Goal: Answer question/provide support: Share knowledge or assist other users

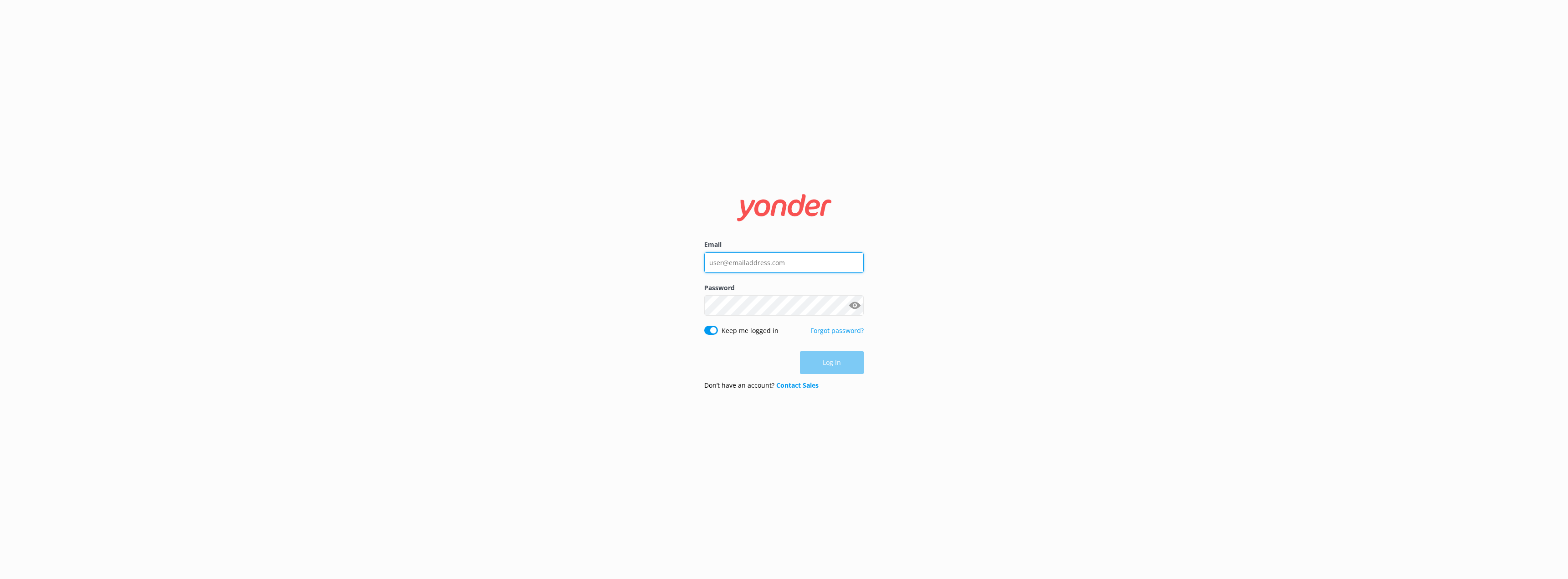
type input "[EMAIL_ADDRESS][DOMAIN_NAME]"
click at [803, 268] on input "[EMAIL_ADDRESS][DOMAIN_NAME]" at bounding box center [784, 262] width 159 height 21
click at [841, 367] on button "Log in" at bounding box center [831, 362] width 64 height 23
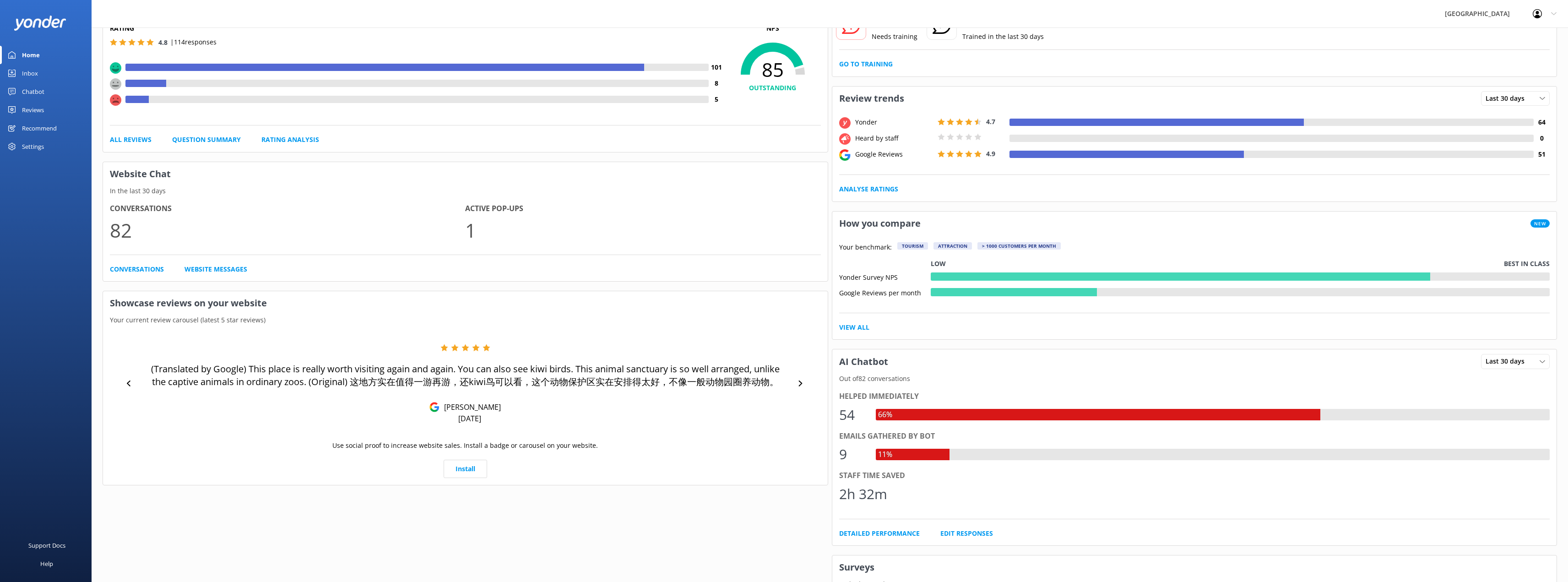
scroll to position [92, 0]
click at [797, 378] on div at bounding box center [800, 383] width 13 height 13
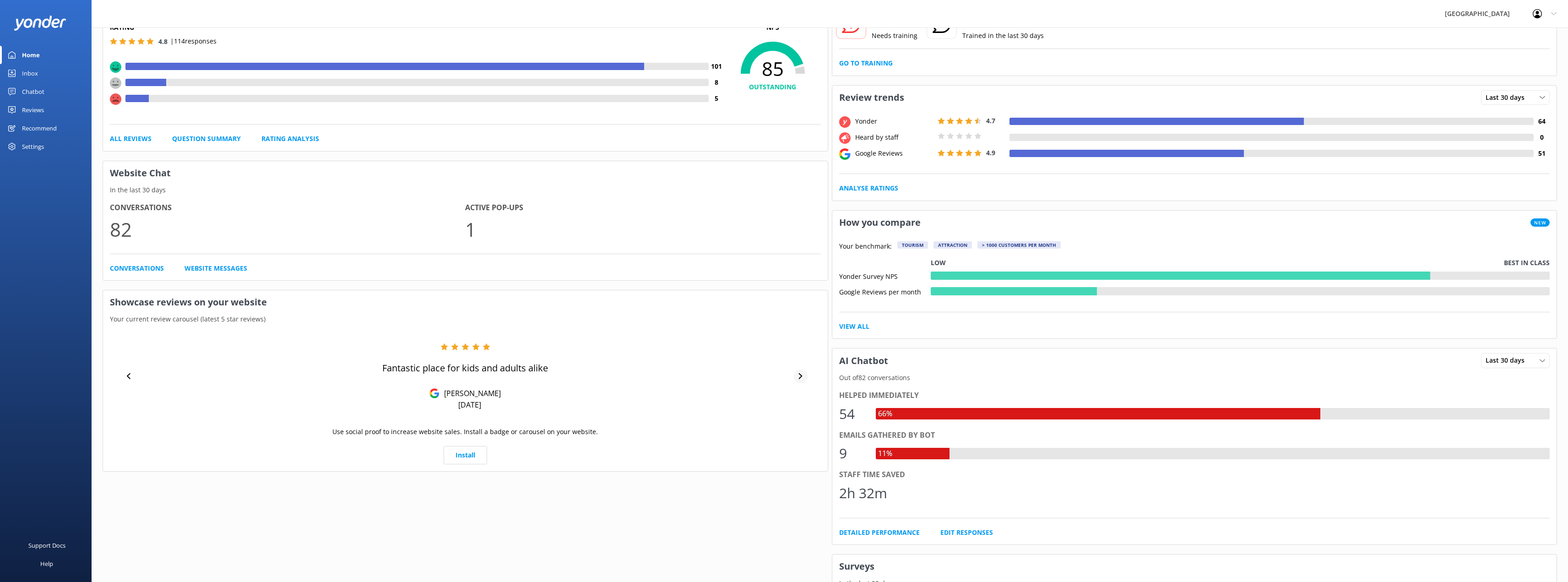
click at [797, 378] on div at bounding box center [800, 376] width 13 height 13
click at [804, 388] on div at bounding box center [800, 385] width 13 height 13
click at [797, 379] on div at bounding box center [800, 376] width 13 height 13
click at [41, 108] on div "Reviews" at bounding box center [33, 110] width 22 height 18
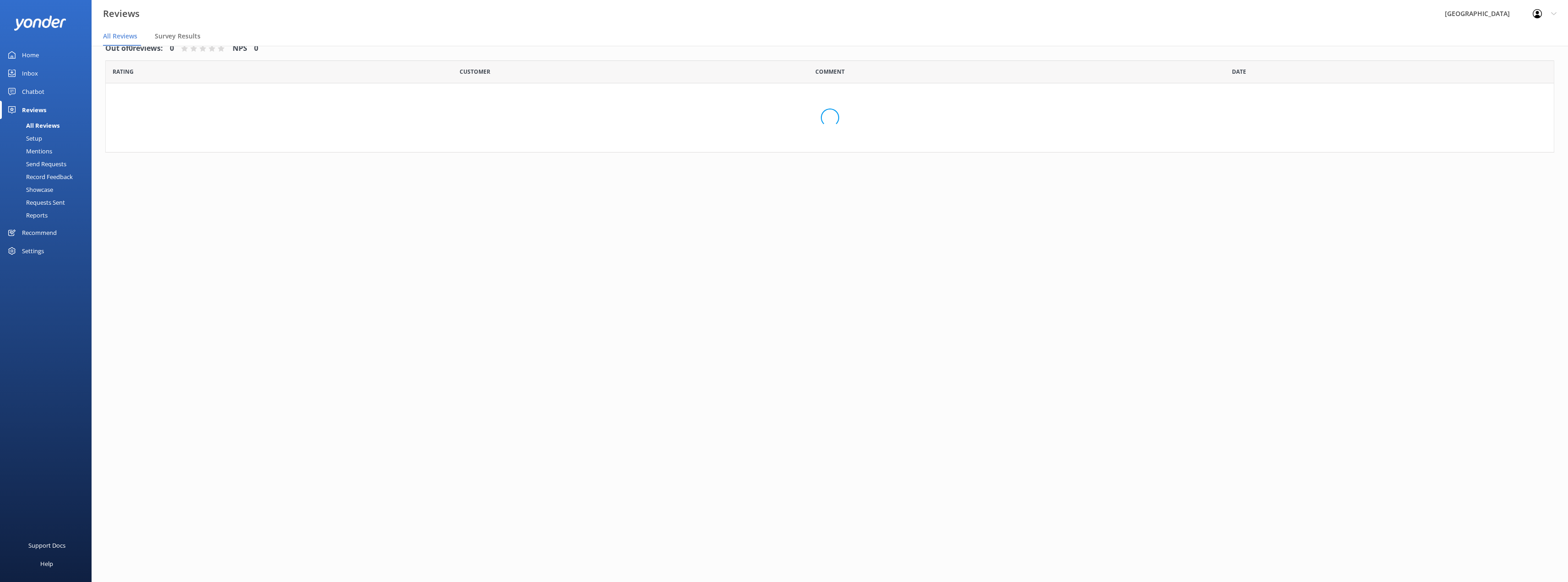
scroll to position [18, 0]
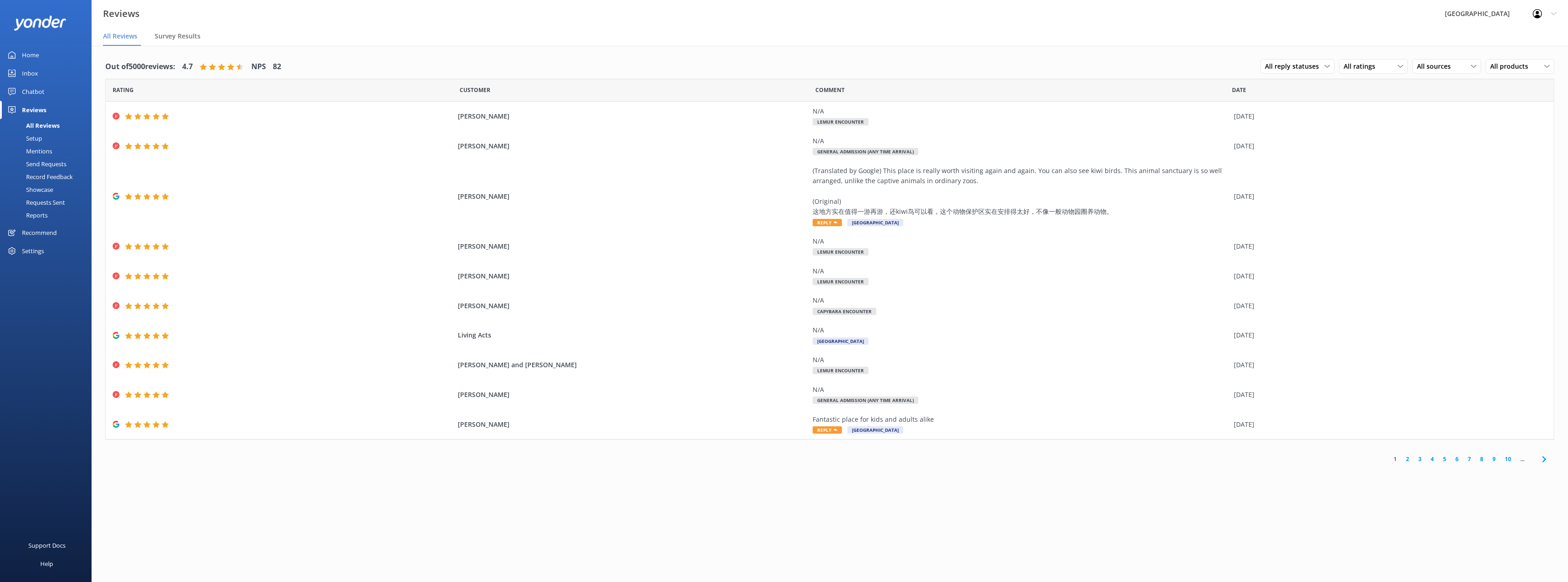
click at [29, 72] on div "Inbox" at bounding box center [30, 73] width 16 height 18
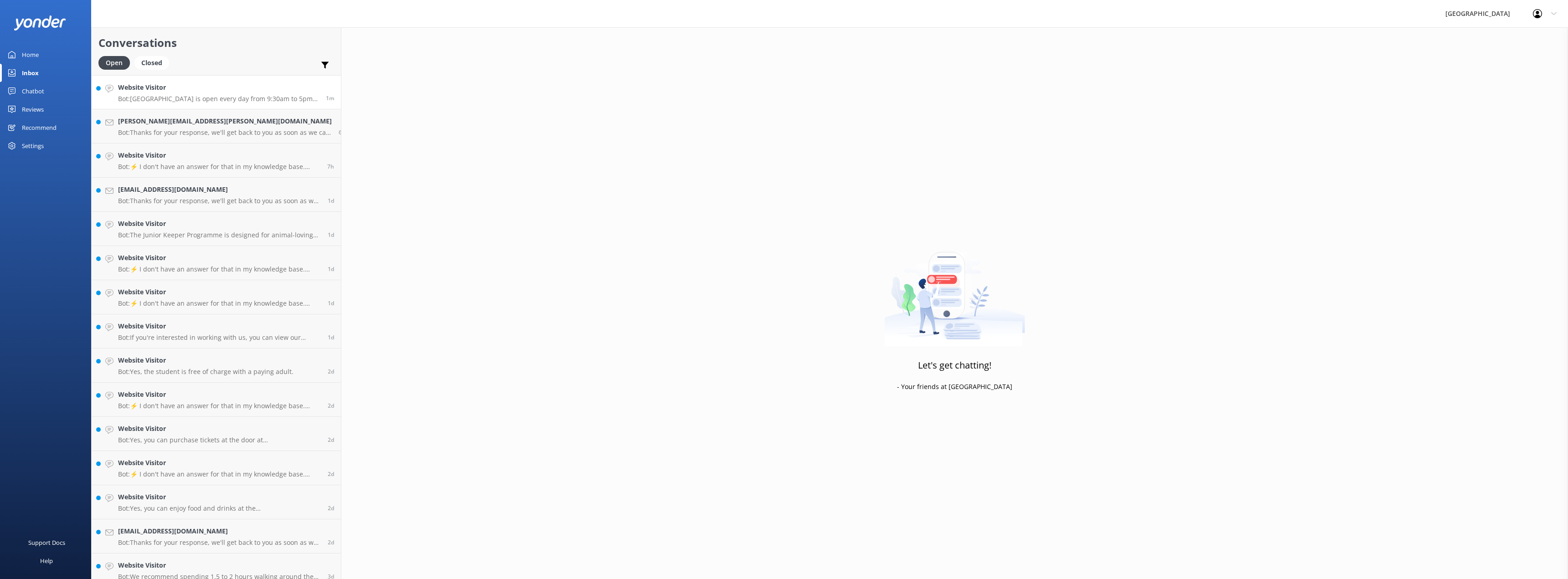
click at [211, 90] on h4 "Website Visitor" at bounding box center [219, 88] width 201 height 10
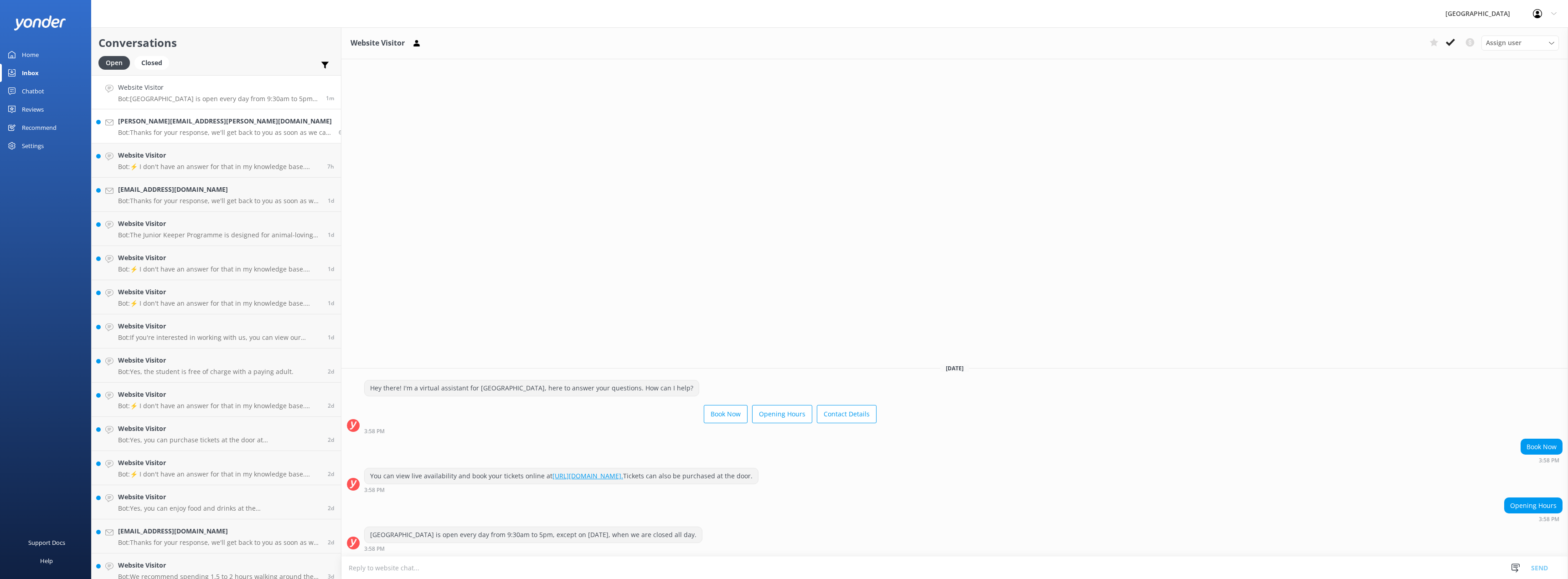
click at [202, 126] on h4 "[PERSON_NAME][EMAIL_ADDRESS][PERSON_NAME][DOMAIN_NAME]" at bounding box center [225, 121] width 214 height 10
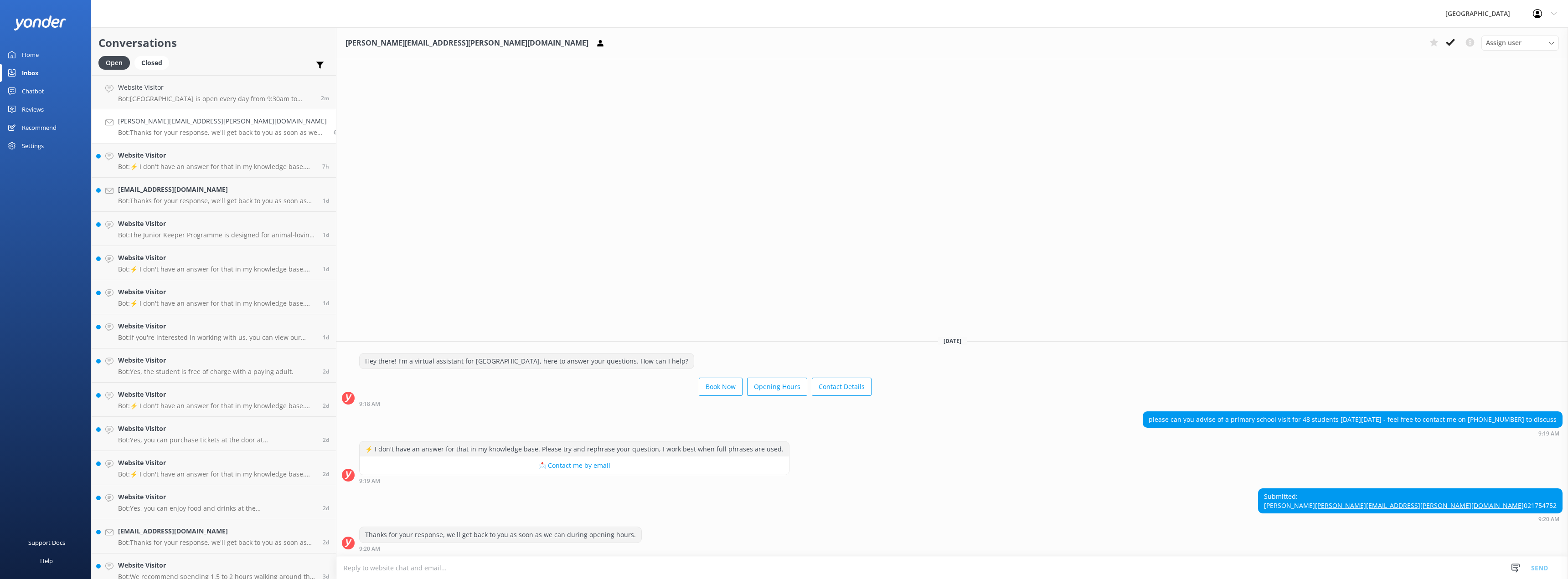
click at [23, 91] on div "Chatbot" at bounding box center [33, 91] width 23 height 18
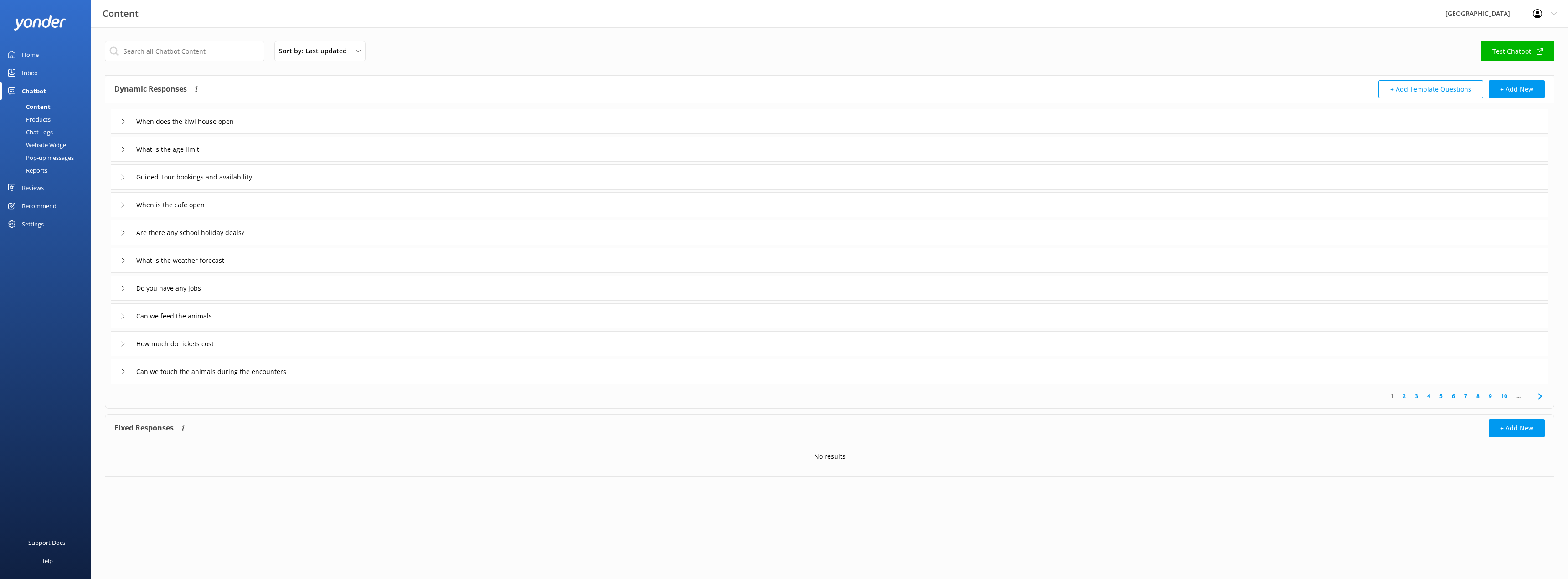
click at [122, 345] on icon at bounding box center [123, 344] width 5 height 5
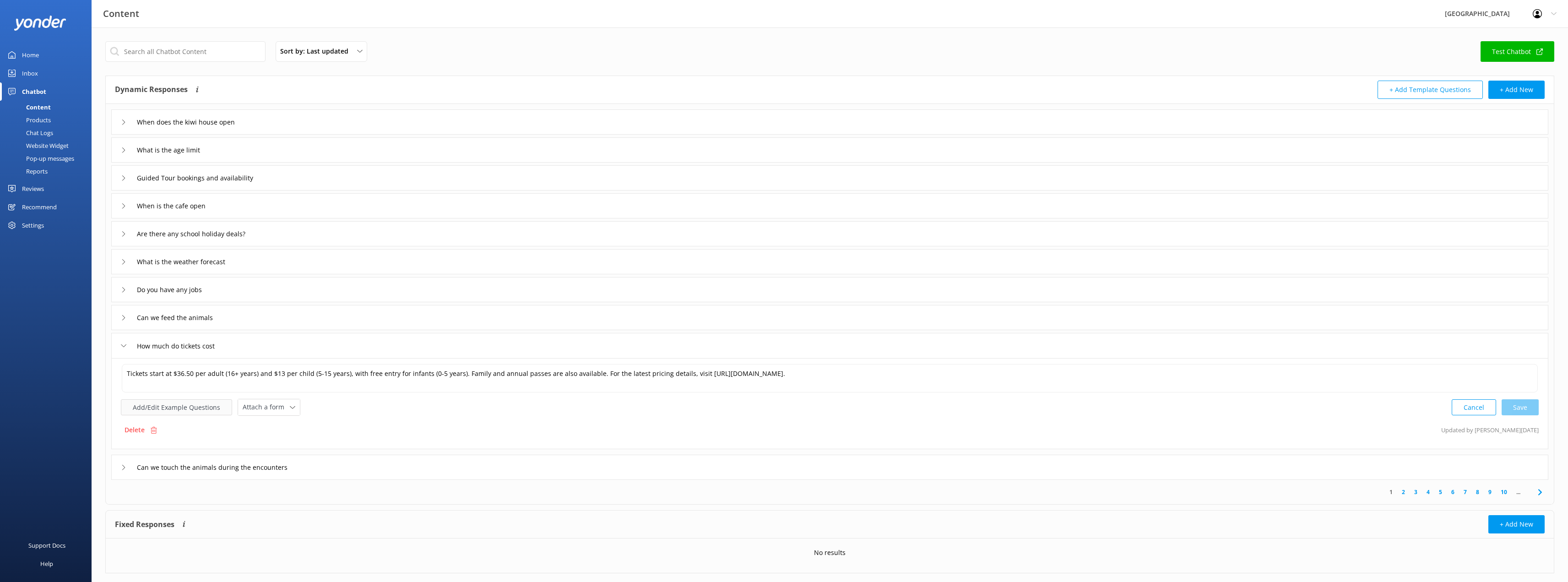
click at [205, 410] on button "Add/Edit Example Questions" at bounding box center [177, 407] width 111 height 16
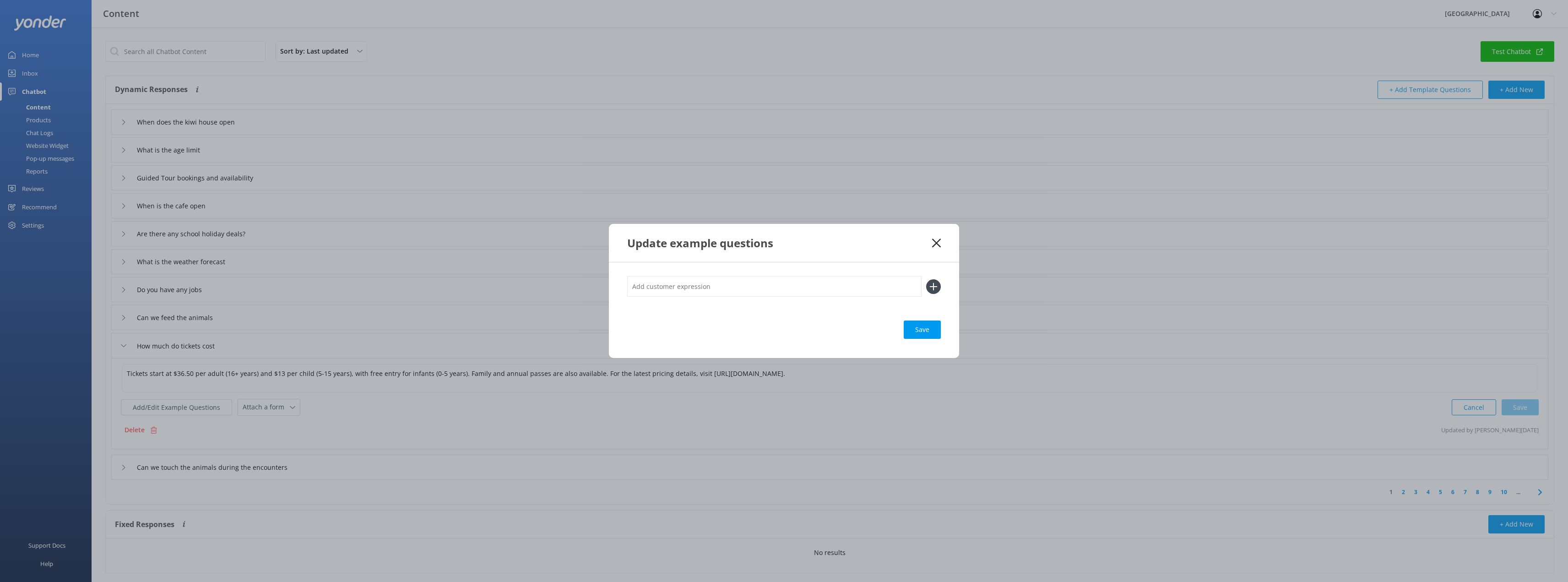
click at [720, 284] on input "text" at bounding box center [775, 287] width 295 height 21
click at [938, 242] on use at bounding box center [937, 243] width 9 height 9
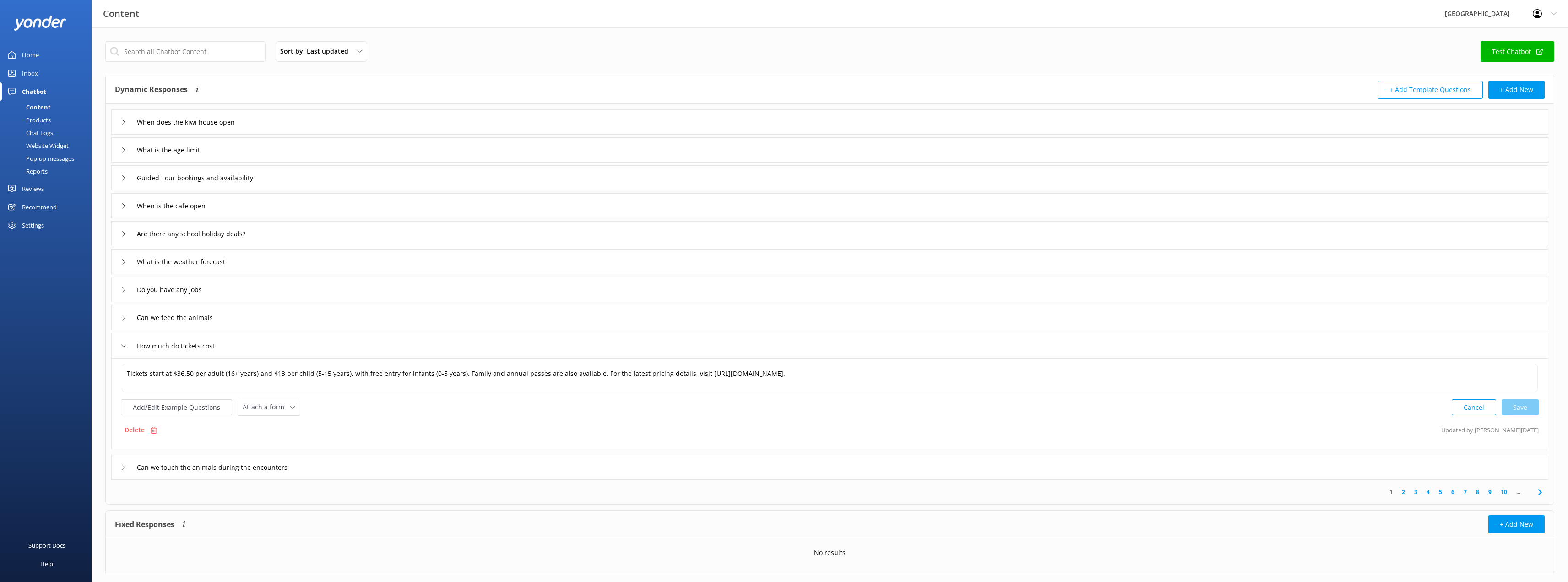
click at [55, 132] on link "Chat Logs" at bounding box center [48, 133] width 86 height 13
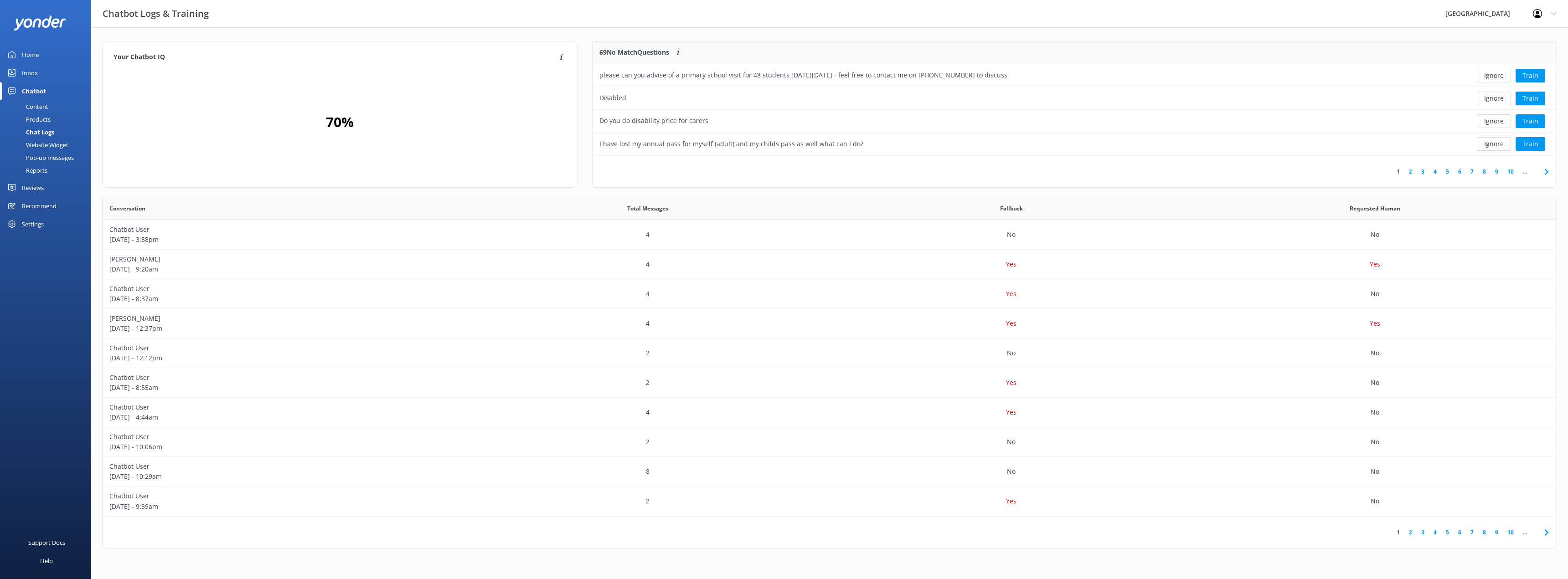
scroll to position [313, 1447]
click at [1533, 77] on button "Train" at bounding box center [1530, 75] width 30 height 13
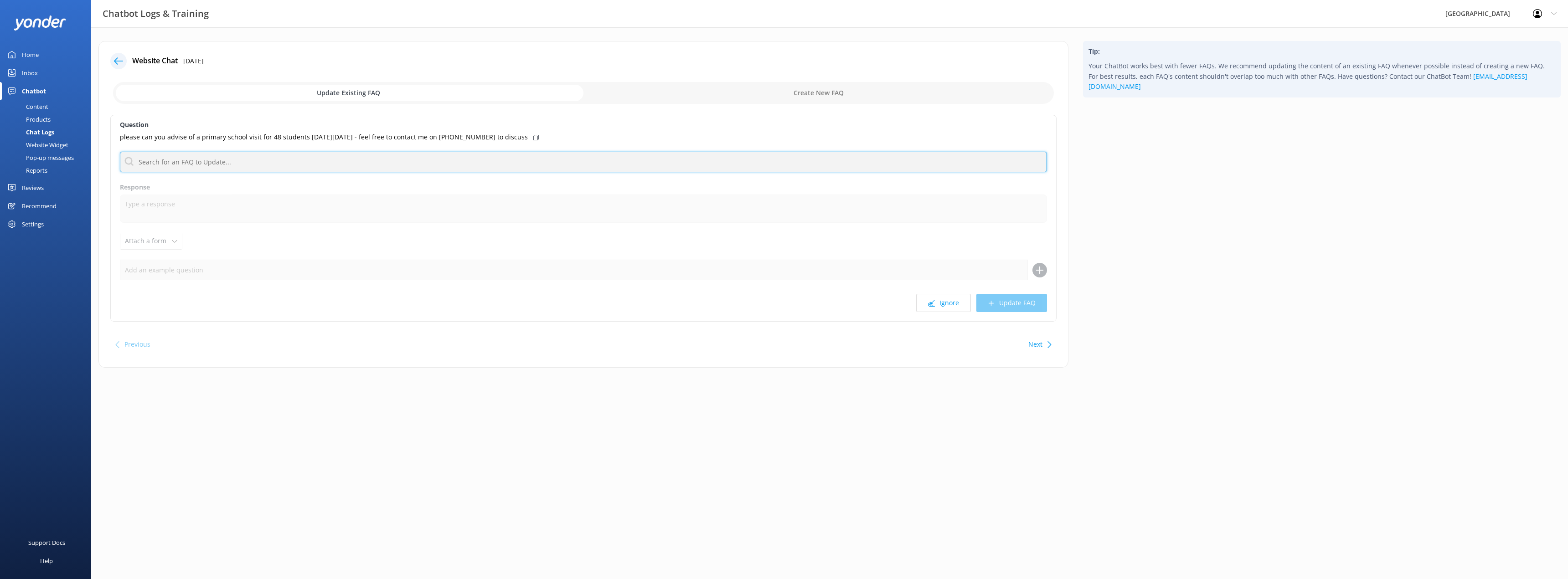
click at [216, 162] on input "text" at bounding box center [583, 162] width 927 height 21
click at [121, 63] on icon at bounding box center [118, 61] width 9 height 9
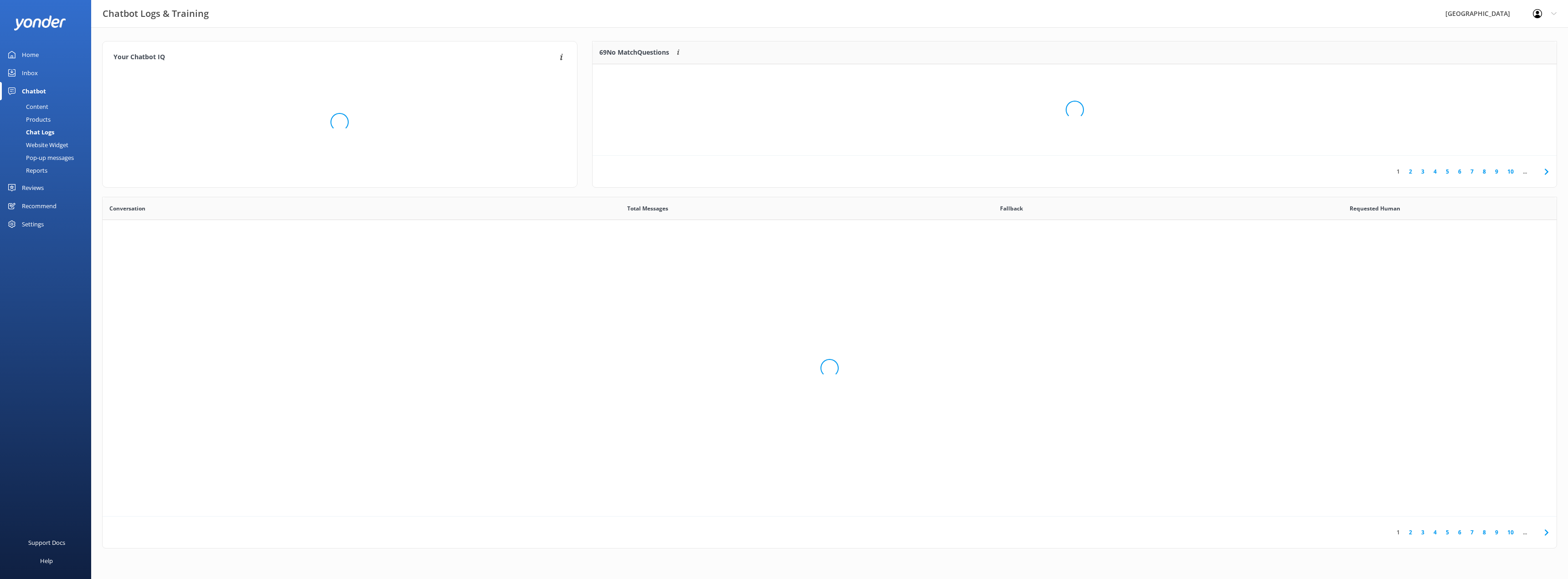
scroll to position [313, 1447]
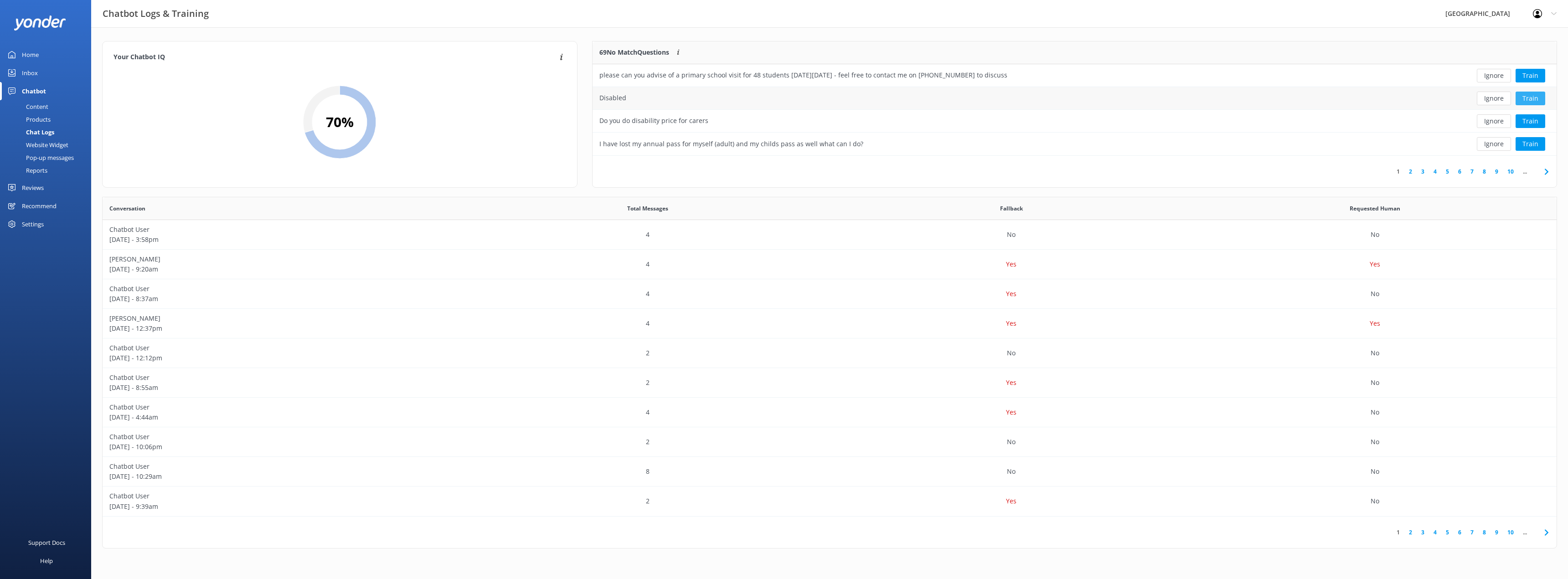
click at [1533, 97] on button "Train" at bounding box center [1530, 99] width 30 height 13
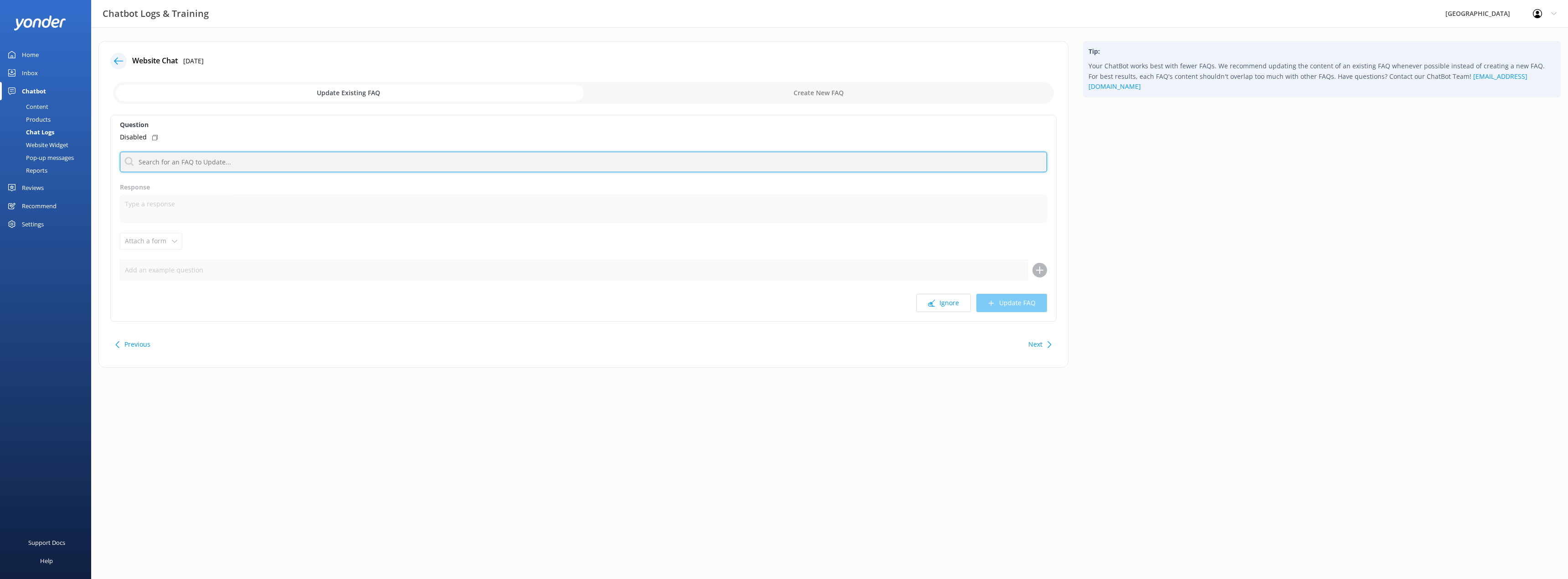
click at [329, 161] on input "text" at bounding box center [583, 162] width 927 height 21
type input "Hapai Card"
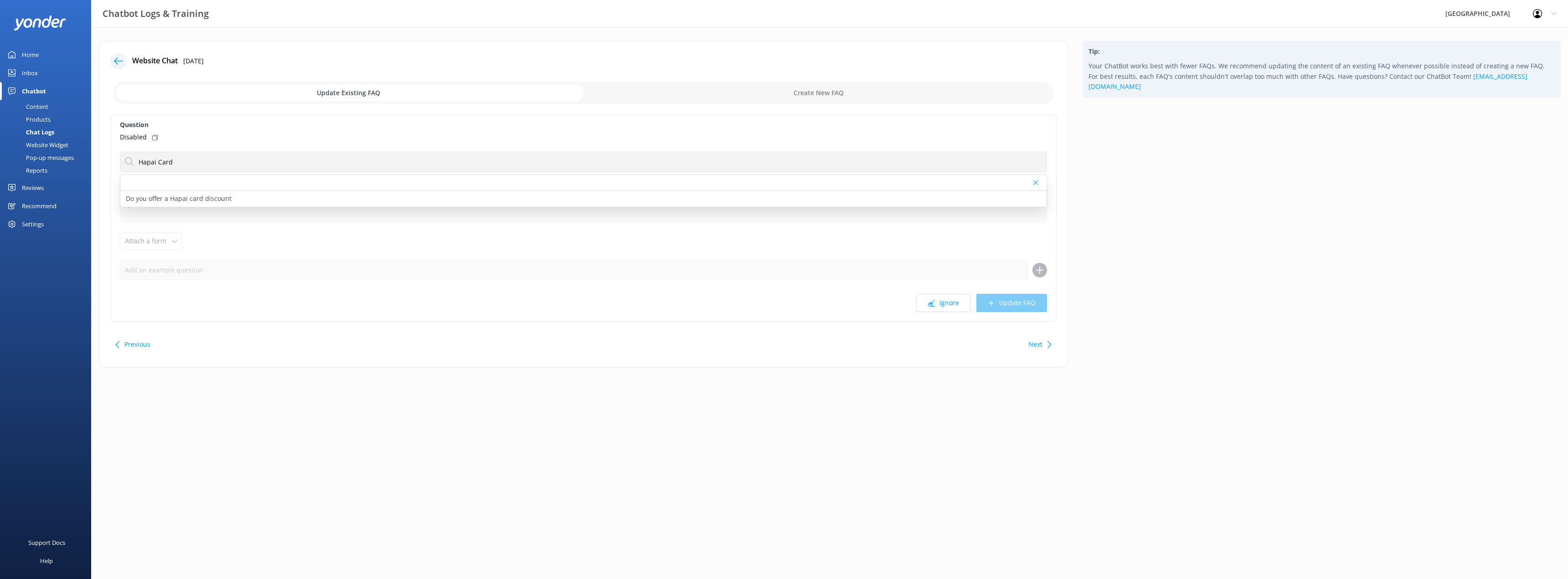
click at [551, 240] on div "Question Disabled Hapai Card Do you offer a Hapai card discount Response Attach…" at bounding box center [583, 218] width 947 height 207
click at [226, 206] on div "Do you offer a Hapai card discount" at bounding box center [584, 199] width 926 height 16
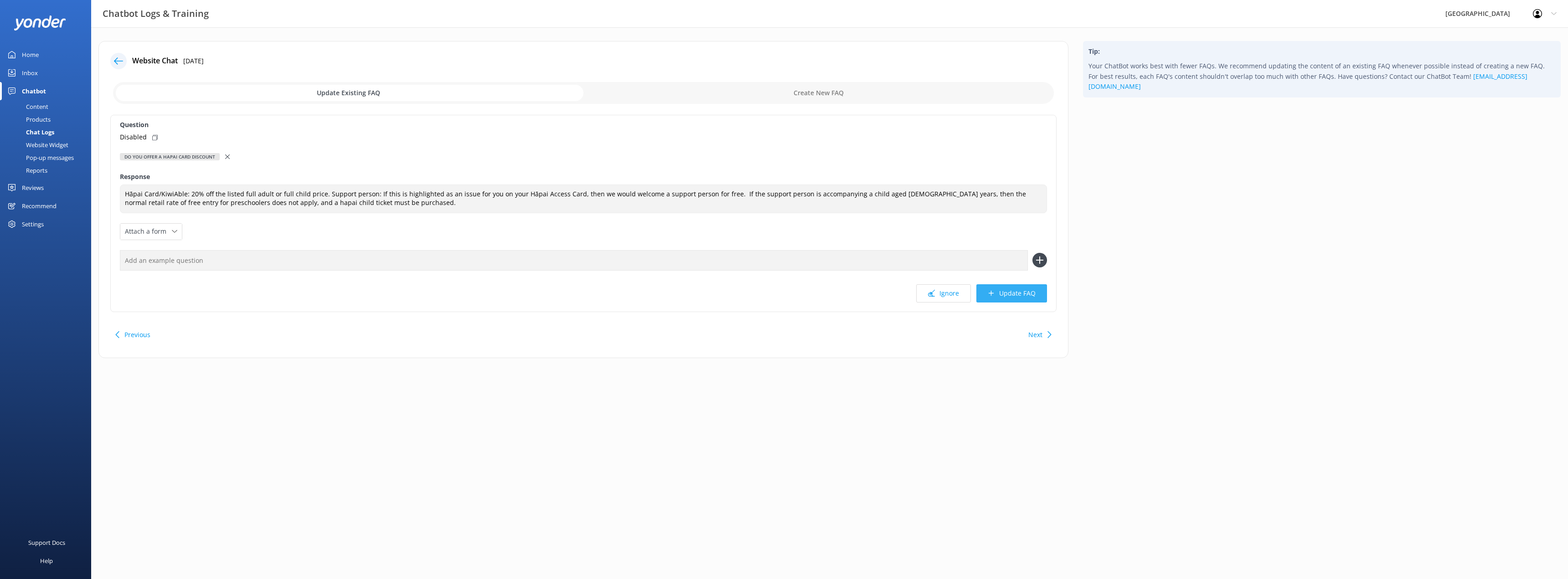
click at [1018, 293] on button "Update FAQ" at bounding box center [1012, 293] width 71 height 18
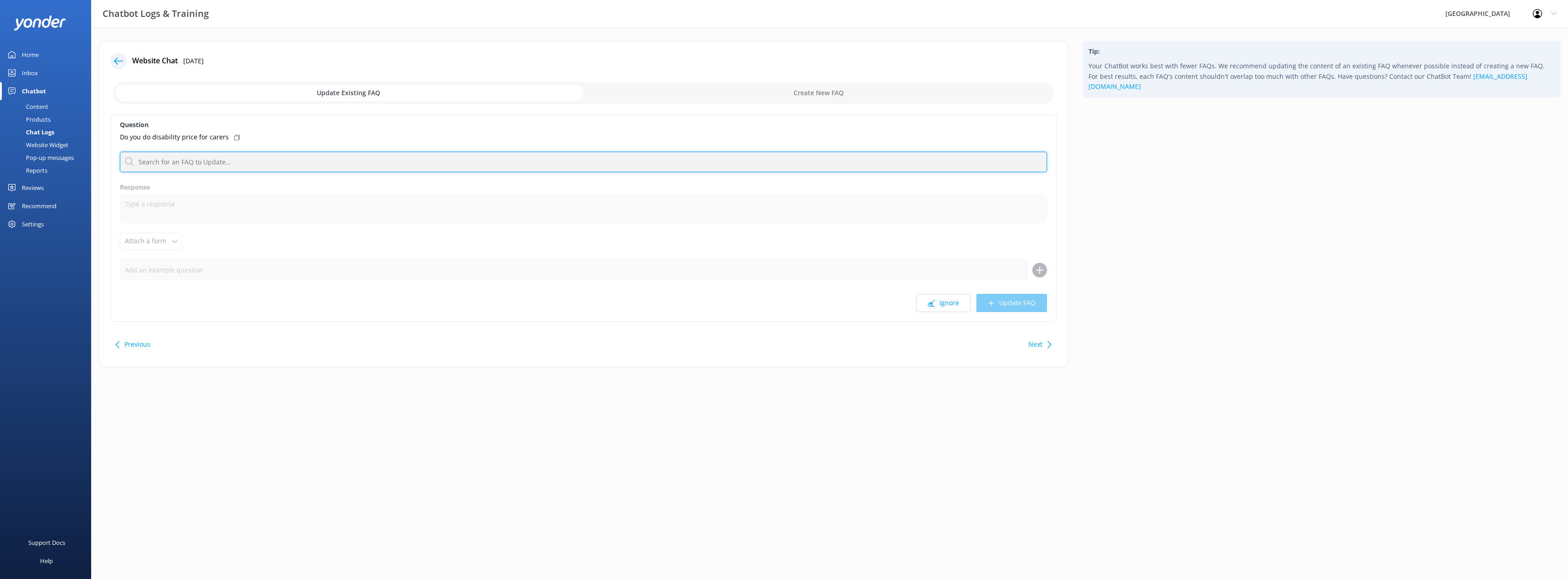
click at [222, 164] on input "text" at bounding box center [583, 162] width 927 height 21
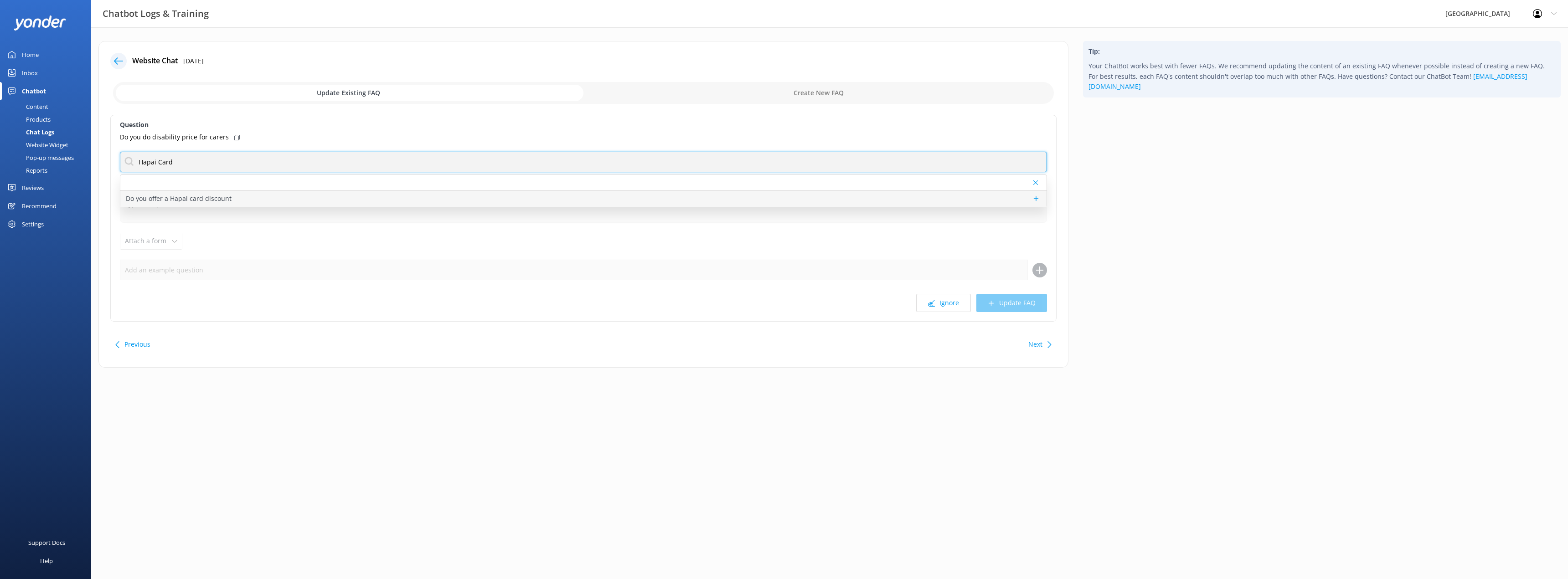
type input "Hapai Card"
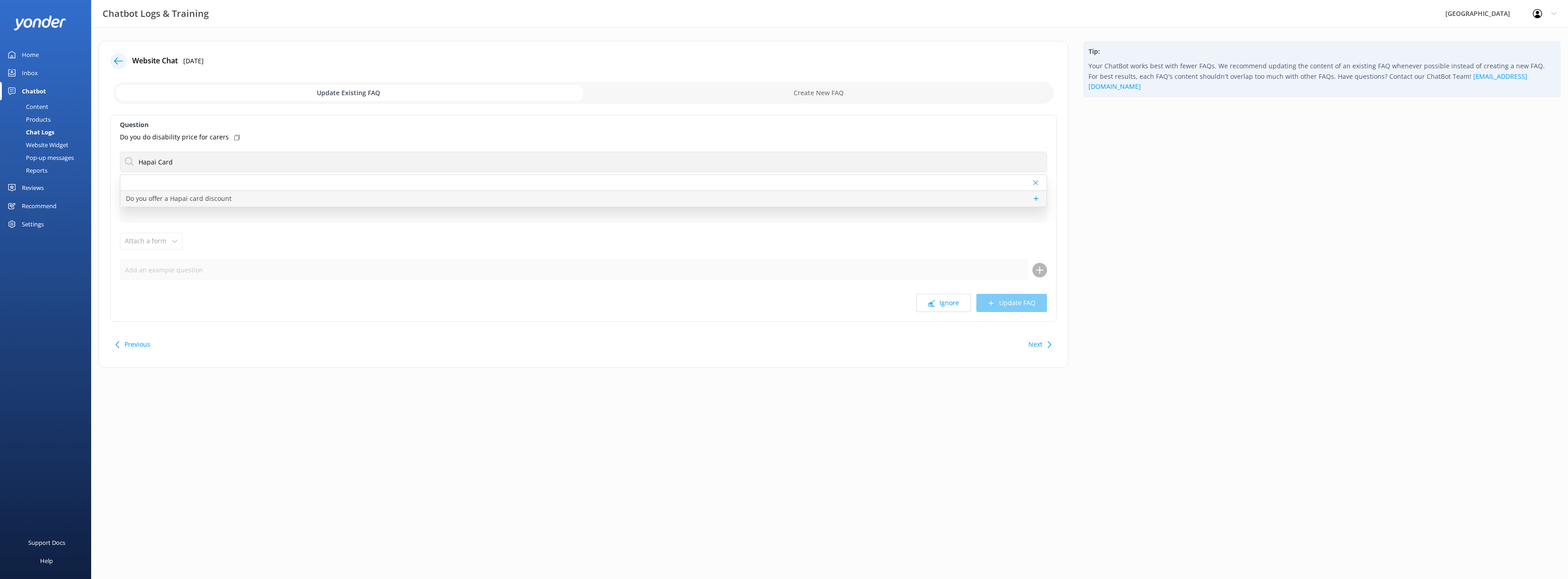
click at [230, 199] on div "Do you offer a Hapai card discount" at bounding box center [584, 199] width 926 height 16
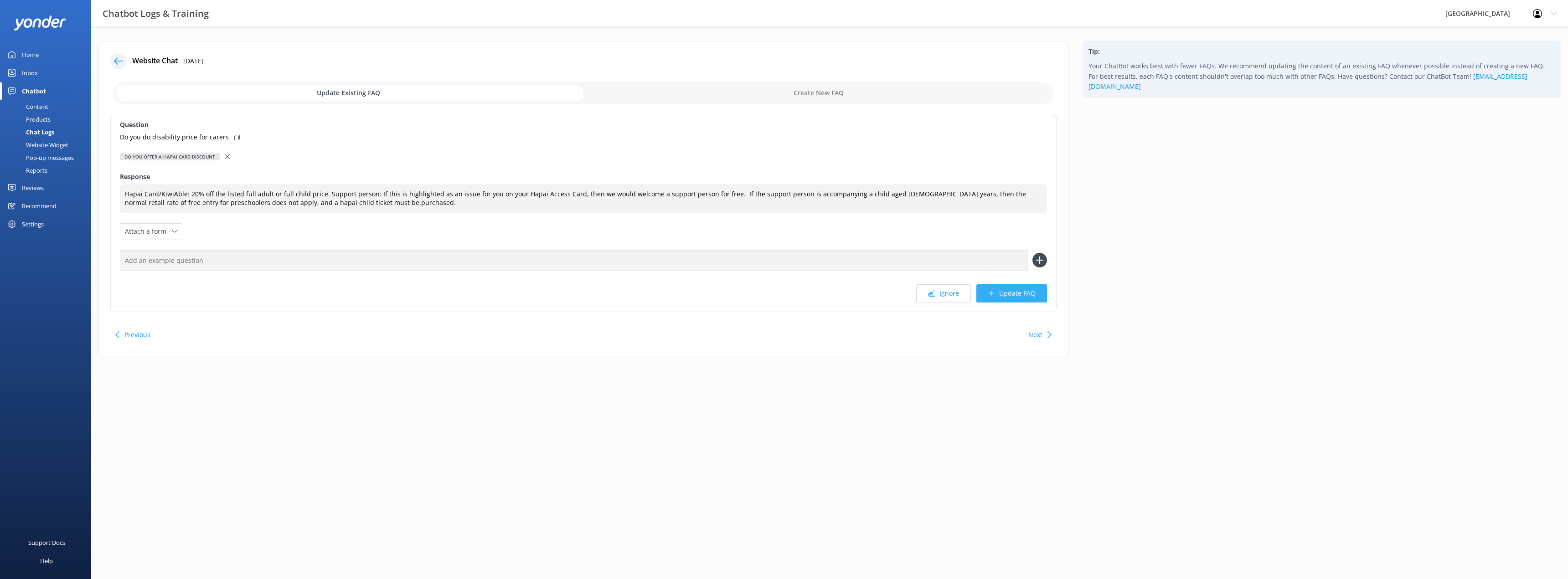
click at [1017, 291] on button "Update FAQ" at bounding box center [1012, 293] width 71 height 18
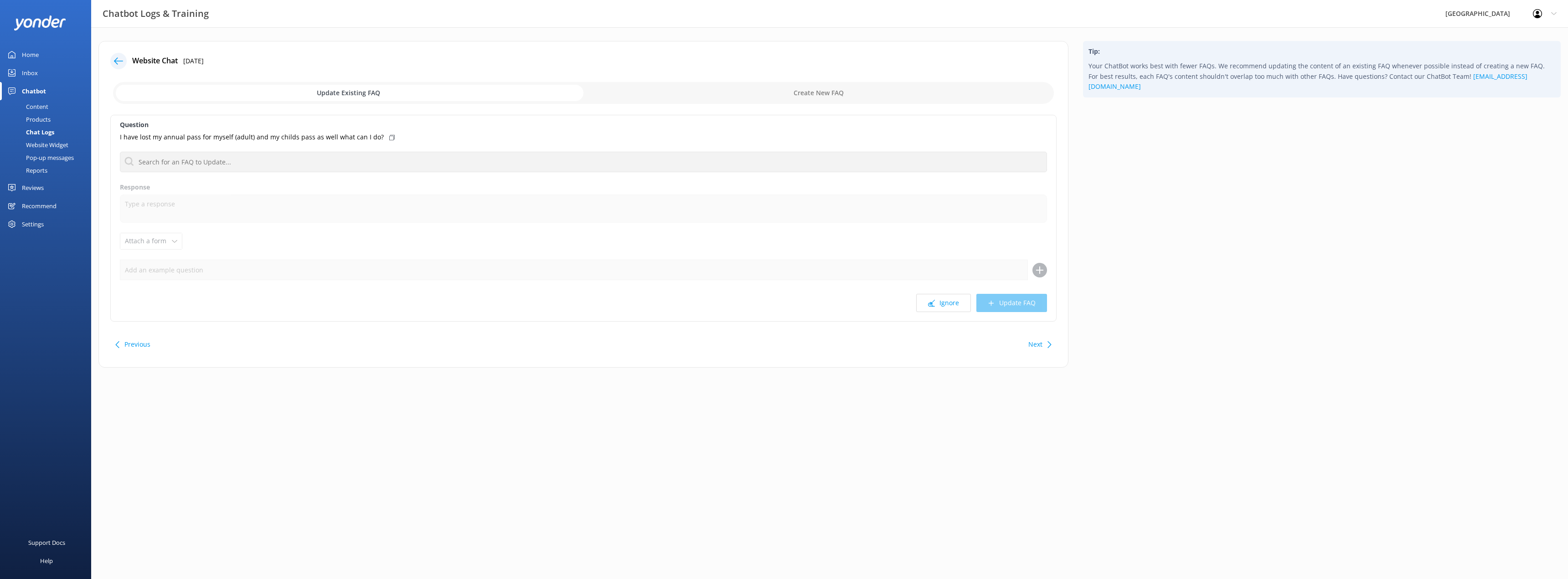
click at [41, 89] on div "Chatbot" at bounding box center [34, 91] width 24 height 18
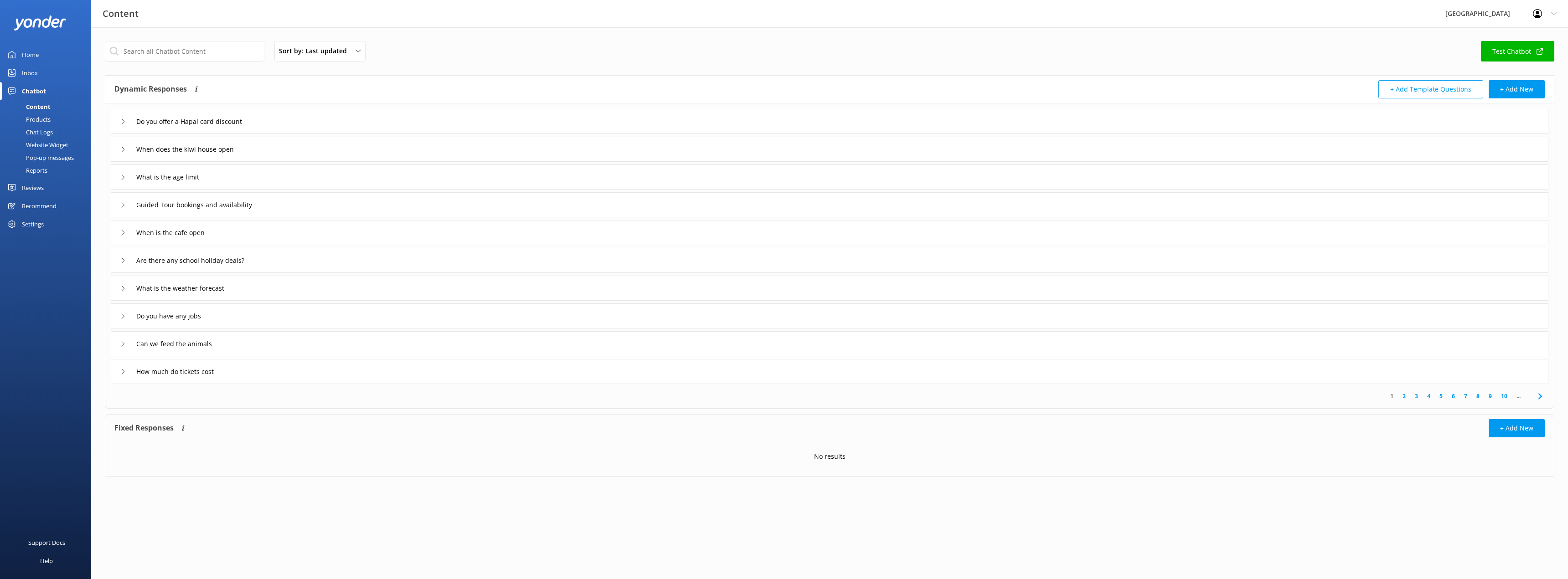
click at [32, 131] on div "Chat Logs" at bounding box center [29, 132] width 47 height 13
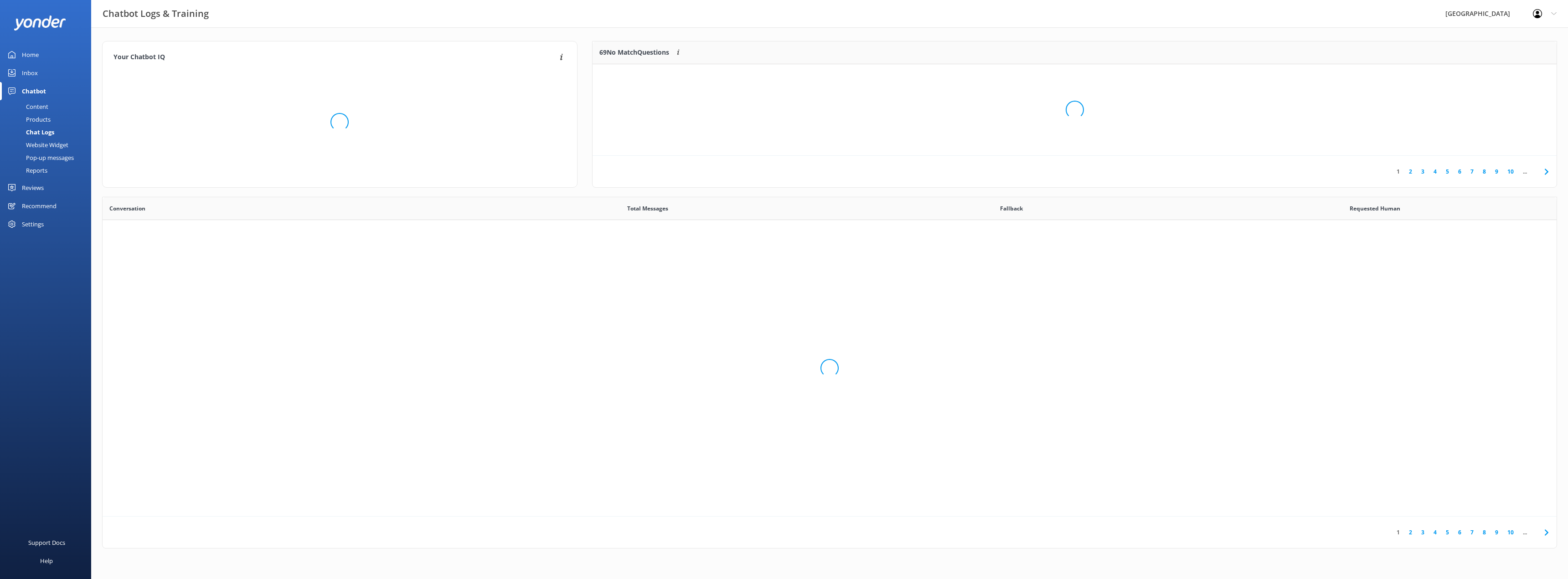
scroll to position [313, 1447]
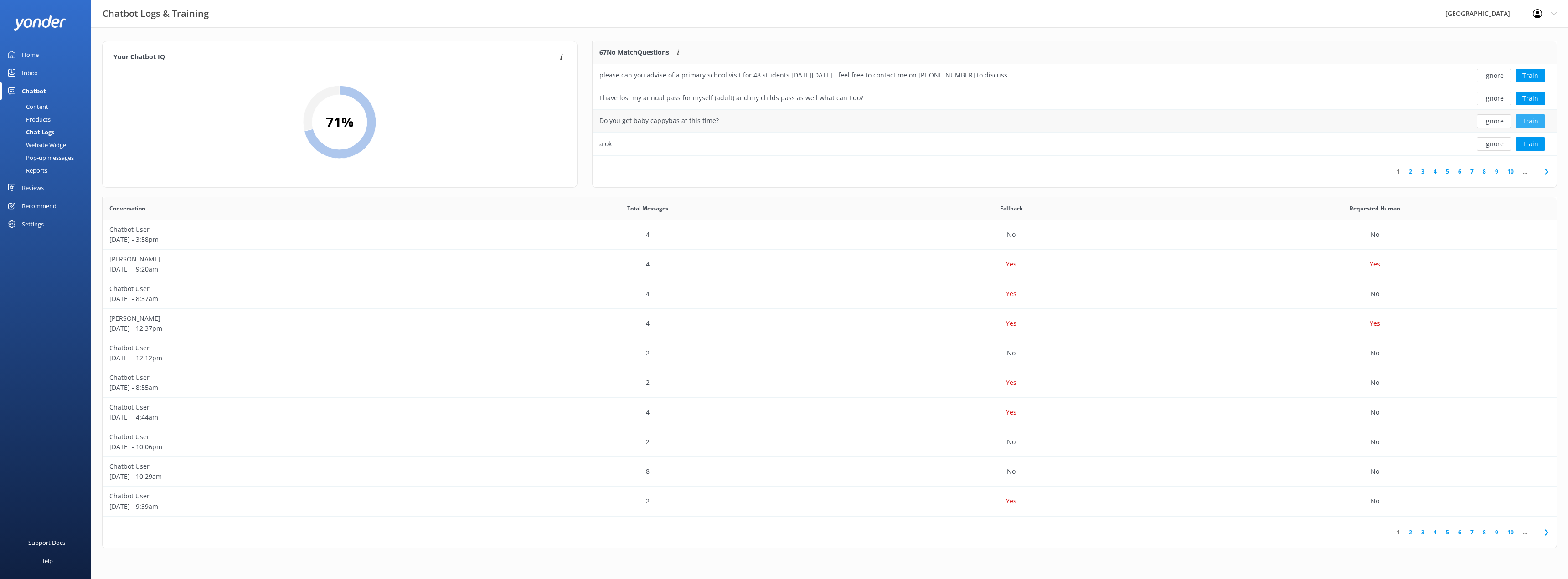
click at [1539, 119] on button "Train" at bounding box center [1530, 121] width 30 height 13
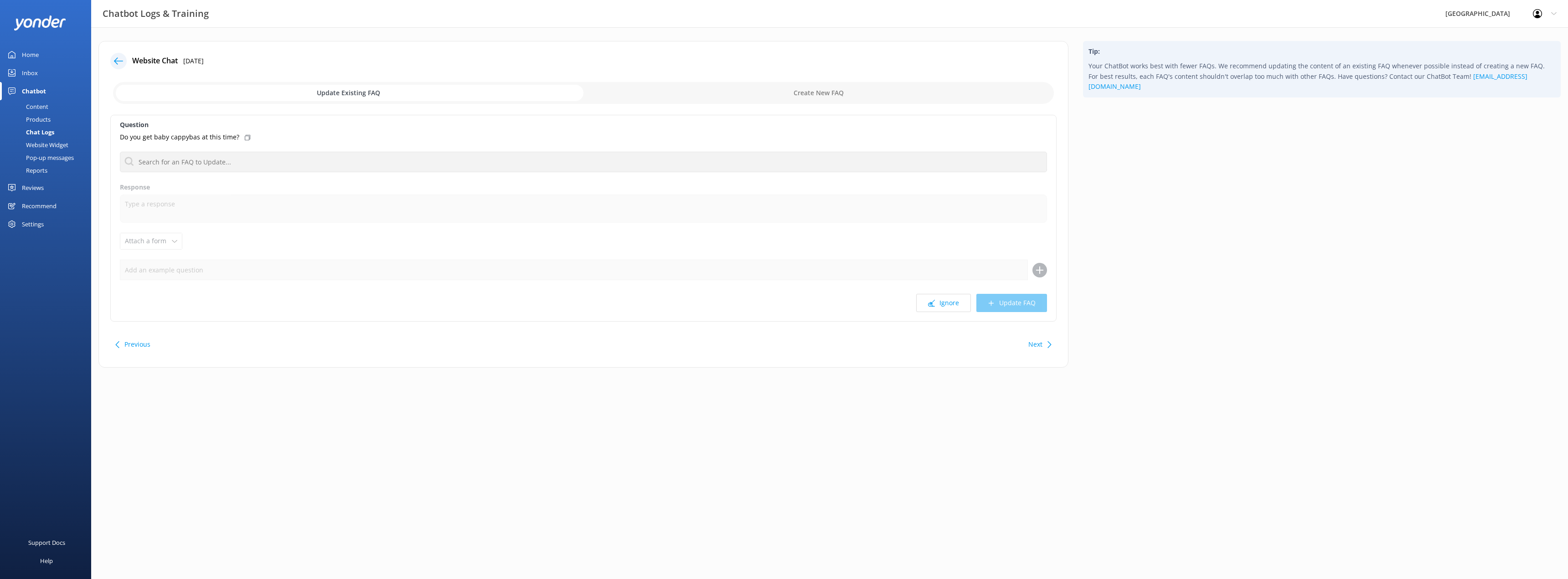
click at [817, 90] on input "checkbox" at bounding box center [584, 93] width 941 height 22
checkbox input "true"
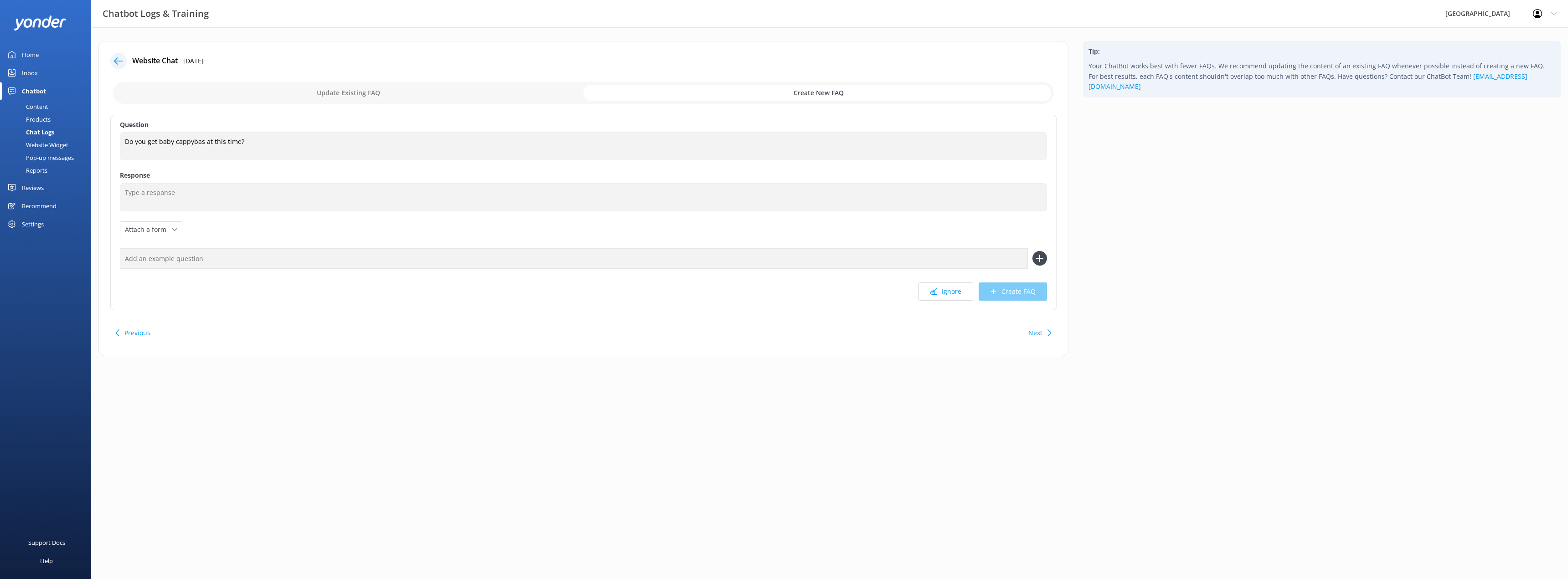
click at [113, 58] on div at bounding box center [118, 61] width 16 height 16
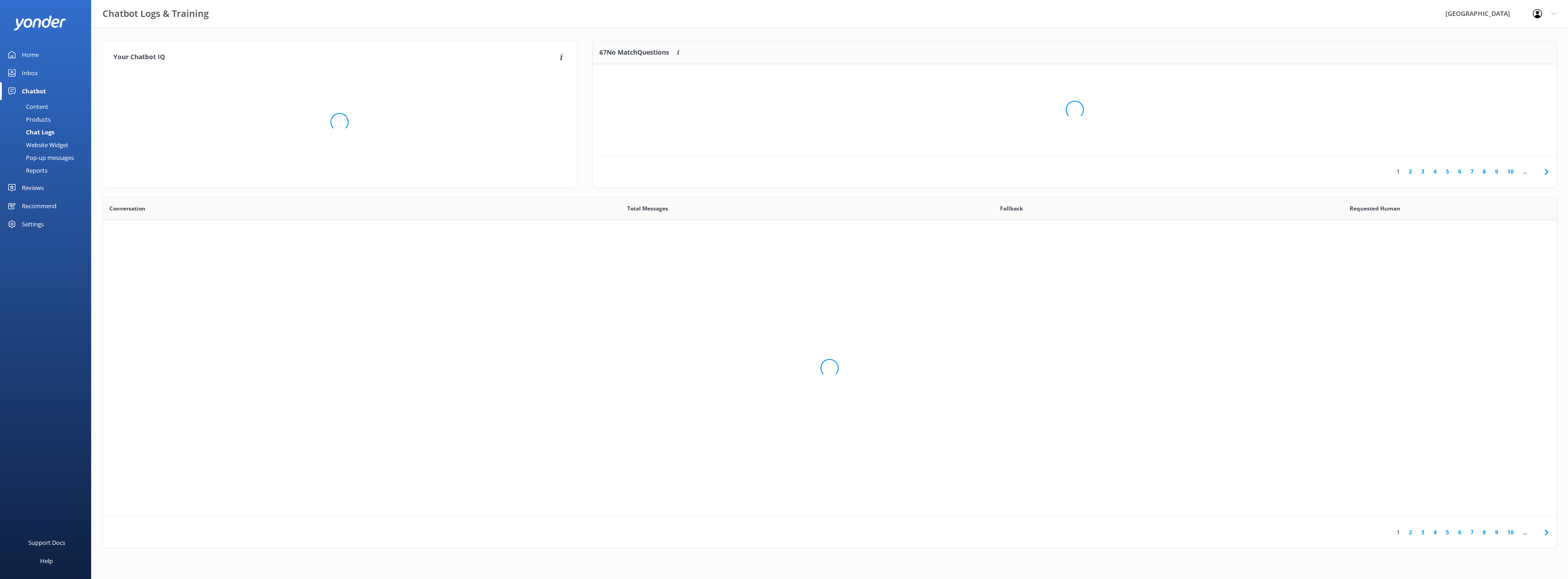
scroll to position [313, 1447]
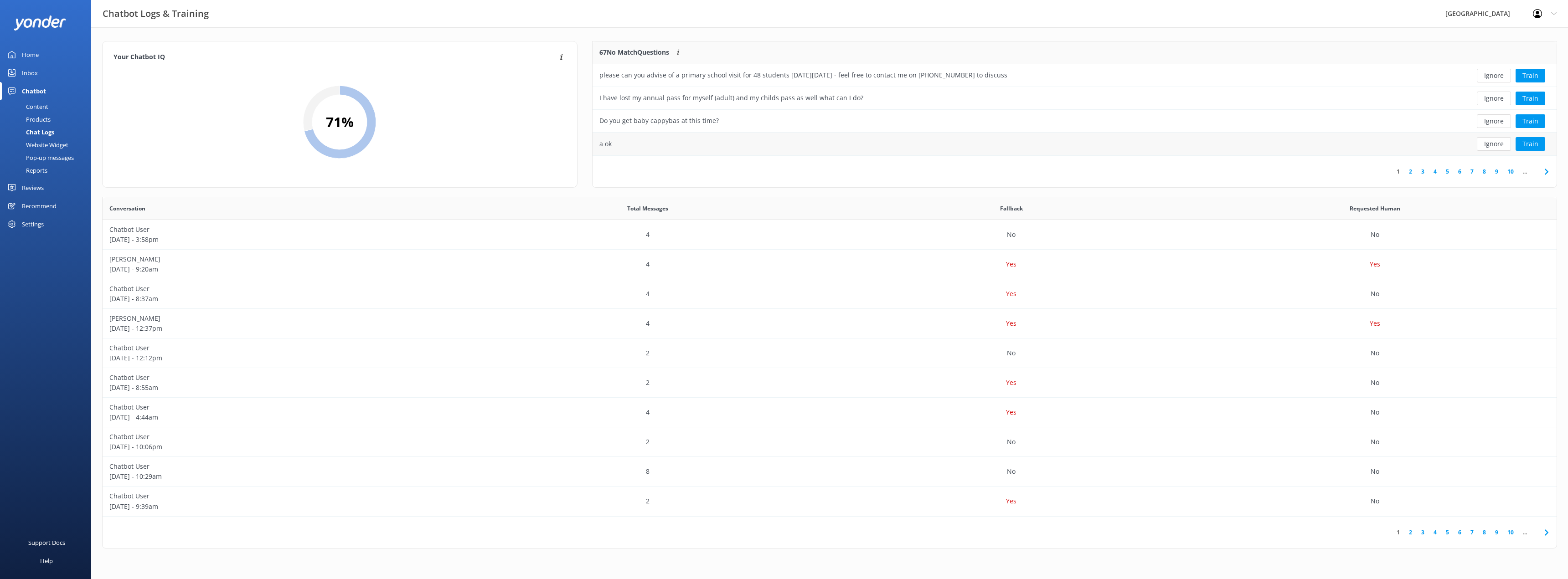
click at [606, 148] on div "a ok" at bounding box center [606, 144] width 12 height 10
click at [1488, 148] on button "Ignore" at bounding box center [1494, 144] width 34 height 13
click at [1529, 93] on button "Train" at bounding box center [1530, 99] width 30 height 13
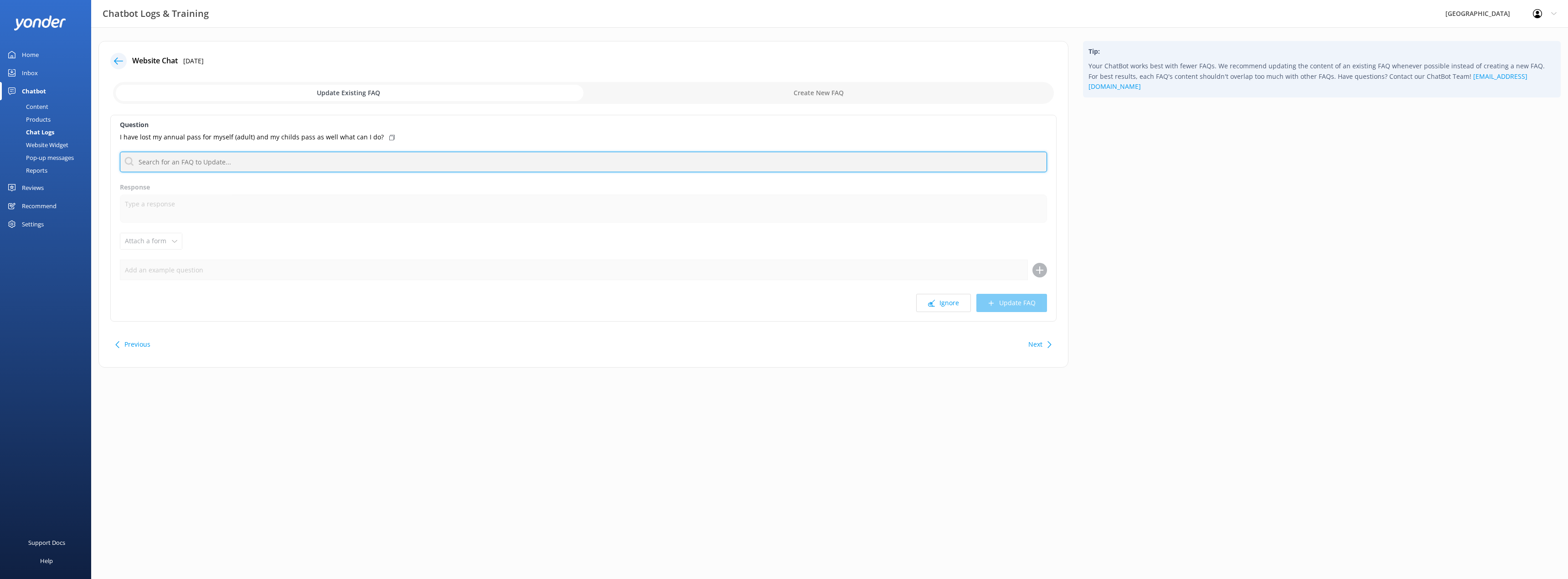
click at [211, 165] on input "text" at bounding box center [583, 162] width 927 height 21
type input "annual pass"
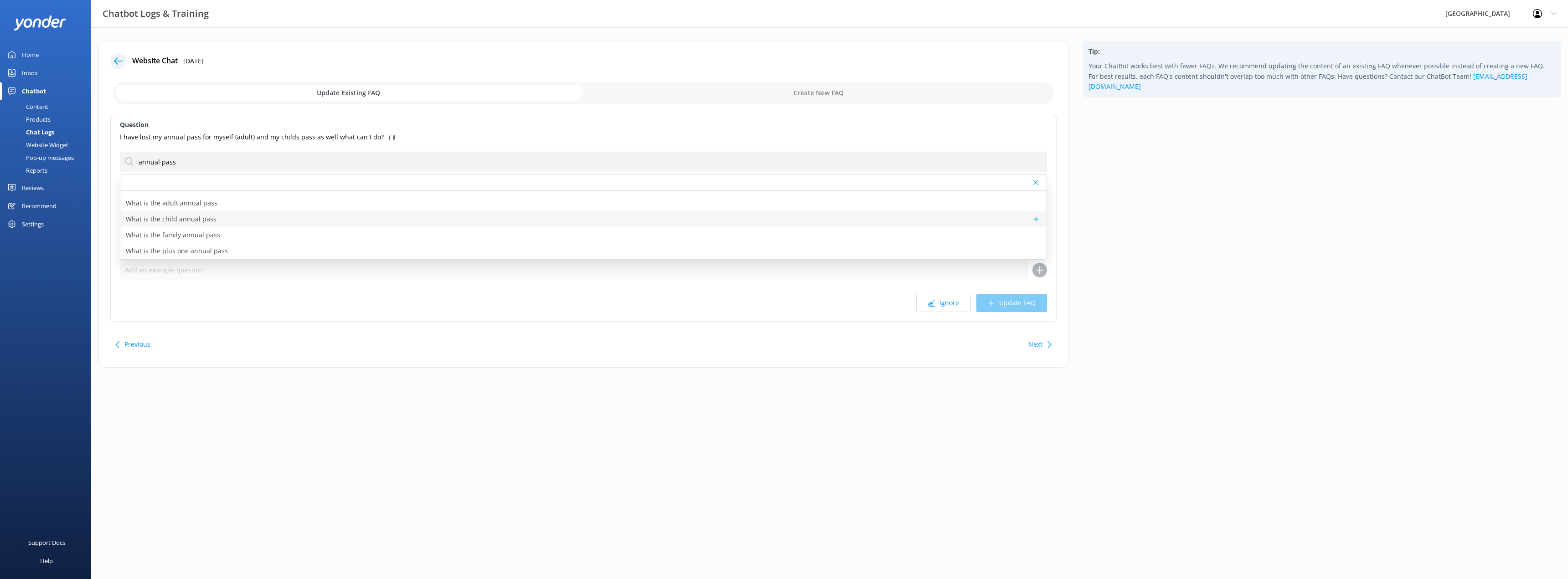
click at [255, 221] on div "What is the child annual pass" at bounding box center [584, 219] width 926 height 16
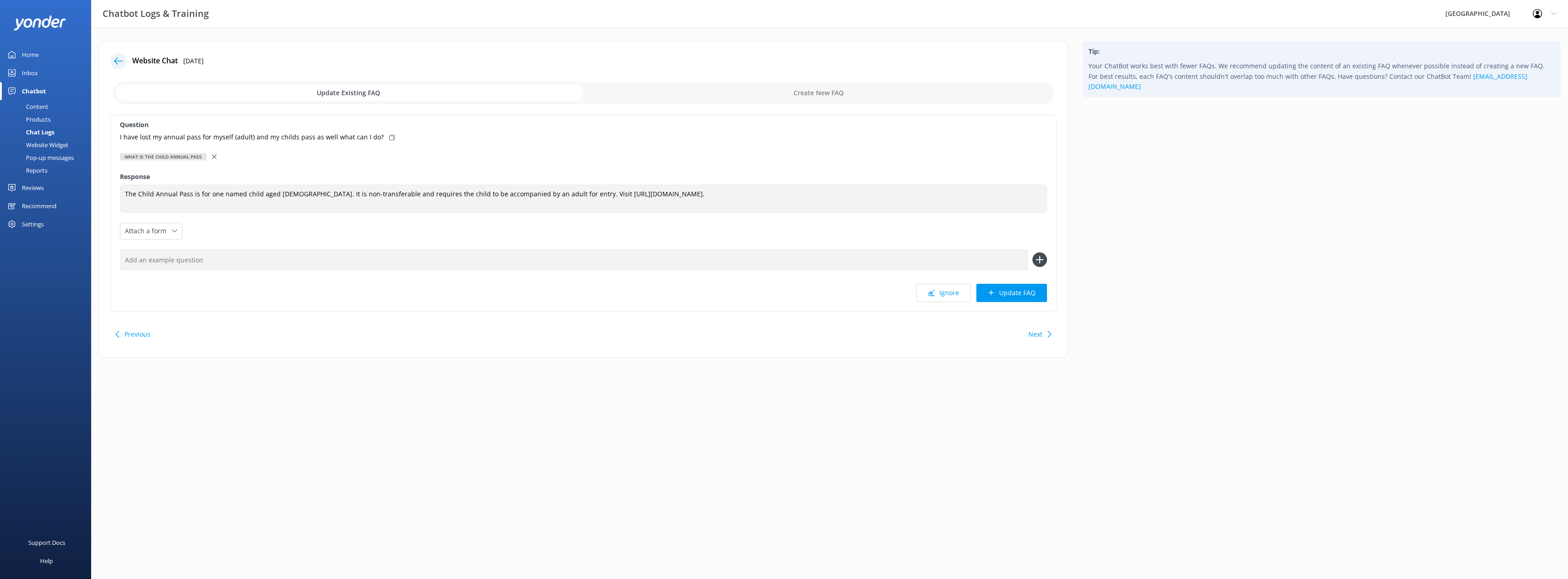
click at [208, 157] on div "What is the child annual pass" at bounding box center [583, 156] width 927 height 10
click at [213, 156] on icon at bounding box center [214, 156] width 4 height 4
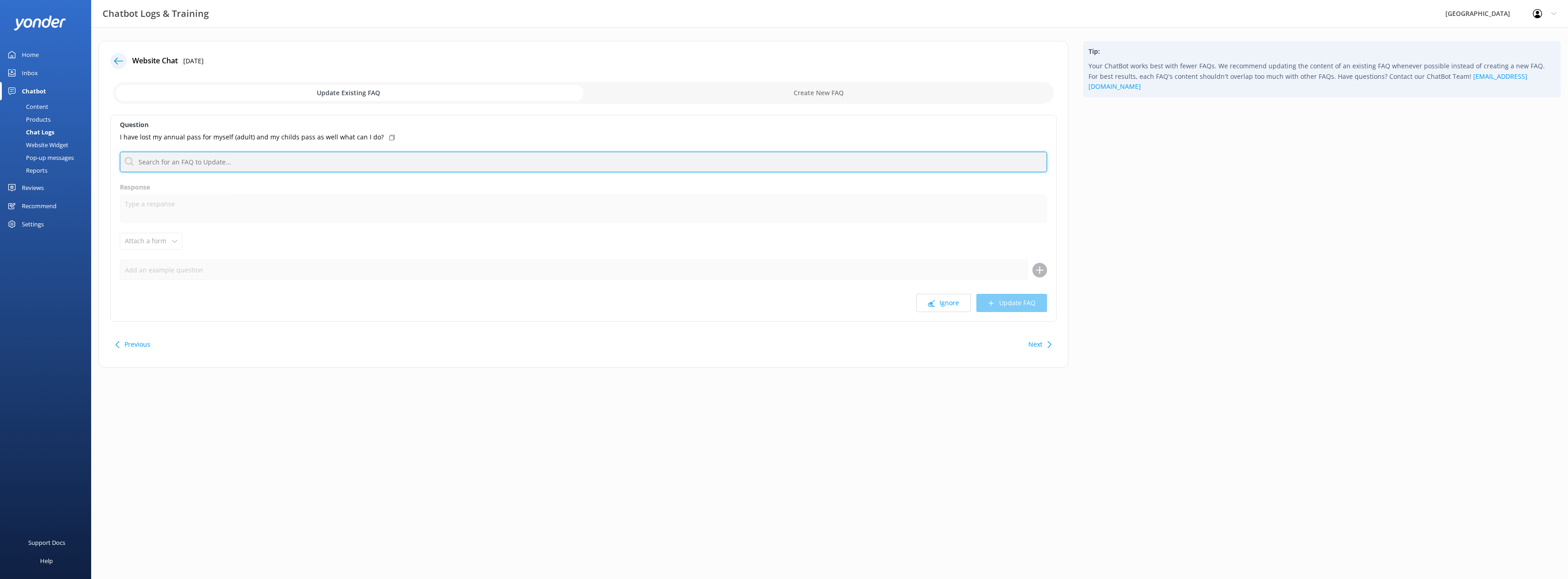
click at [213, 166] on input "text" at bounding box center [583, 162] width 927 height 21
type input "annual pass"
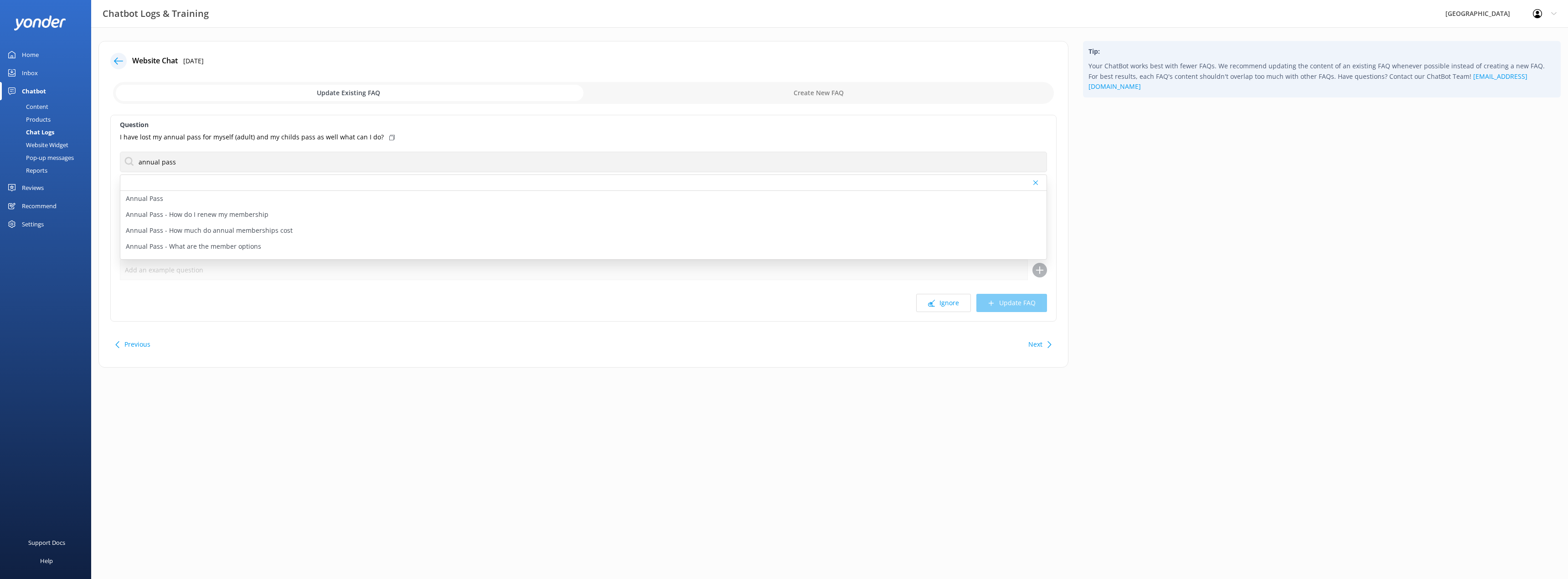
click at [793, 291] on div "Question I have lost my annual pass for myself (adult) and my childs pass as we…" at bounding box center [583, 218] width 947 height 207
click at [469, 130] on label "Question" at bounding box center [583, 125] width 927 height 10
click at [833, 95] on input "checkbox" at bounding box center [584, 93] width 941 height 22
checkbox input "true"
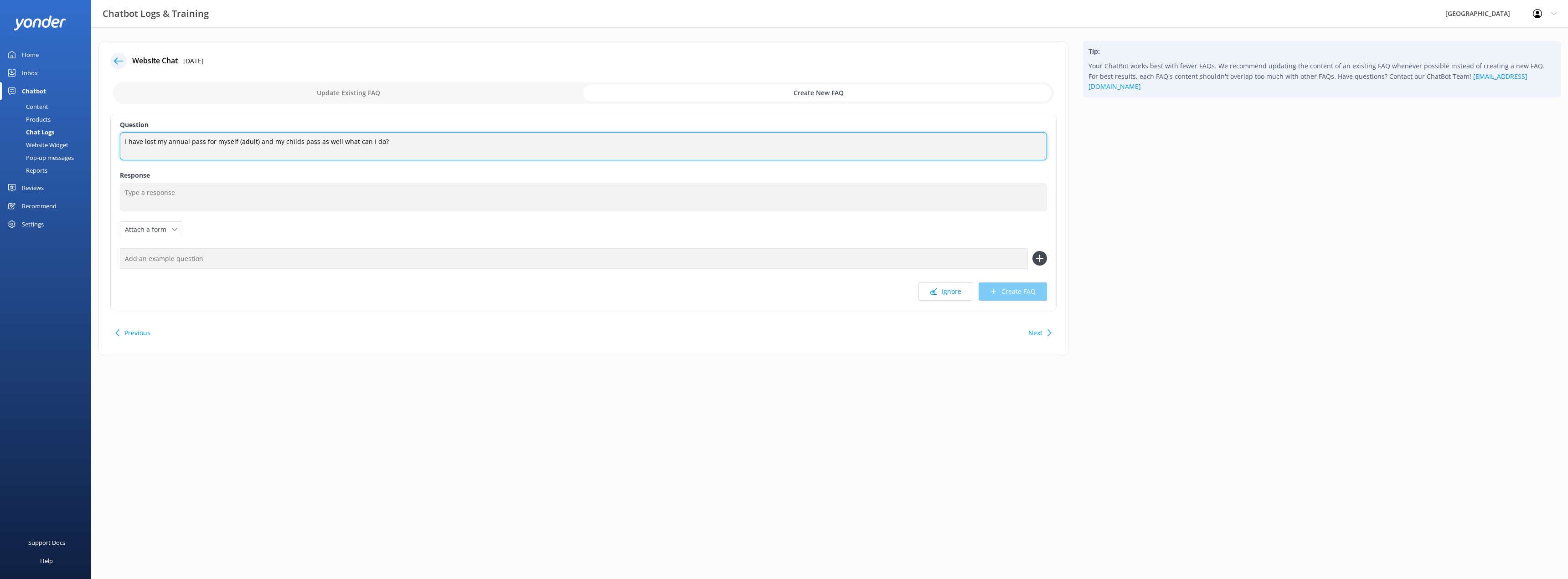
drag, startPoint x: 383, startPoint y: 142, endPoint x: 204, endPoint y: 132, distance: 179.3
click at [204, 132] on textarea "I have lost my annual pass for myself (adult) and my childs pass as well what c…" at bounding box center [583, 146] width 927 height 28
type textarea "I have lost my annual pass. What do I do?"
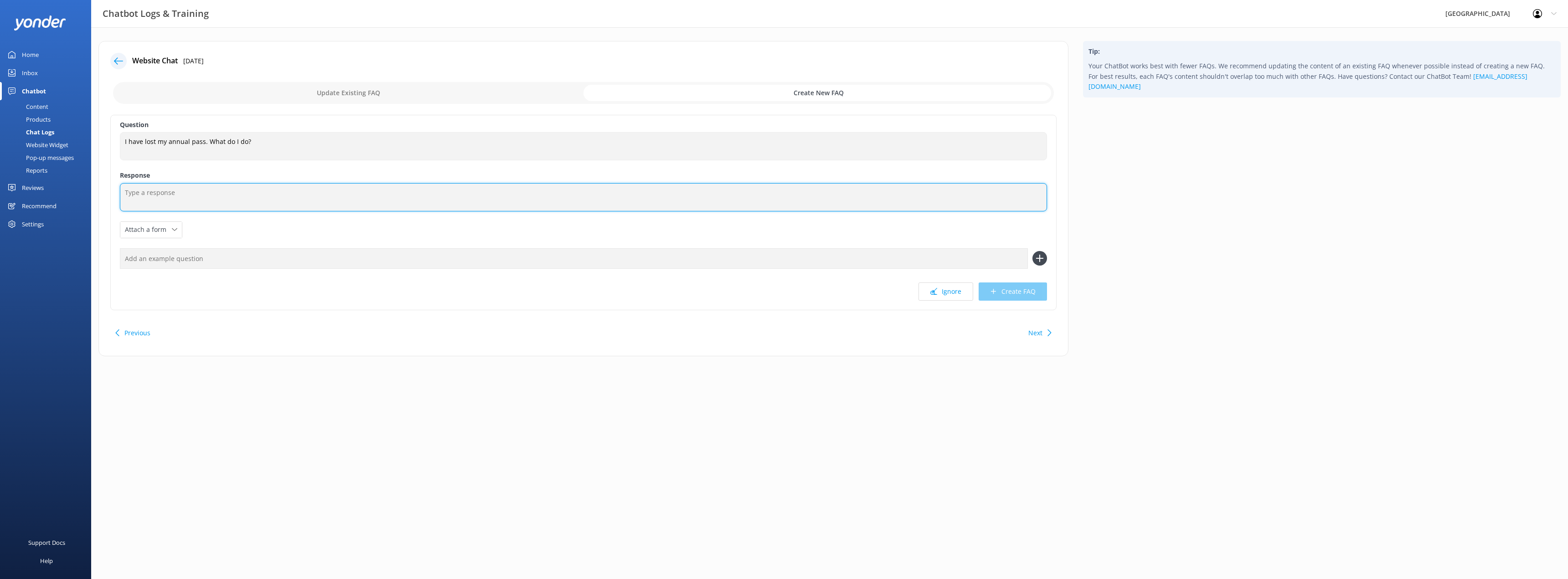
click at [228, 196] on textarea at bounding box center [583, 197] width 927 height 28
click at [260, 195] on textarea "On your next visit to [GEOGRAPHIC_DATA], we" at bounding box center [583, 197] width 927 height 28
click at [313, 190] on textarea "On your next visit to [GEOGRAPHIC_DATA], we can look you up in our sysytem and …" at bounding box center [583, 197] width 927 height 28
click at [413, 186] on textarea "On your next visit to [GEOGRAPHIC_DATA], we can look you up in our system and i…" at bounding box center [583, 197] width 927 height 28
type textarea "On your next visit to [GEOGRAPHIC_DATA], we can look you up in our system and i…"
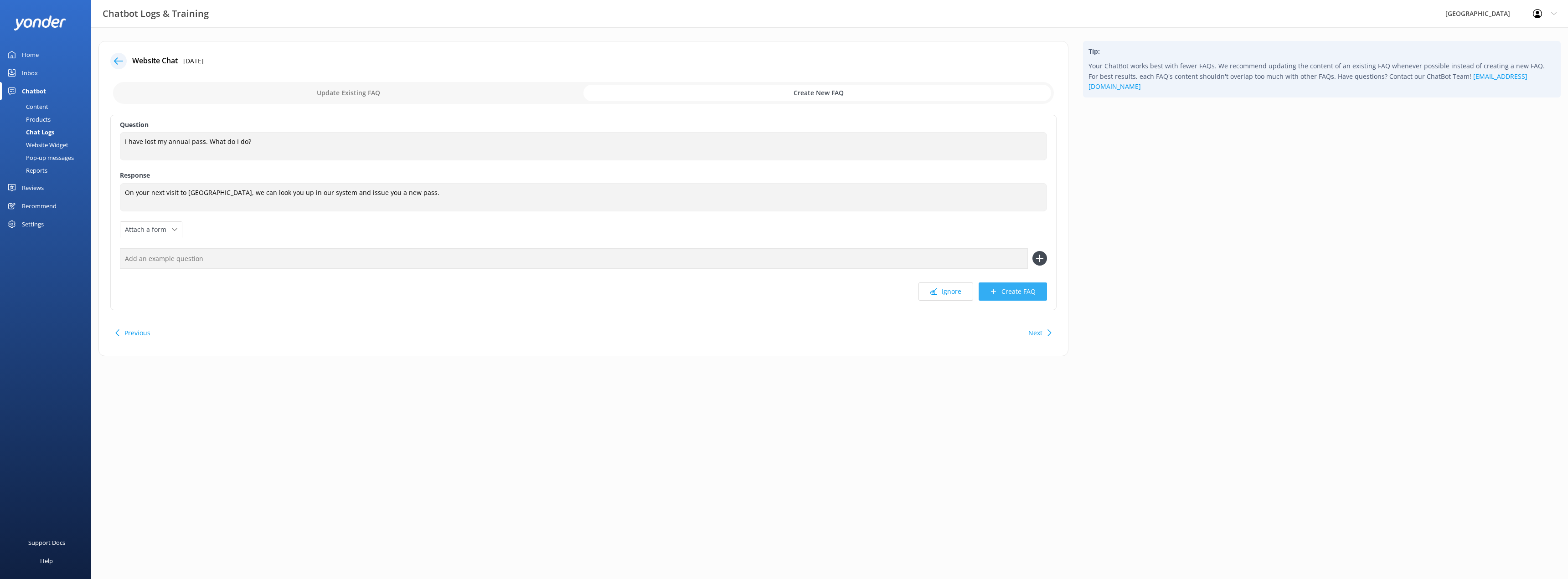
click at [1023, 290] on button "Create FAQ" at bounding box center [1013, 291] width 68 height 18
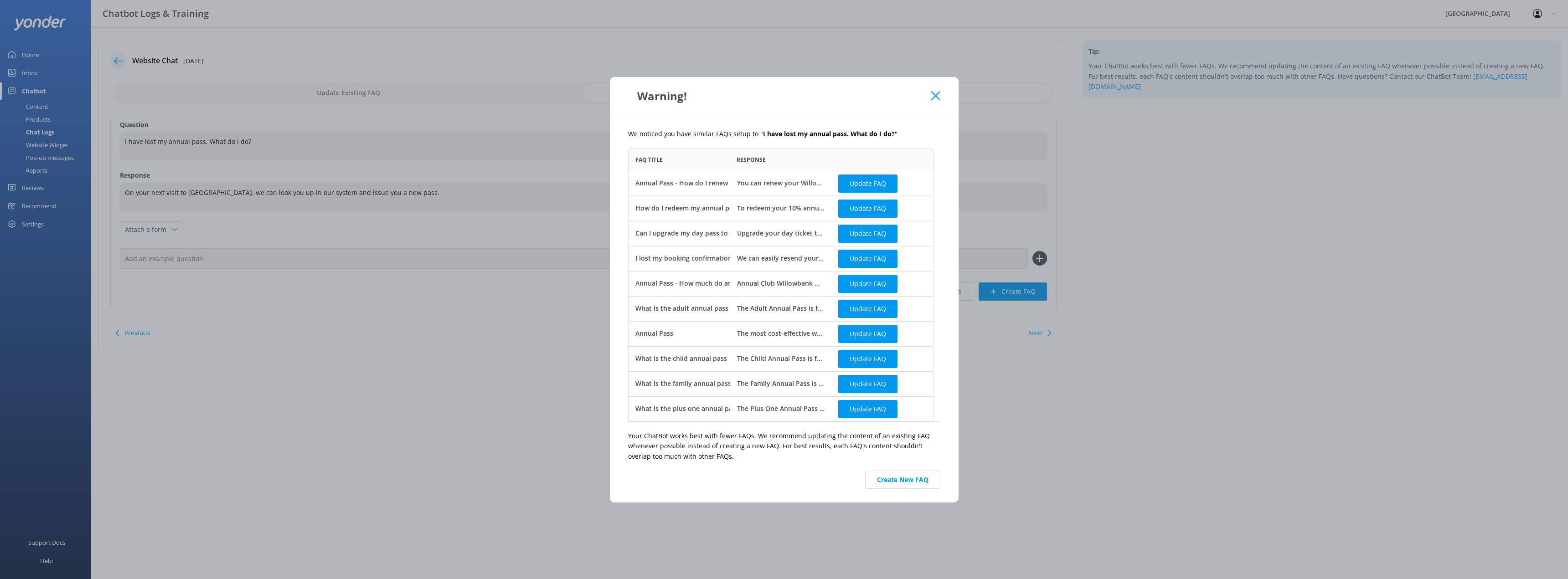
scroll to position [25, 0]
click at [892, 480] on button "Create New FAQ" at bounding box center [903, 480] width 75 height 18
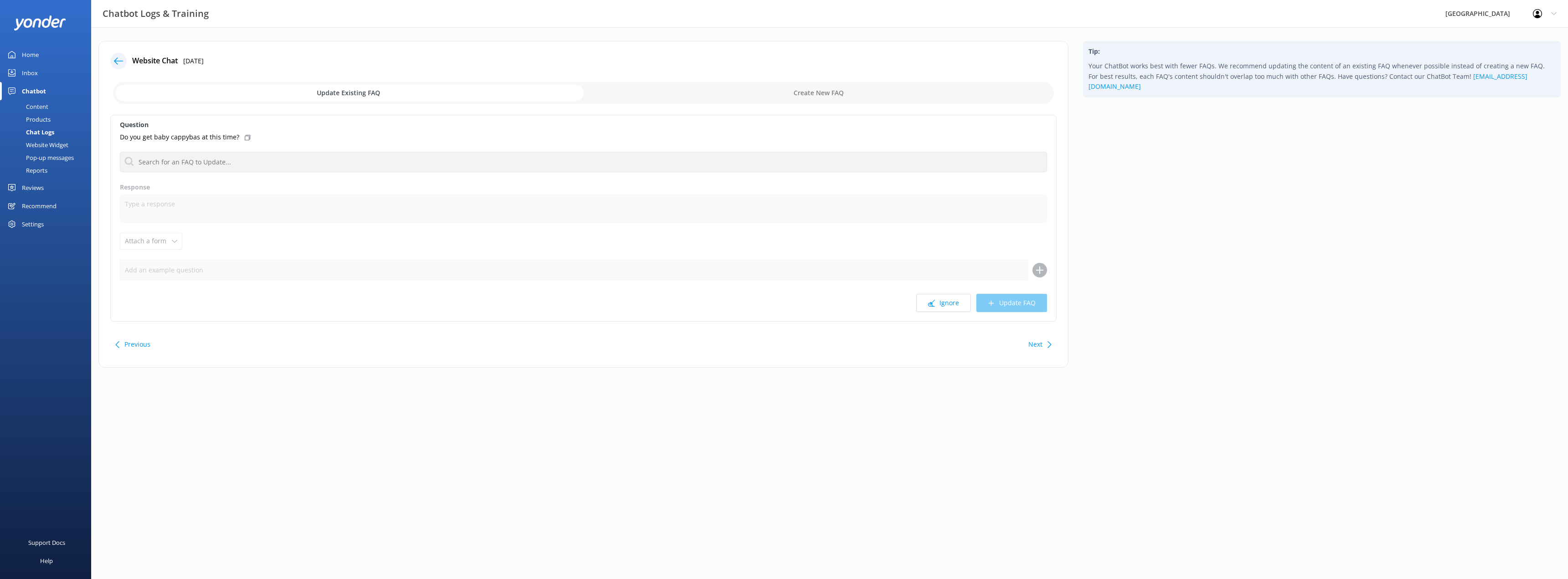
click at [43, 133] on div "Chat Logs" at bounding box center [30, 132] width 49 height 13
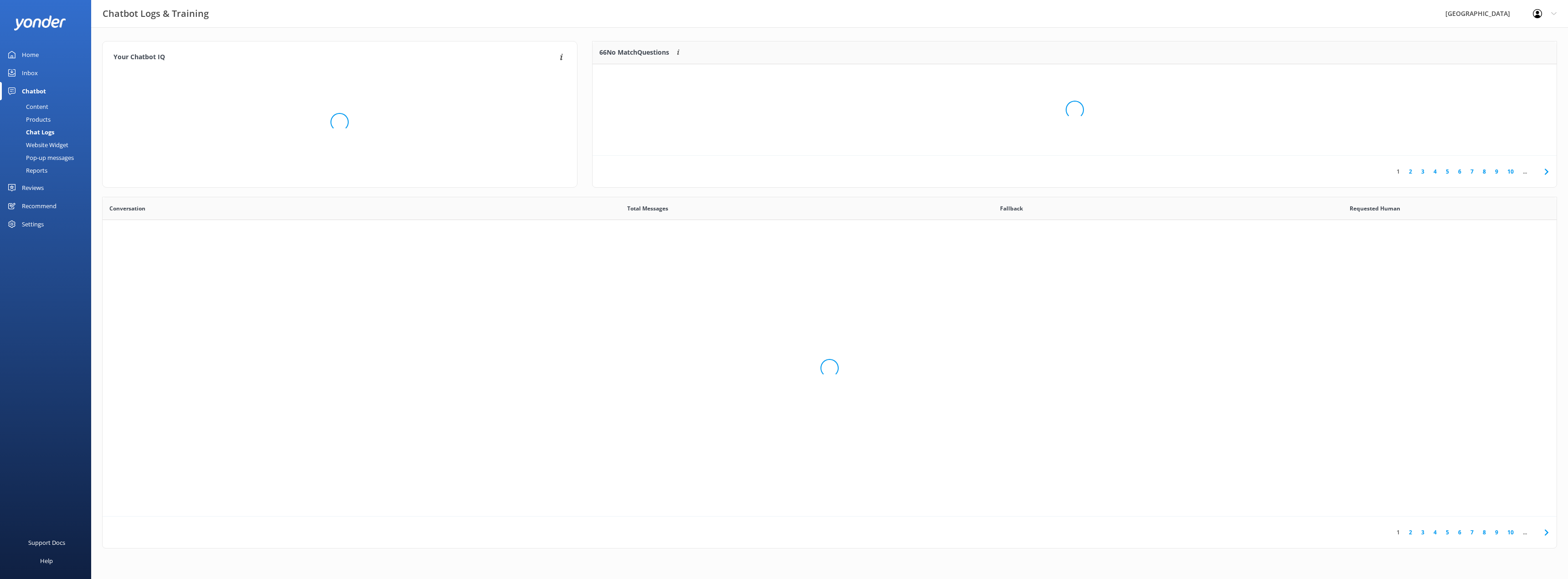
scroll to position [313, 1447]
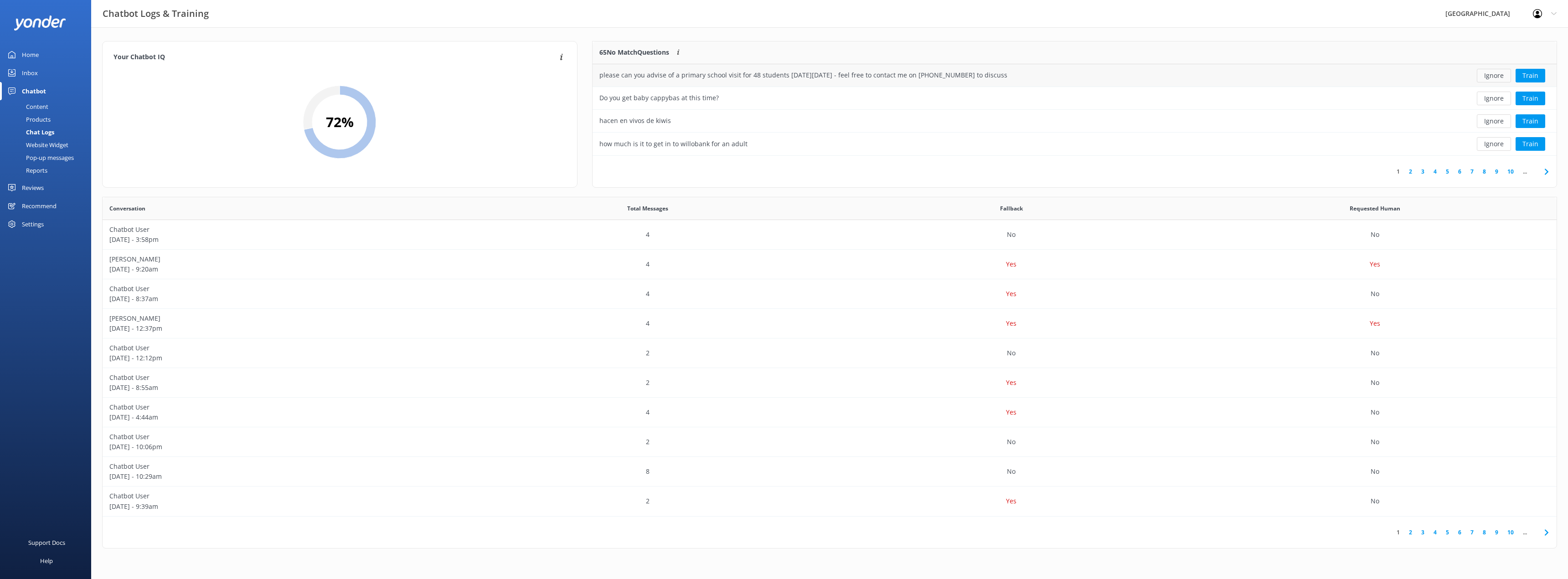
click at [1493, 77] on button "Ignore" at bounding box center [1494, 75] width 34 height 13
click at [1487, 75] on button "Ignore" at bounding box center [1494, 75] width 34 height 13
drag, startPoint x: 614, startPoint y: 75, endPoint x: 698, endPoint y: 73, distance: 84.0
click at [698, 73] on div "hacen en vivos de kiwis" at bounding box center [977, 75] width 769 height 23
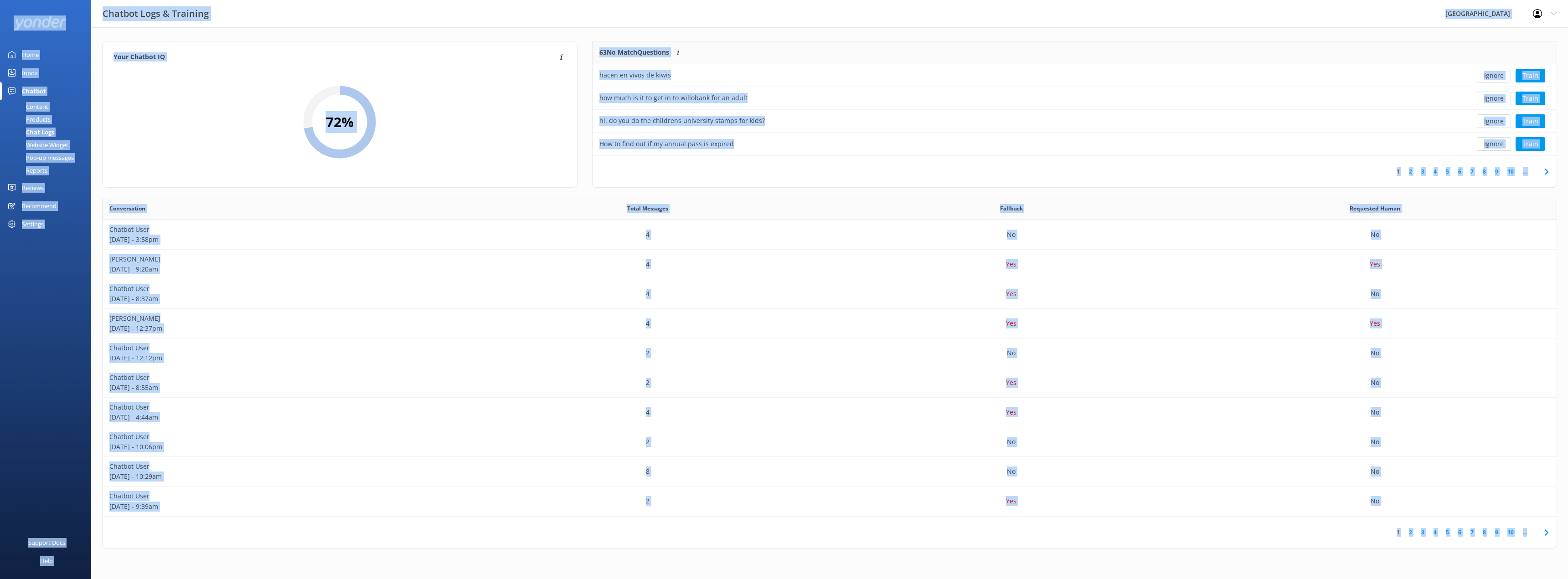
click at [758, 46] on div "63 No Match Questions Customers sometimes ask questions that don't fully match …" at bounding box center [977, 52] width 769 height 23
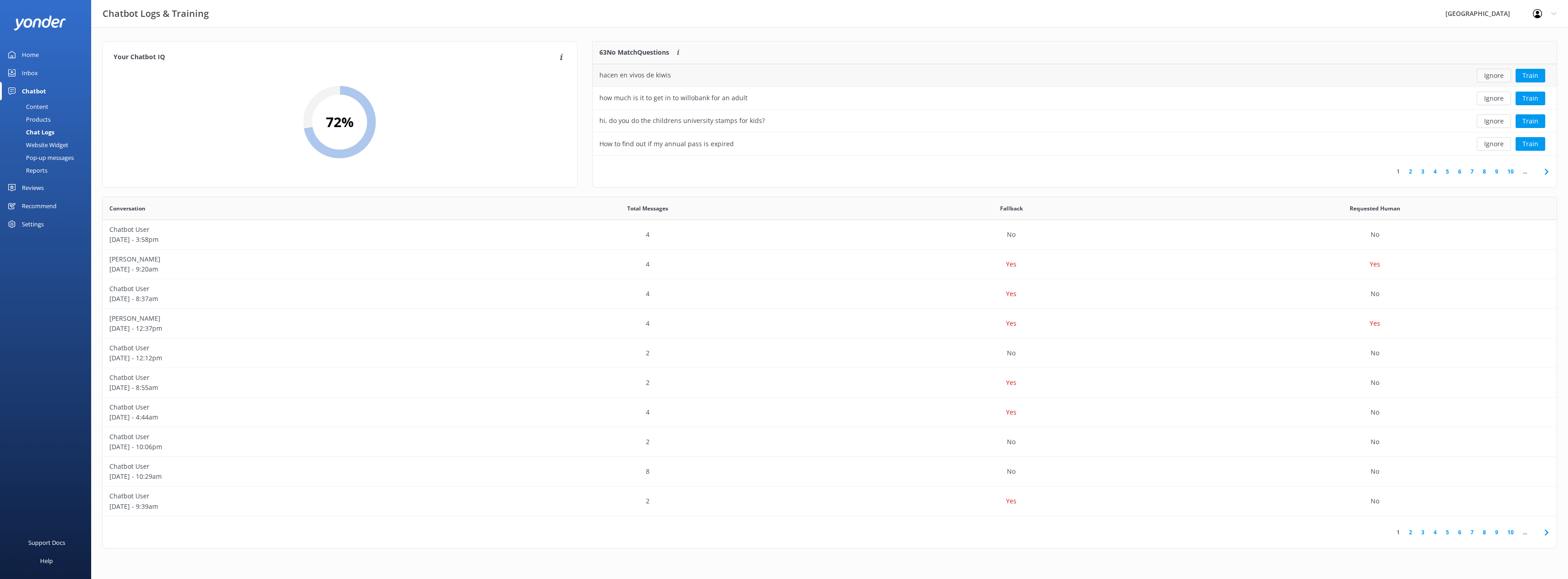
click at [1485, 74] on button "Ignore" at bounding box center [1494, 75] width 34 height 13
click at [1530, 74] on button "Train" at bounding box center [1530, 75] width 30 height 13
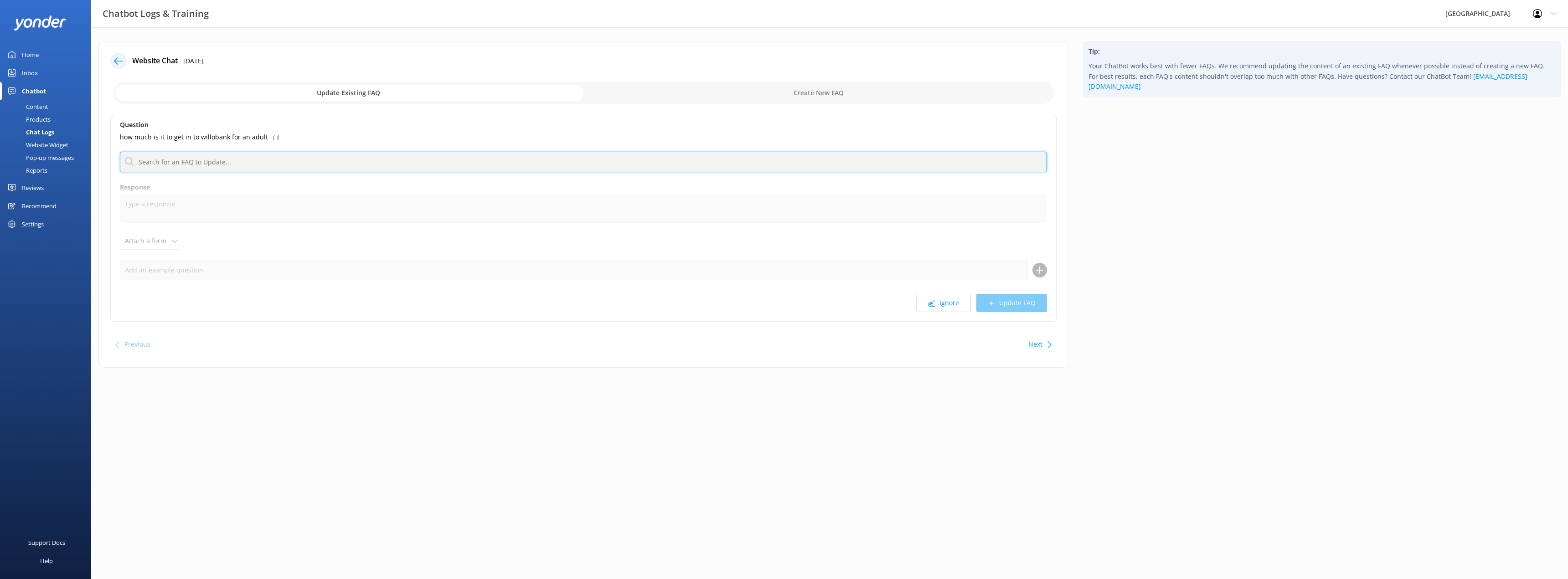
click at [239, 158] on input "text" at bounding box center [583, 162] width 927 height 21
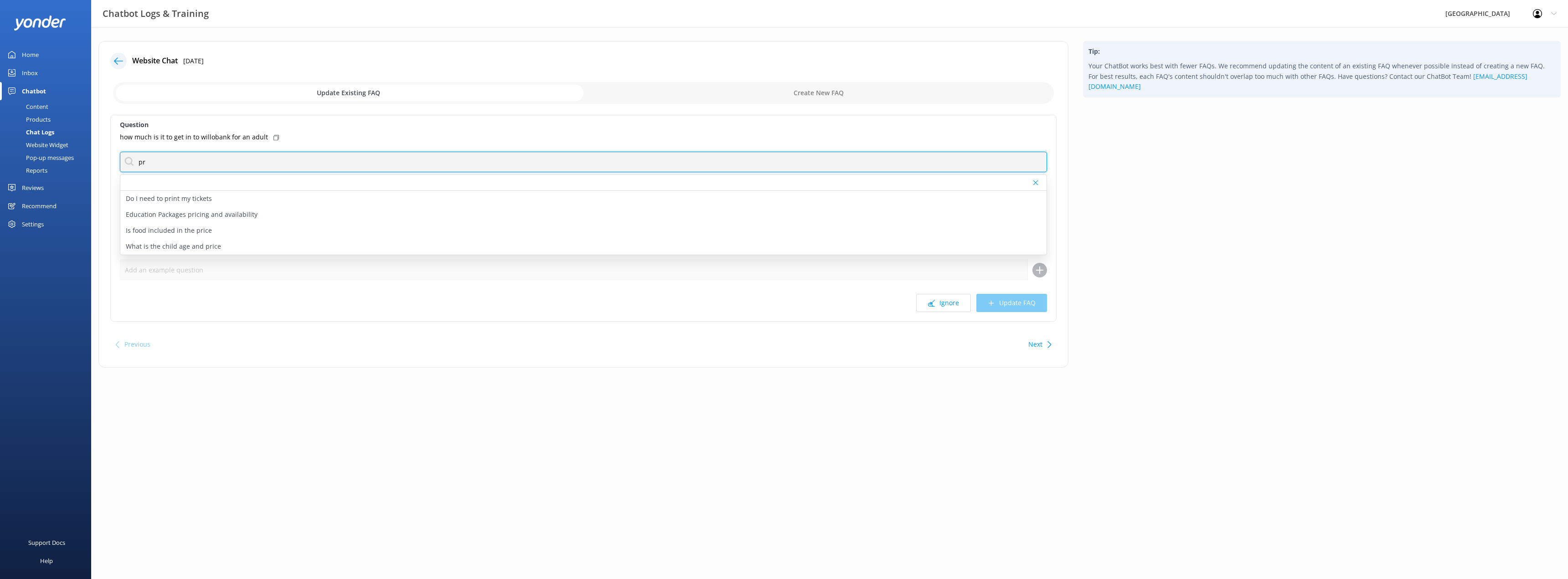
type input "p"
drag, startPoint x: 224, startPoint y: 165, endPoint x: 104, endPoint y: 169, distance: 120.1
click at [104, 169] on div "Website Chat [DATE] Update Existing FAQ Create New FAQ Question how much is it …" at bounding box center [584, 204] width 970 height 327
type input "cost"
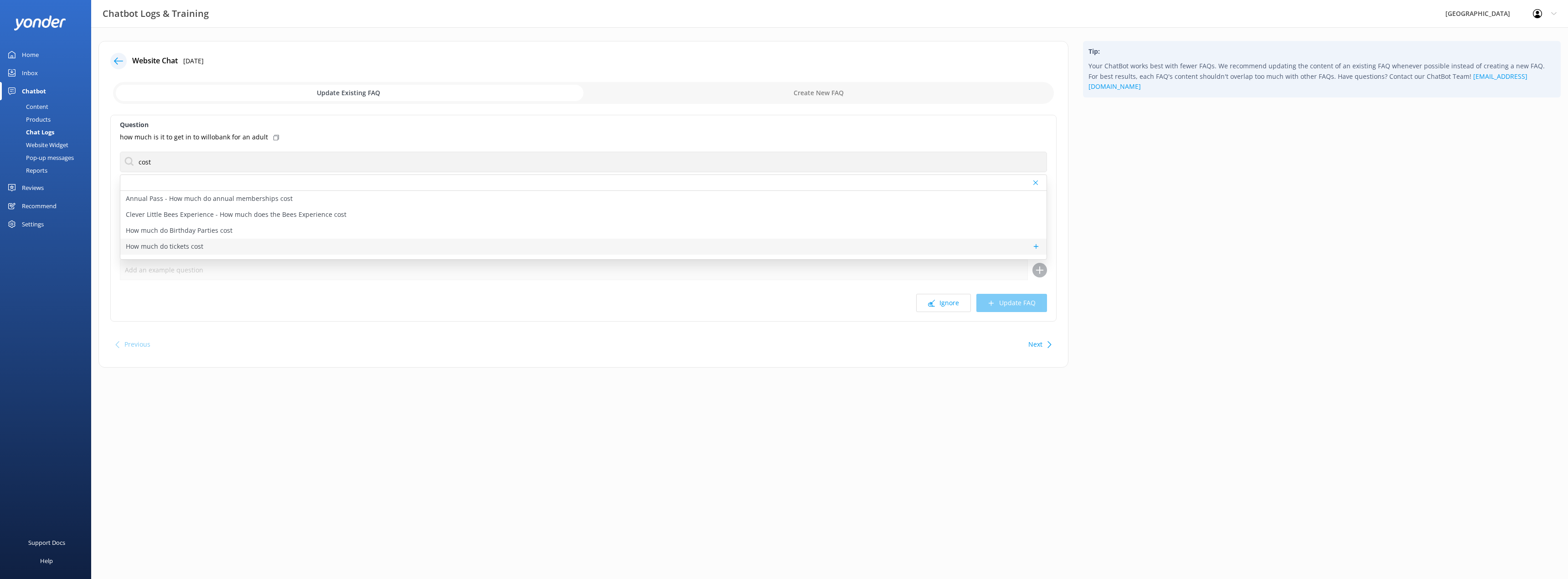
click at [165, 249] on p "How much do tickets cost" at bounding box center [164, 246] width 77 height 10
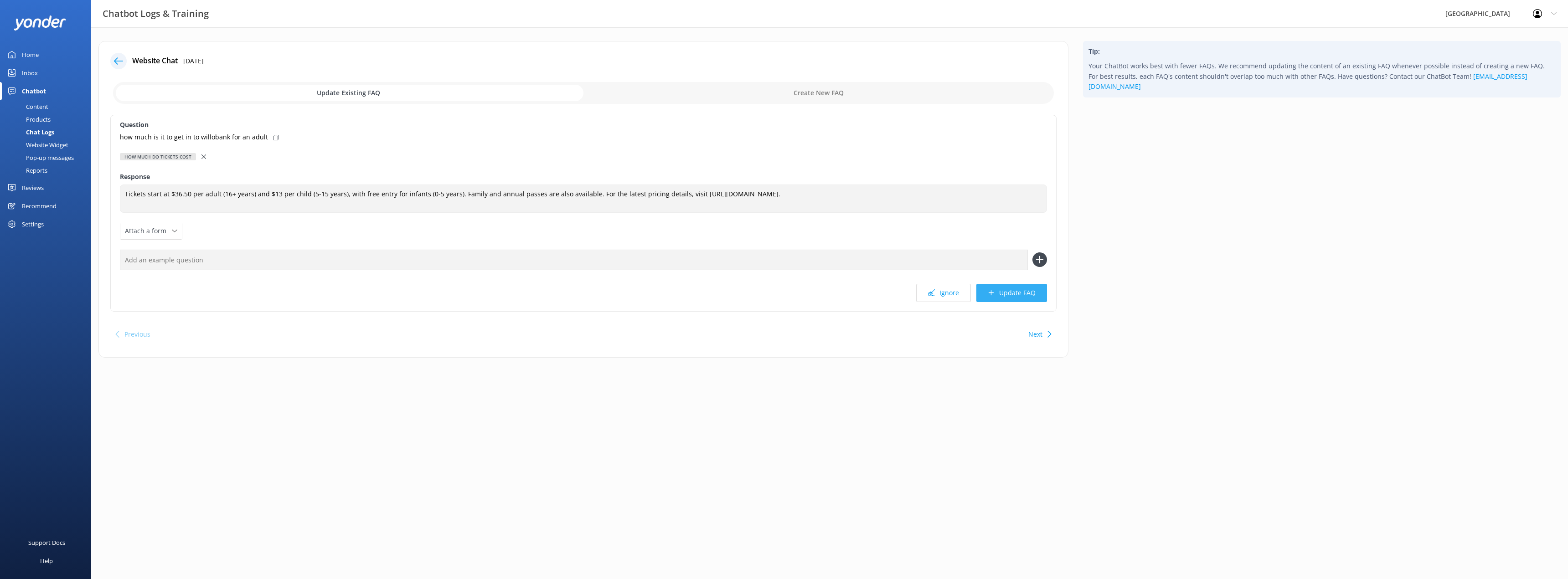
click at [1013, 294] on button "Update FAQ" at bounding box center [1012, 293] width 71 height 18
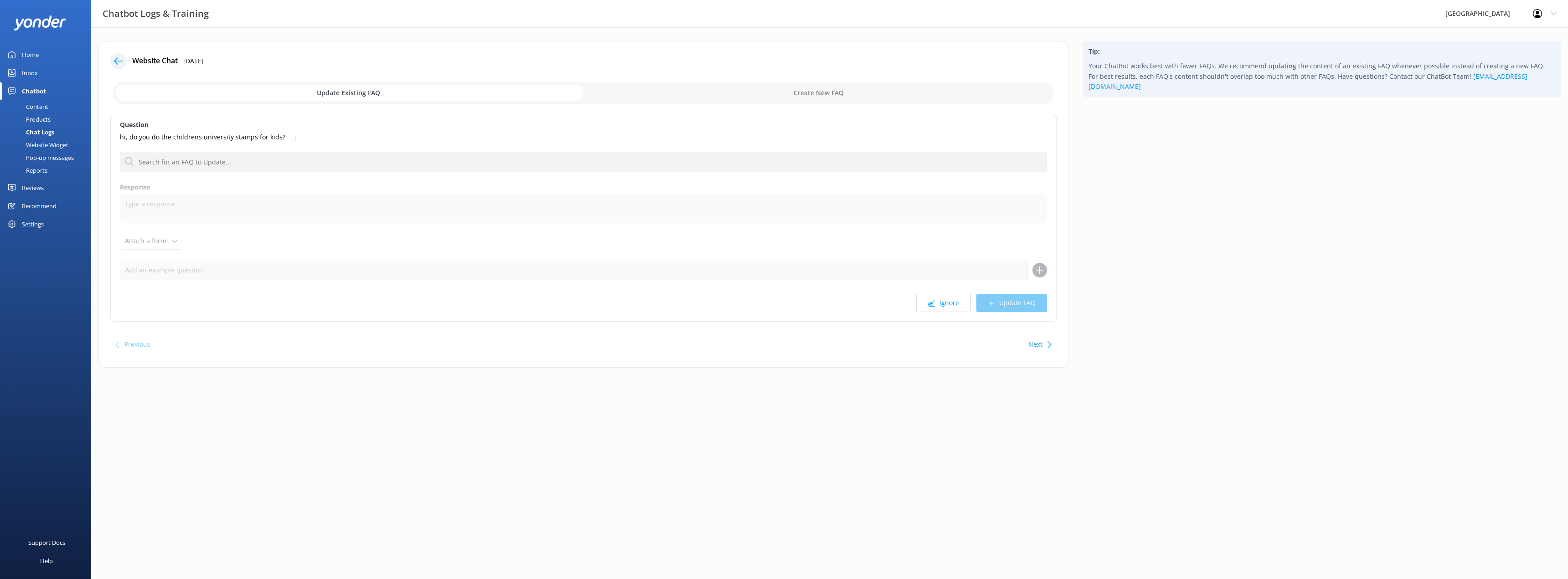
click at [41, 130] on div "Chat Logs" at bounding box center [30, 132] width 49 height 13
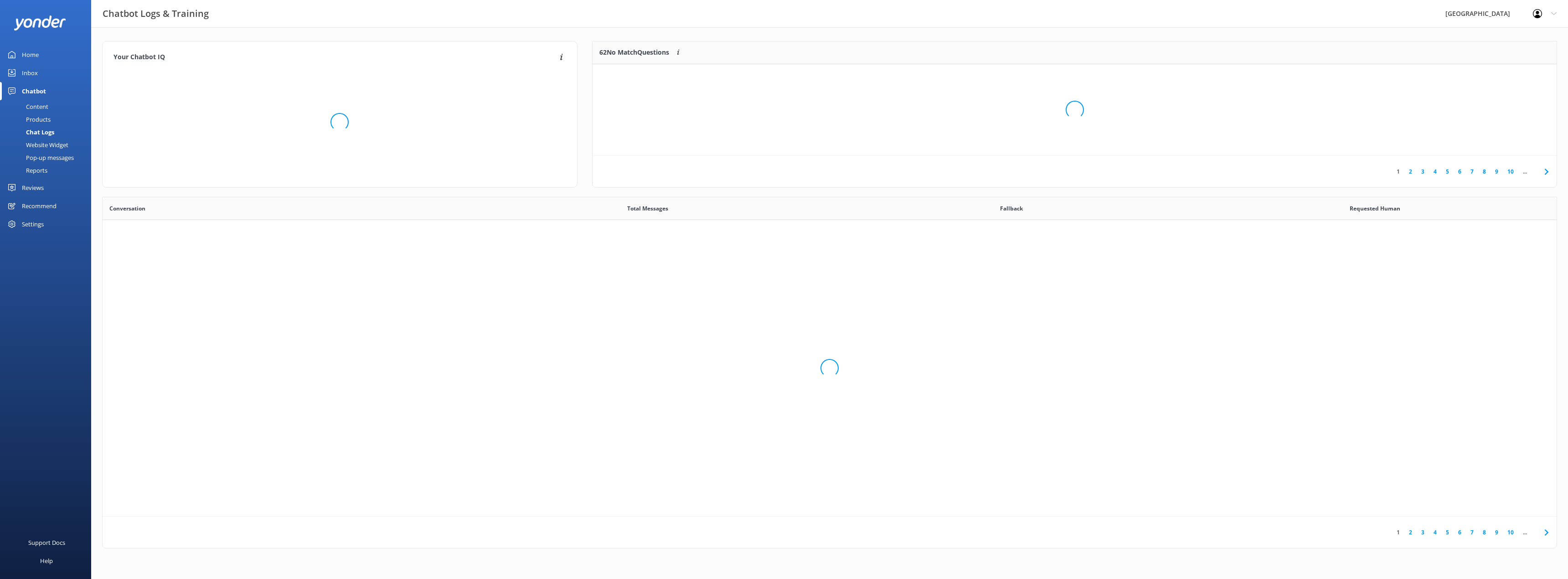
scroll to position [313, 1447]
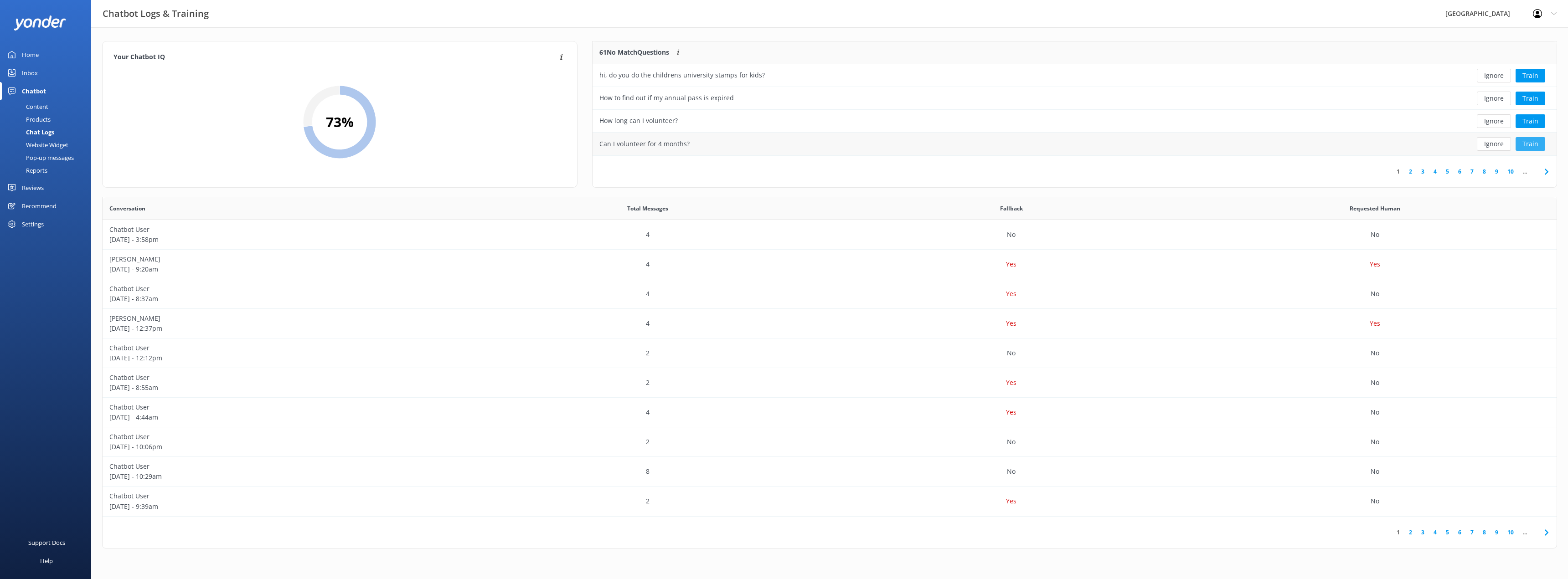
click at [1530, 146] on button "Train" at bounding box center [1530, 144] width 30 height 13
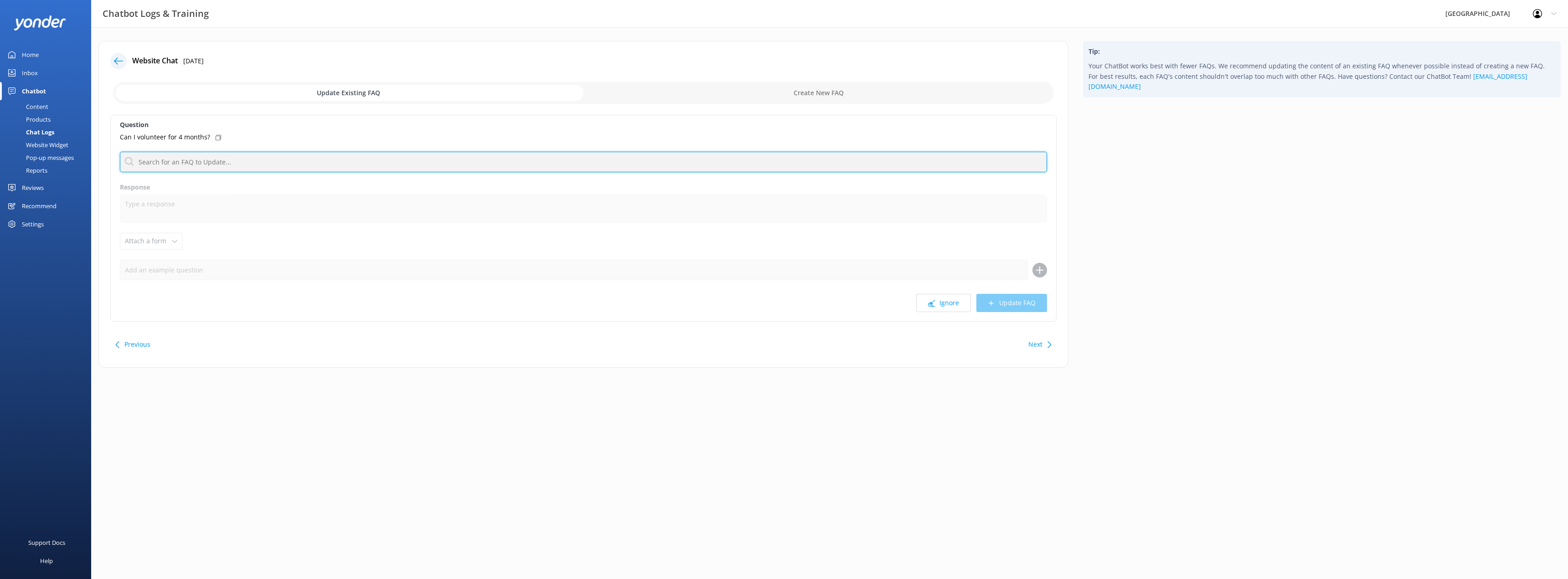
click at [269, 156] on input "text" at bounding box center [583, 162] width 927 height 21
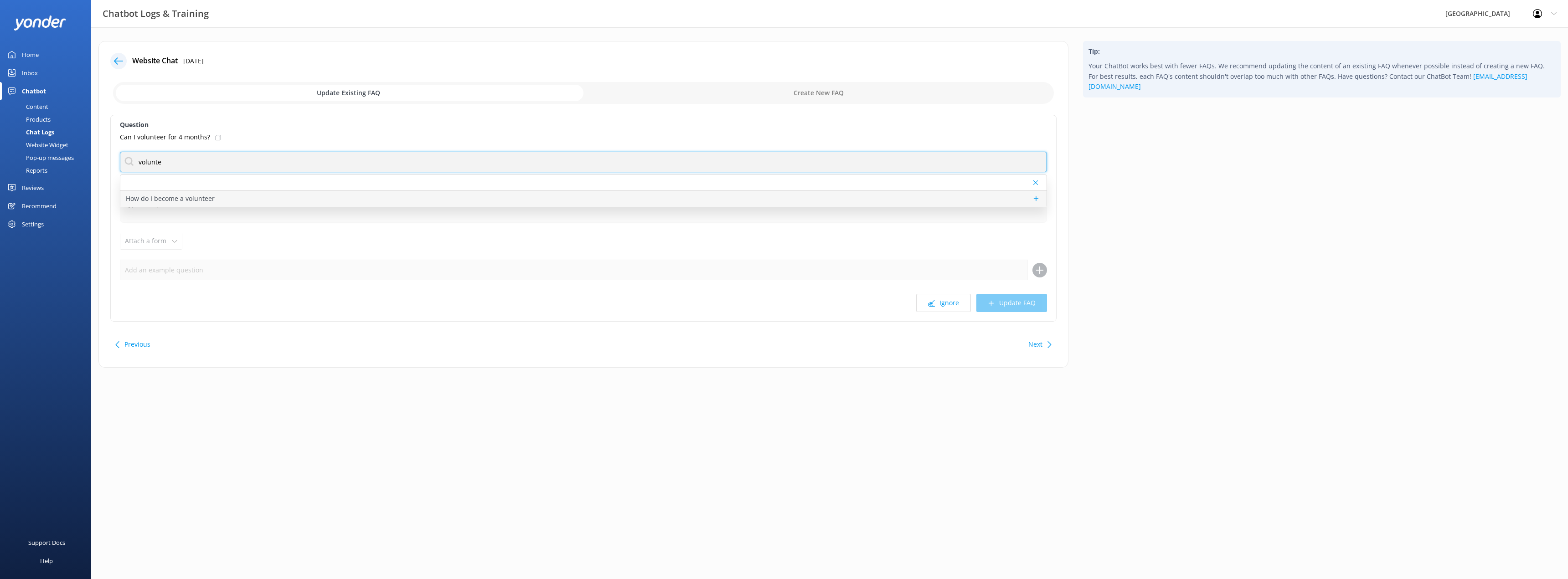
type input "volunte"
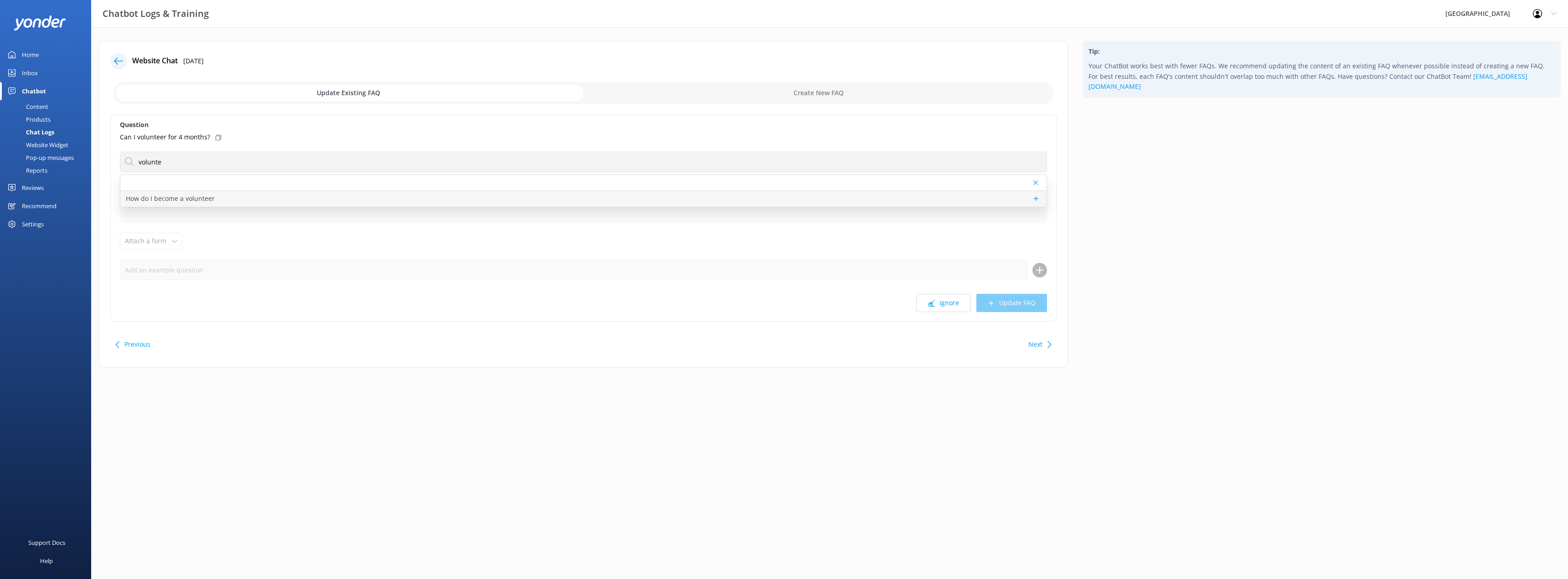
click at [175, 202] on p "How do I become a volunteer" at bounding box center [170, 198] width 89 height 10
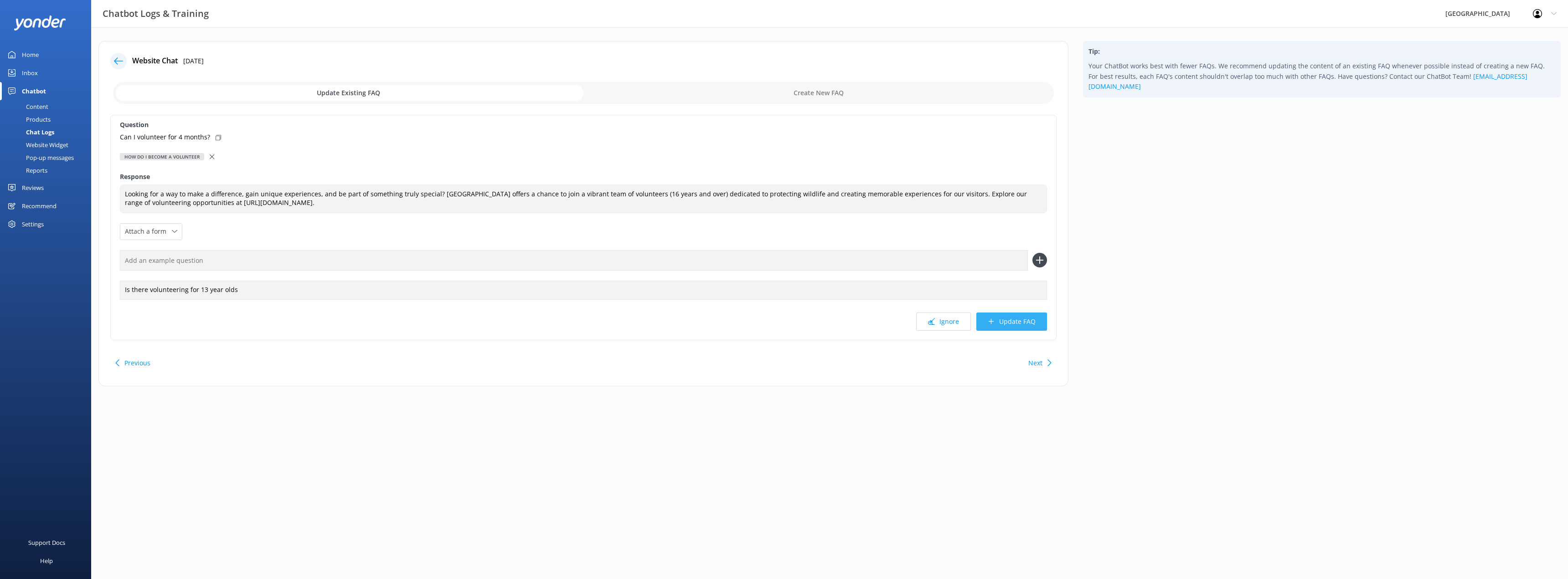
click at [1012, 322] on button "Update FAQ" at bounding box center [1012, 322] width 71 height 18
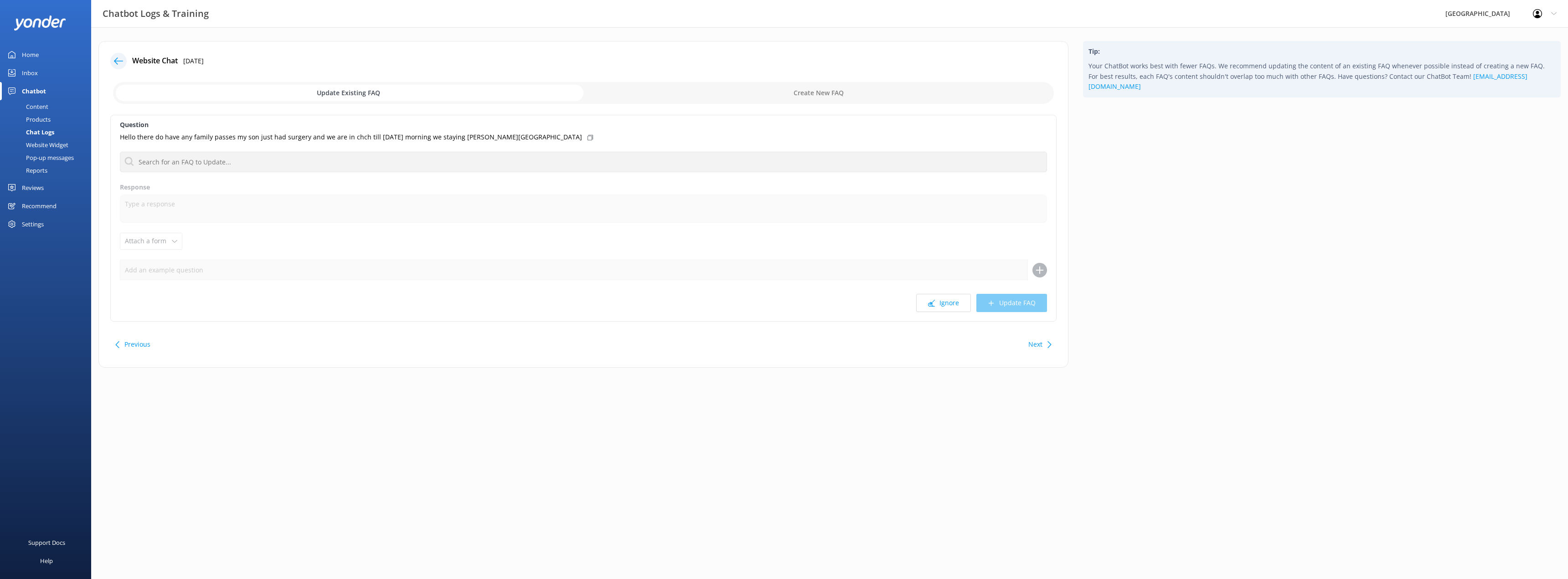
click at [43, 133] on div "Chat Logs" at bounding box center [30, 132] width 49 height 13
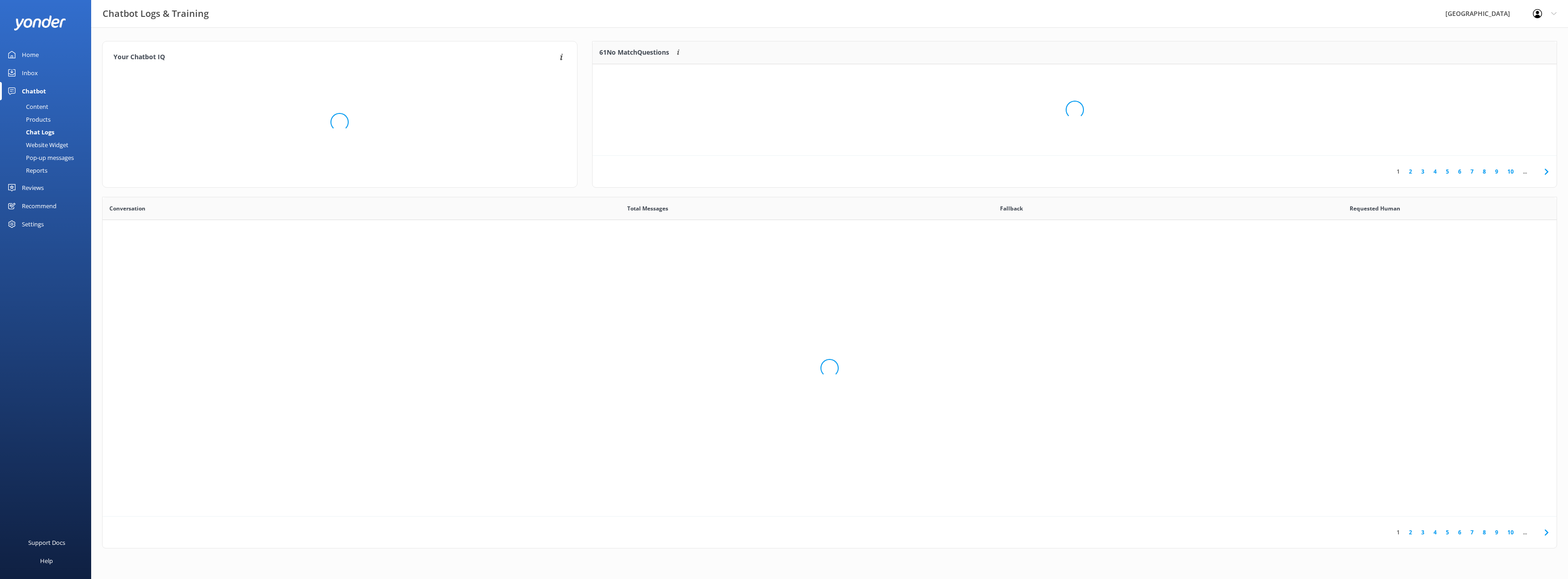
scroll to position [313, 1447]
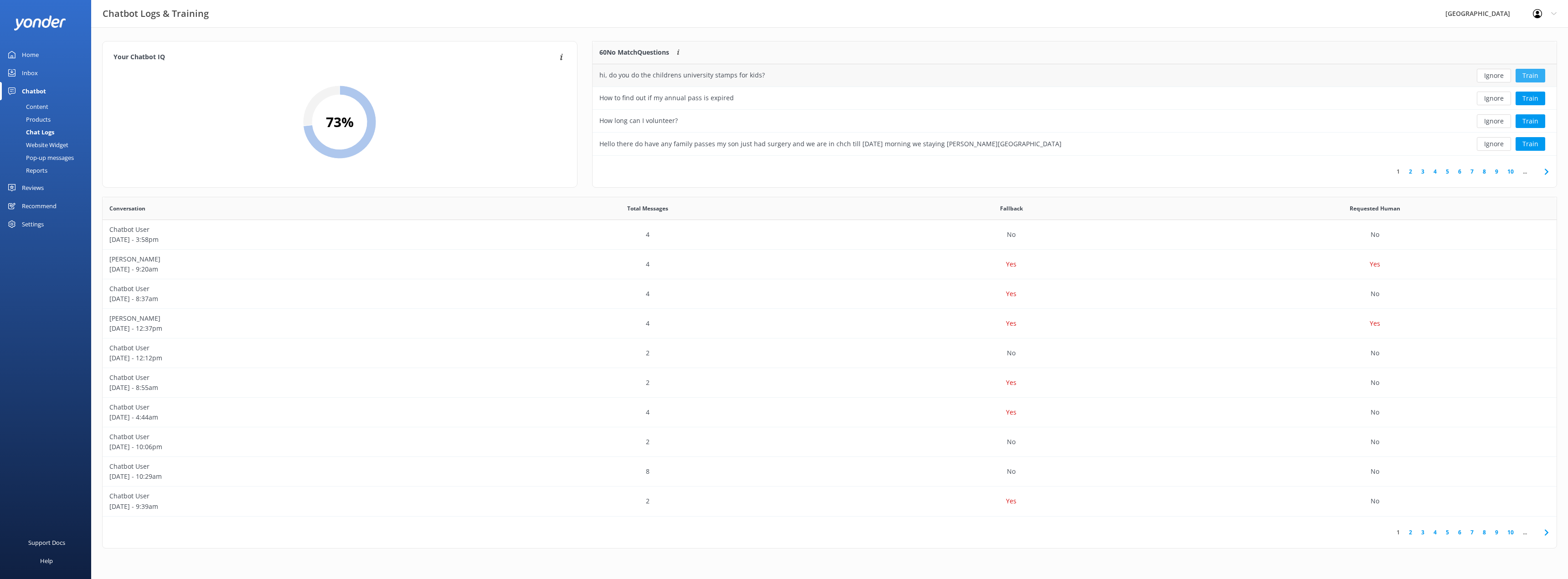
click at [1533, 71] on button "Train" at bounding box center [1530, 75] width 30 height 13
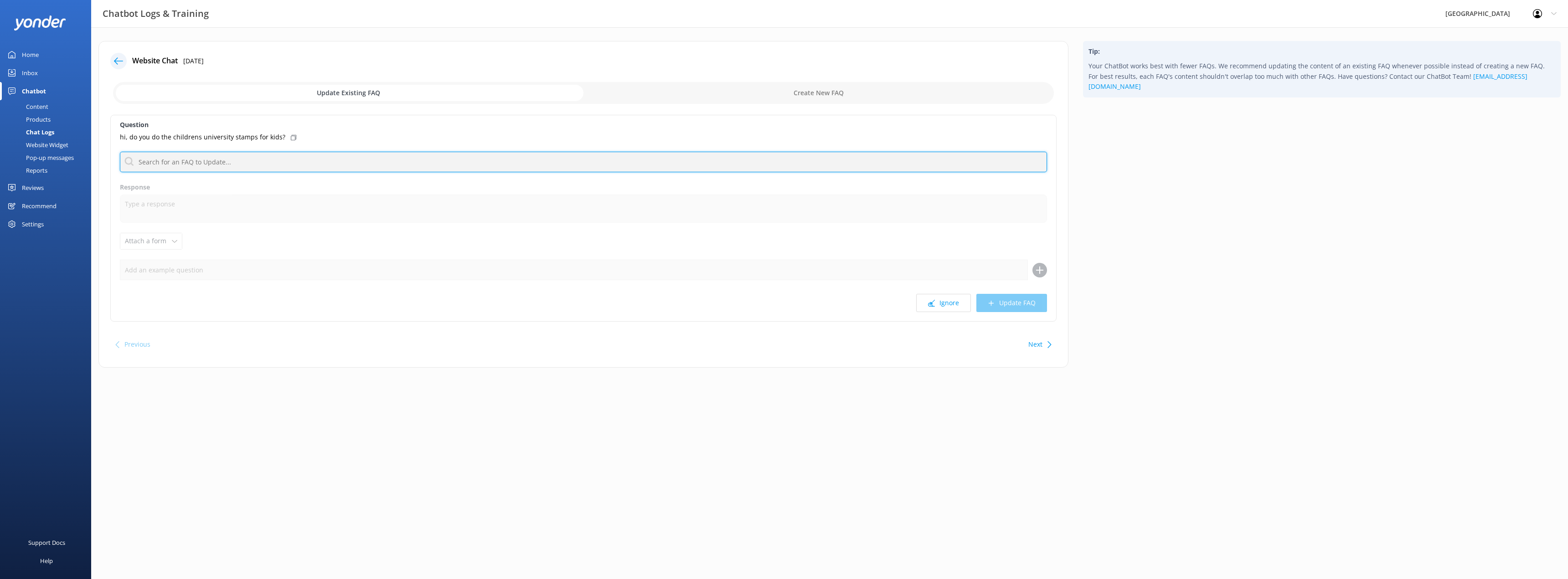
click at [226, 158] on input "text" at bounding box center [583, 162] width 927 height 21
type input "u"
type input "s"
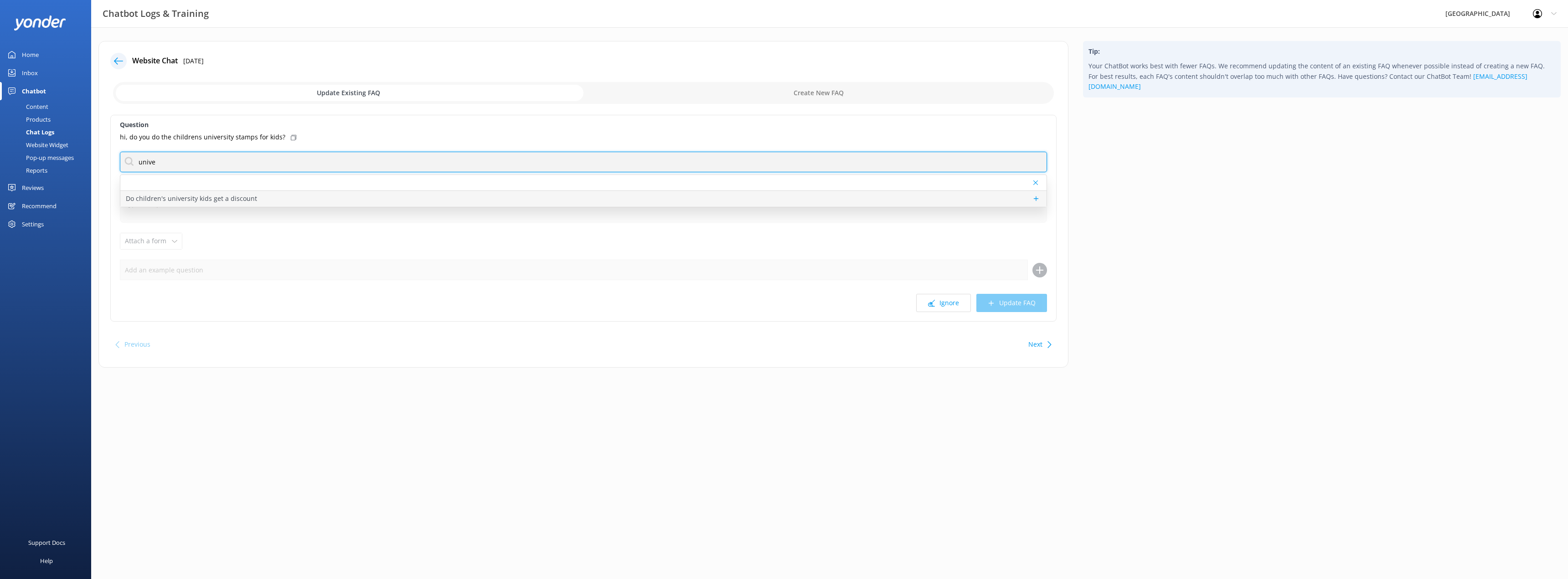
type input "unive"
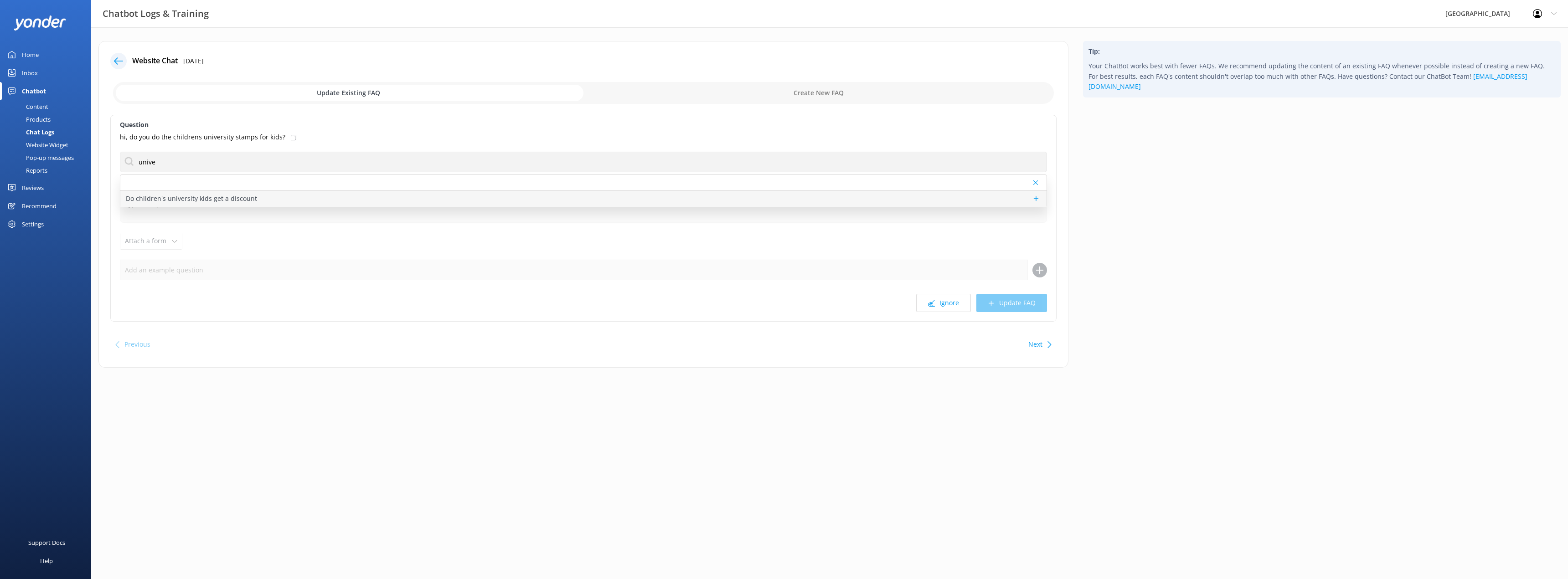
click at [217, 204] on p "Do children's university kids get a discount" at bounding box center [192, 198] width 131 height 10
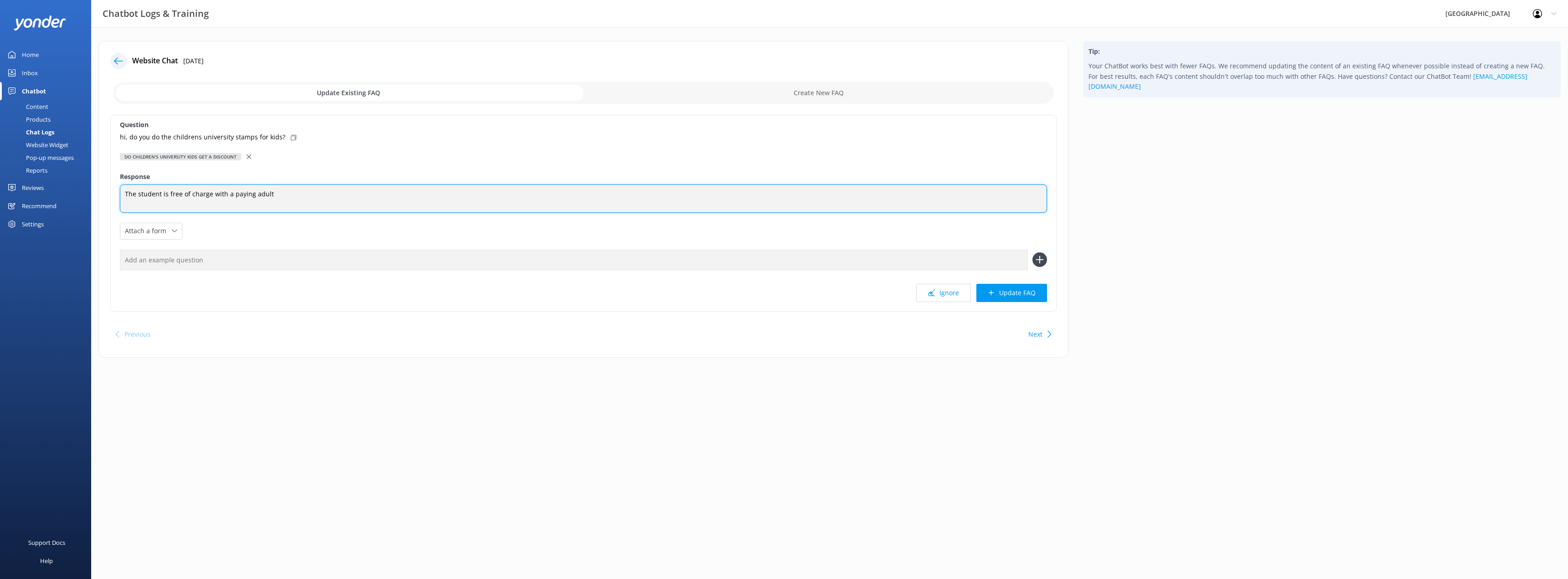
click at [124, 195] on textarea "The student is free of charge with a paying adult" at bounding box center [583, 198] width 927 height 28
click at [226, 190] on textarea "We do offer a discount for childrens university studentsThe student is free of …" at bounding box center [583, 198] width 927 height 28
drag, startPoint x: 453, startPoint y: 195, endPoint x: 300, endPoint y: 188, distance: 153.2
click at [300, 188] on textarea "We do offer a discount for children's university studentsThe student is free of…" at bounding box center [583, 198] width 927 height 28
click at [293, 192] on textarea "We do offer a discount for children's university studentsThe student is free of…" at bounding box center [583, 198] width 927 height 28
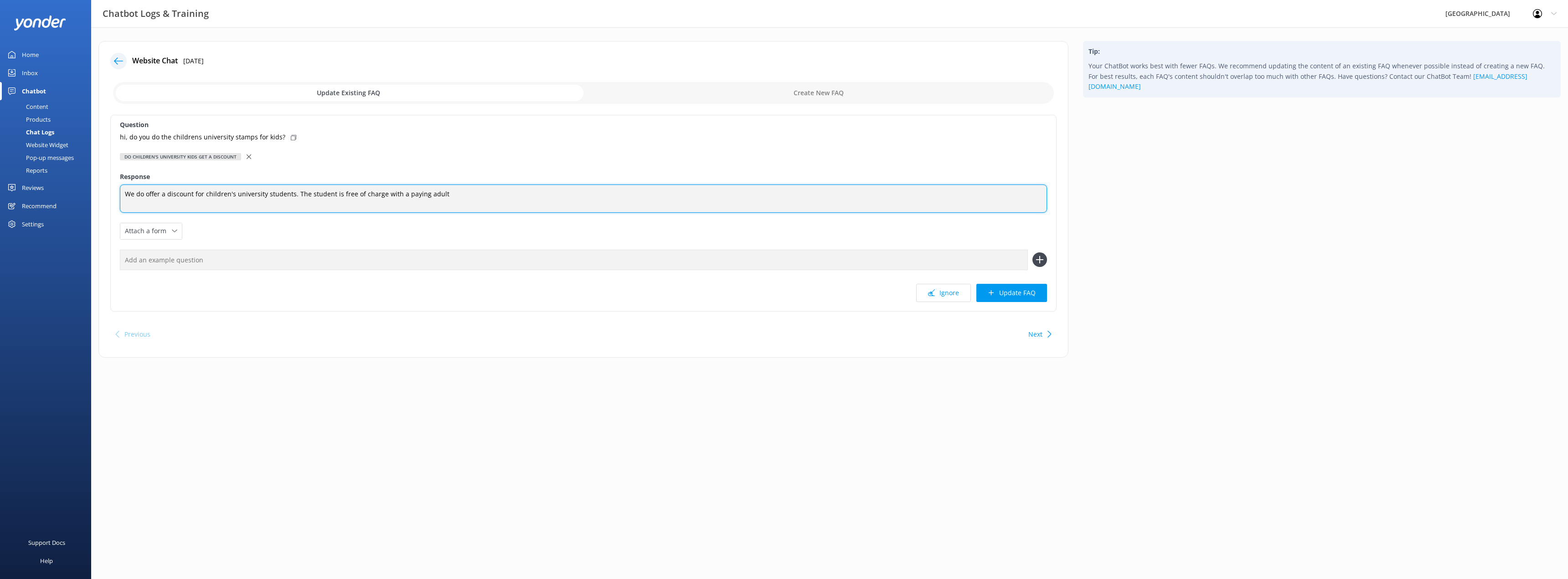
click at [442, 193] on textarea "We do offer a discount for children's university students. The student is free …" at bounding box center [583, 198] width 927 height 28
type textarea "We do offer a discount for children's university students. The student is free …"
click at [1001, 292] on button "Update FAQ" at bounding box center [1012, 293] width 71 height 18
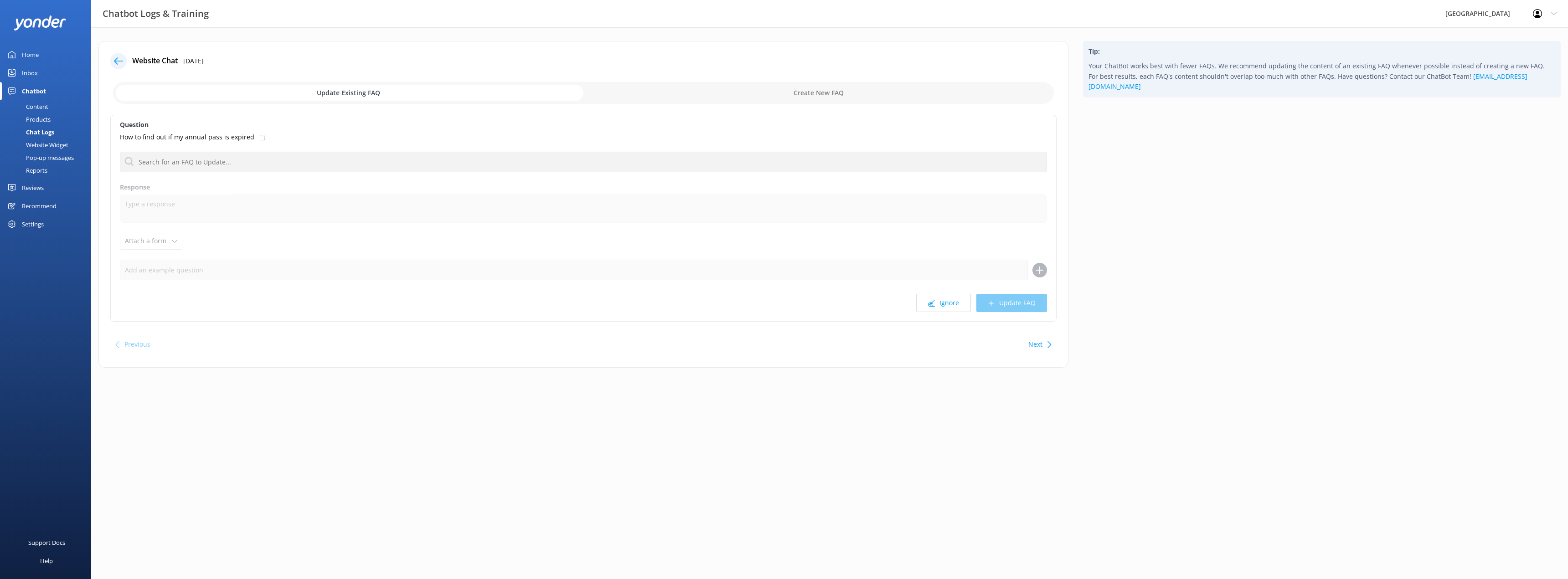
click at [43, 133] on div "Chat Logs" at bounding box center [30, 132] width 49 height 13
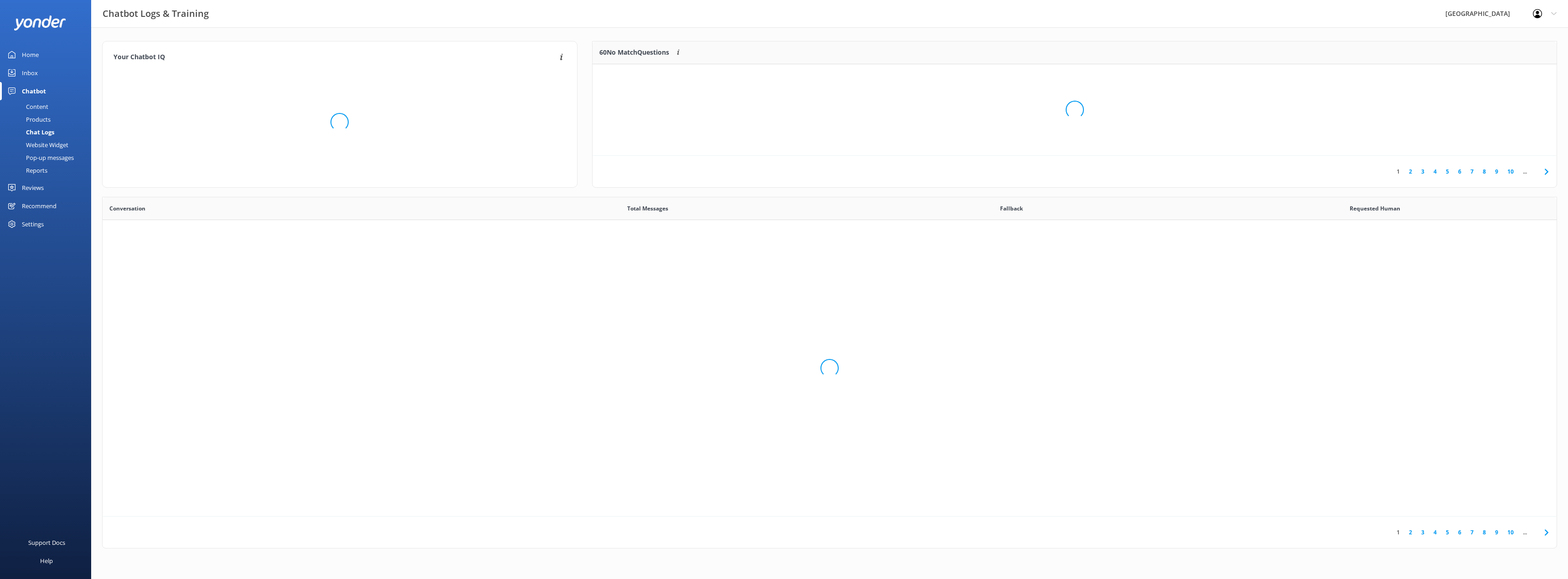
scroll to position [313, 1447]
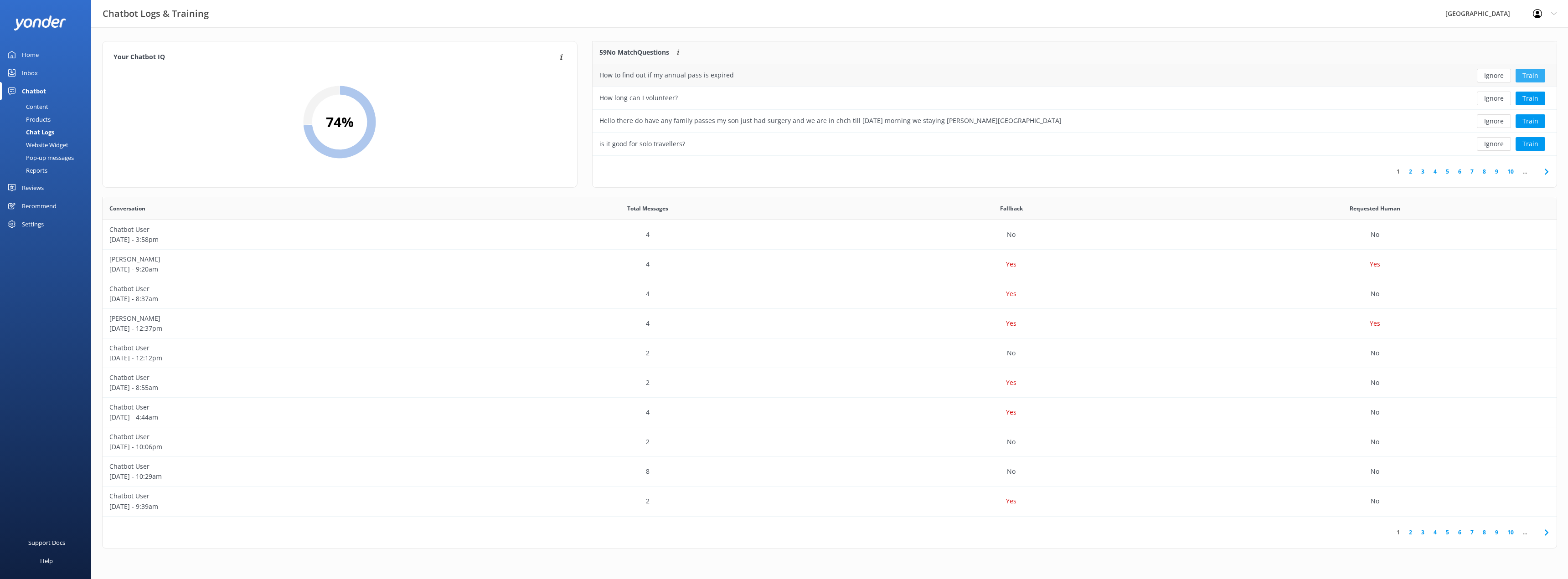
click at [1533, 71] on button "Train" at bounding box center [1530, 75] width 30 height 13
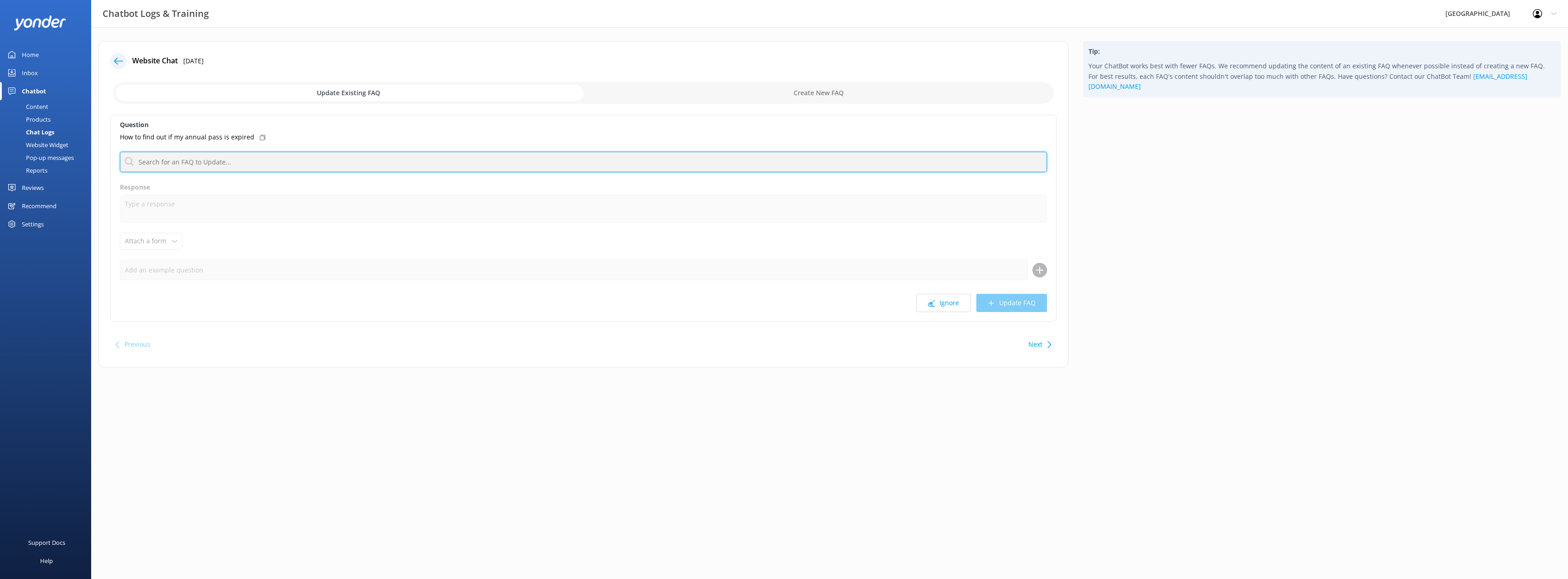
click at [177, 165] on input "text" at bounding box center [583, 162] width 927 height 21
type input "annual"
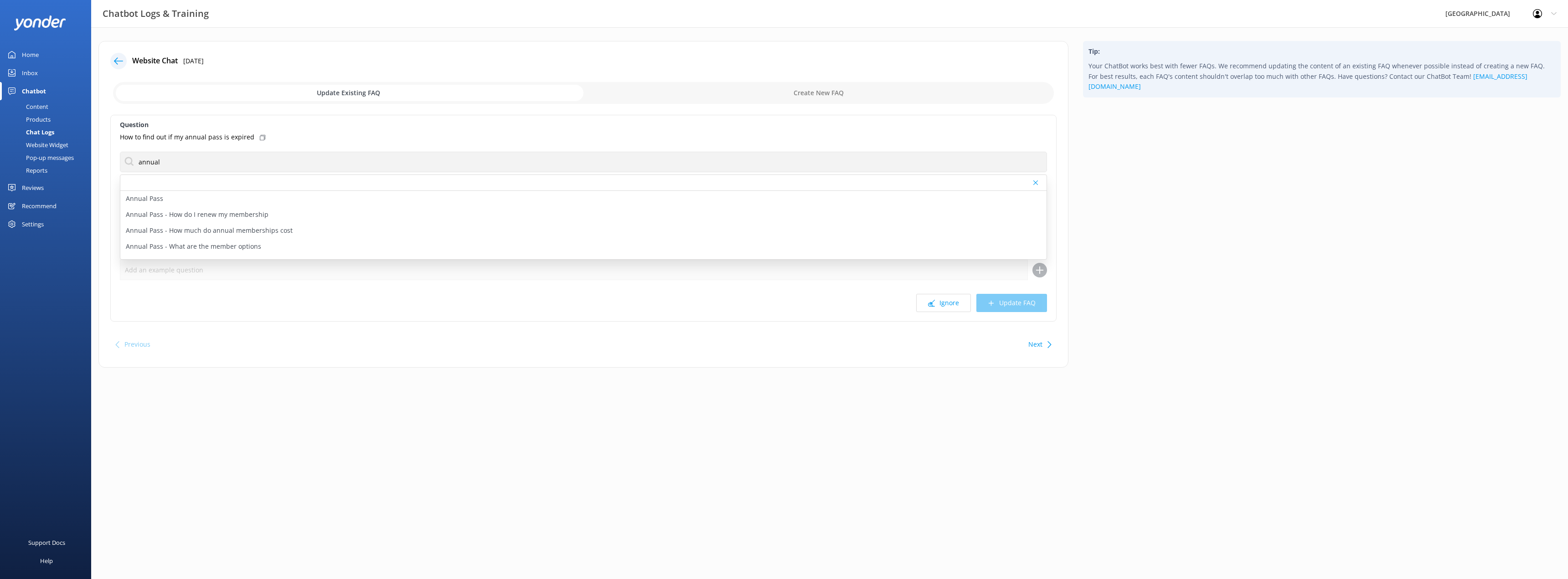
click at [1005, 303] on div "Ignore Update FAQ" at bounding box center [583, 303] width 927 height 18
click at [1005, 307] on div "Ignore Update FAQ" at bounding box center [583, 303] width 927 height 18
click at [329, 137] on div "How to find out if my annual pass is expired" at bounding box center [583, 137] width 927 height 10
click at [819, 93] on input "checkbox" at bounding box center [584, 93] width 941 height 22
checkbox input "true"
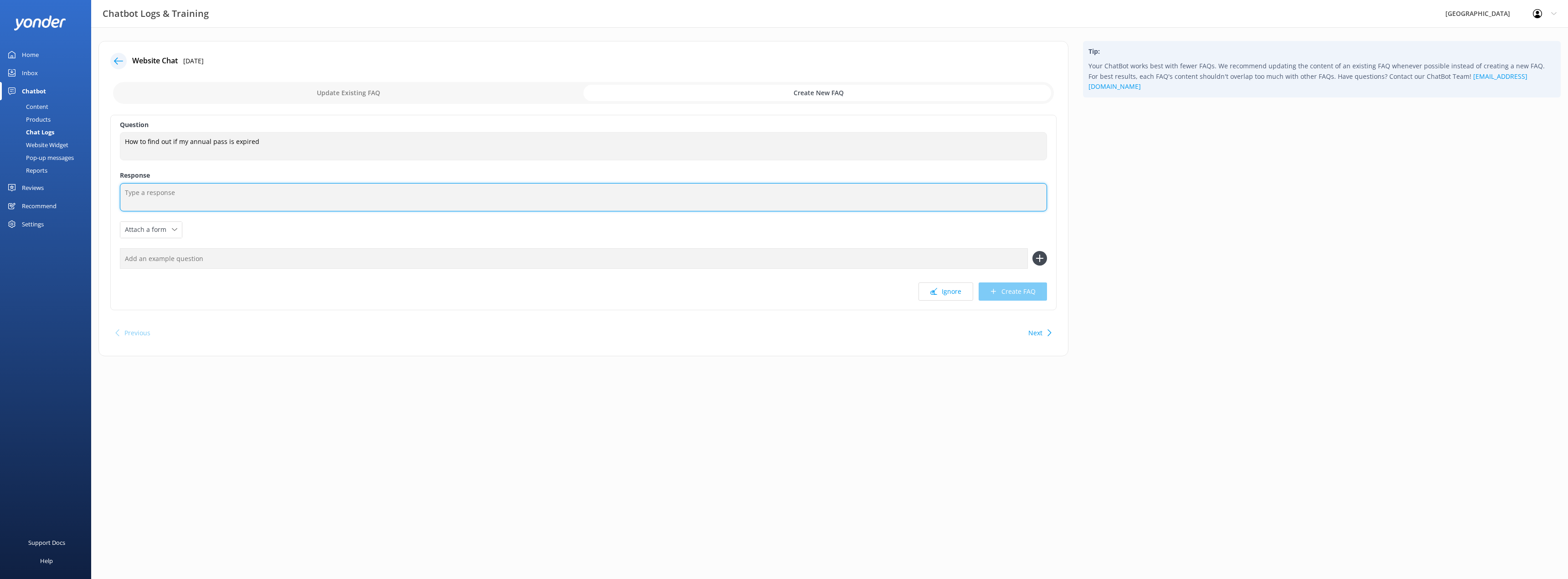
click at [178, 193] on textarea at bounding box center [583, 197] width 927 height 28
click at [259, 193] on textarea "Please email us at [EMAIL_ADDRESS][DOMAIN_NAME] or you can call us on [PHONE_NU…" at bounding box center [583, 197] width 927 height 28
click at [380, 192] on textarea "Please email us at [EMAIL_ADDRESS][DOMAIN_NAME], or you can call us on [PHONE_N…" at bounding box center [583, 197] width 927 height 28
click at [259, 194] on textarea "Please email us at [EMAIL_ADDRESS][DOMAIN_NAME], or you can call us on [PHONE_N…" at bounding box center [583, 197] width 927 height 28
type textarea "Please email us at [EMAIL_ADDRESS][DOMAIN_NAME] or you can call us on [PHONE_NU…"
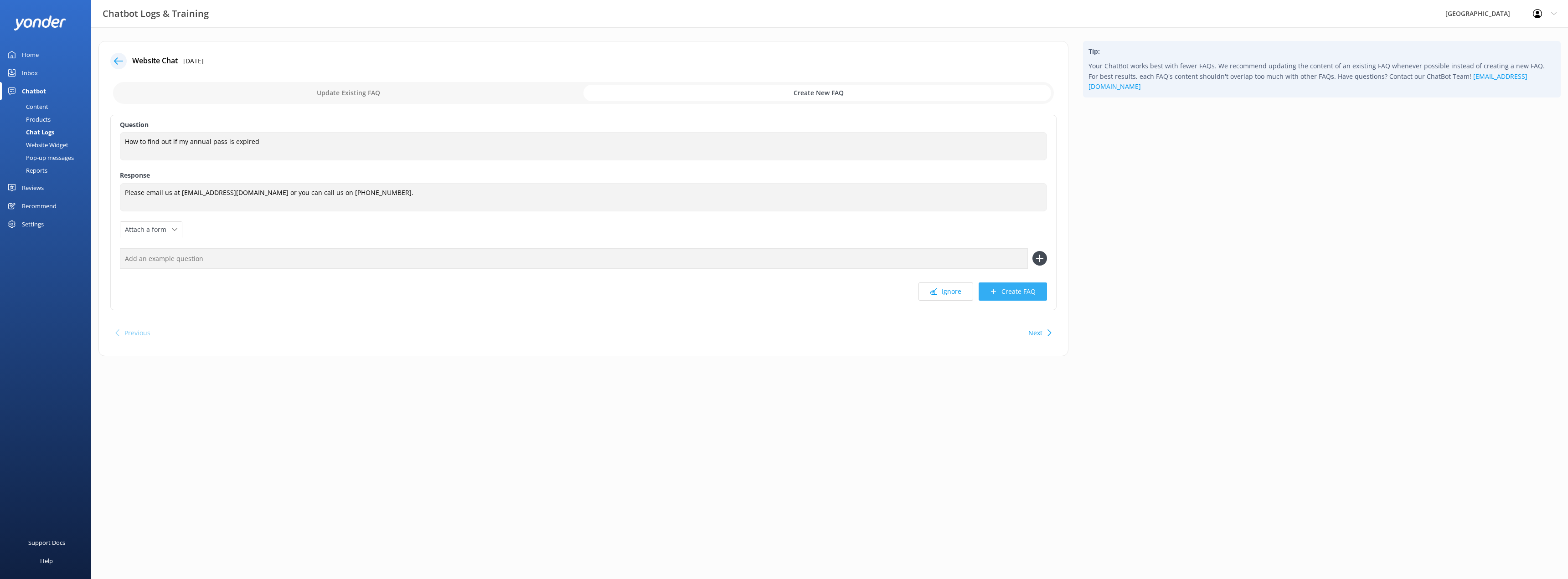
click at [1006, 292] on button "Create FAQ" at bounding box center [1013, 291] width 68 height 18
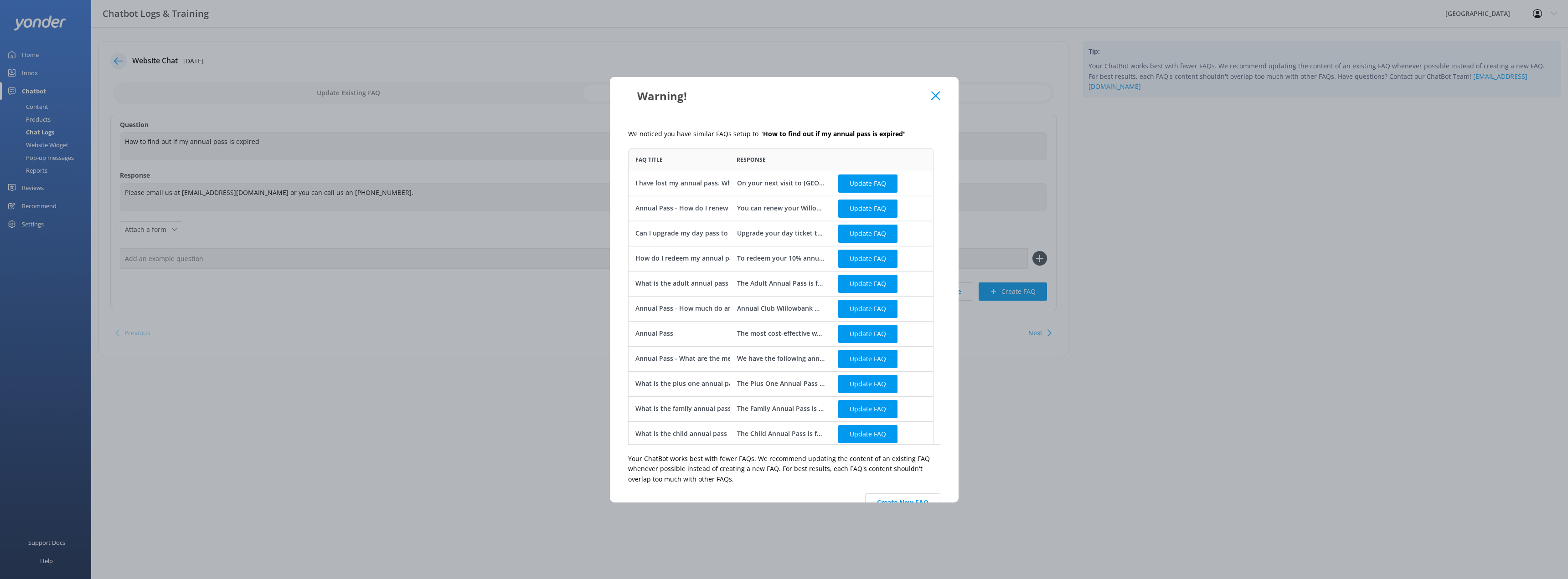
scroll to position [23, 0]
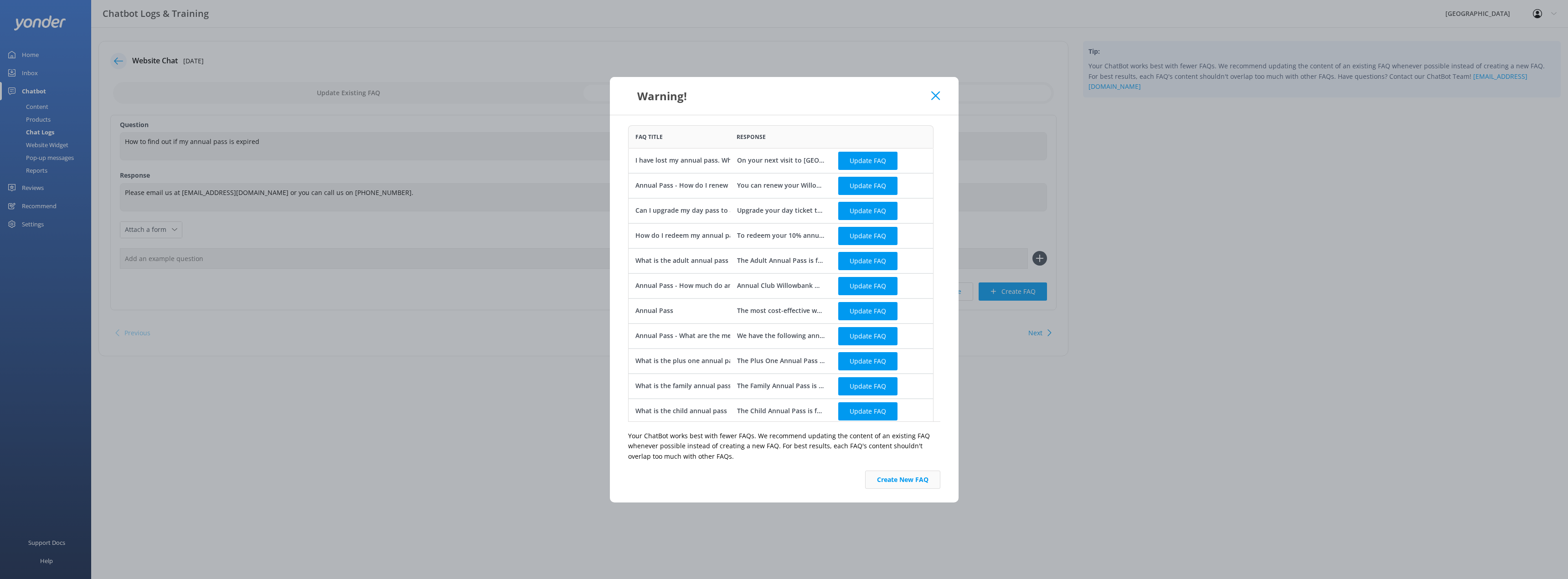
click at [908, 484] on button "Create New FAQ" at bounding box center [903, 480] width 75 height 18
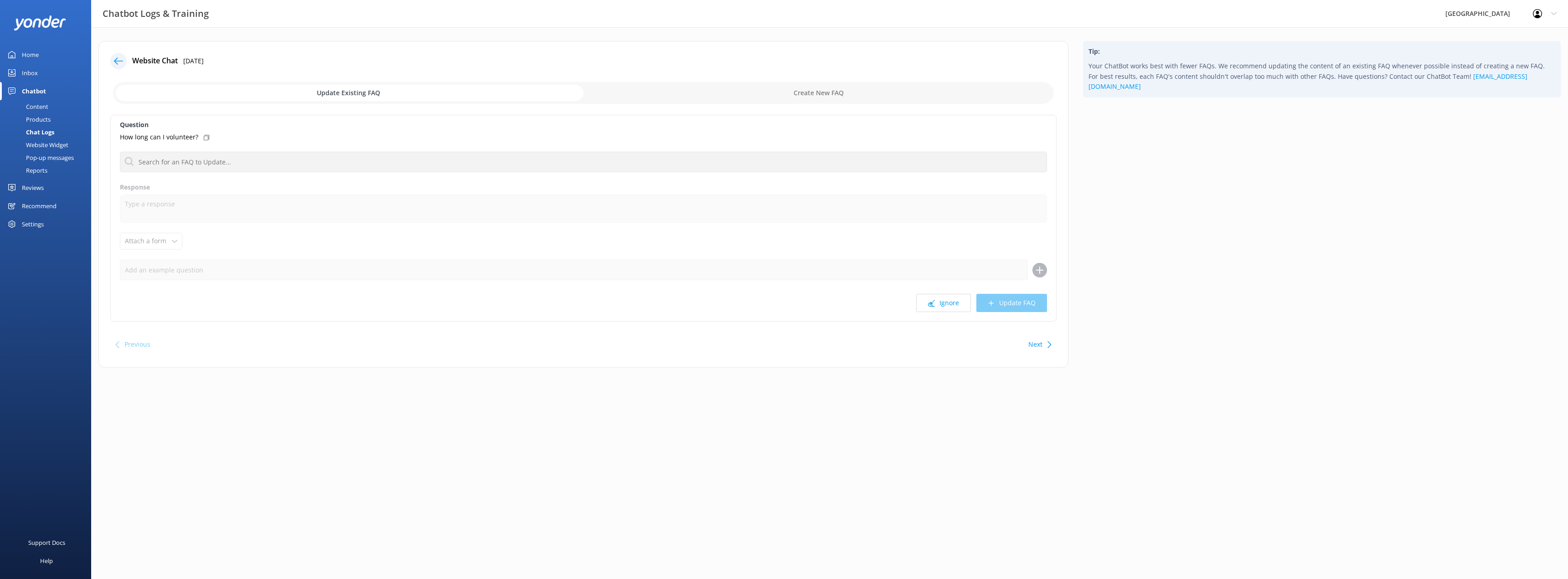
click at [44, 131] on div "Chat Logs" at bounding box center [30, 132] width 49 height 13
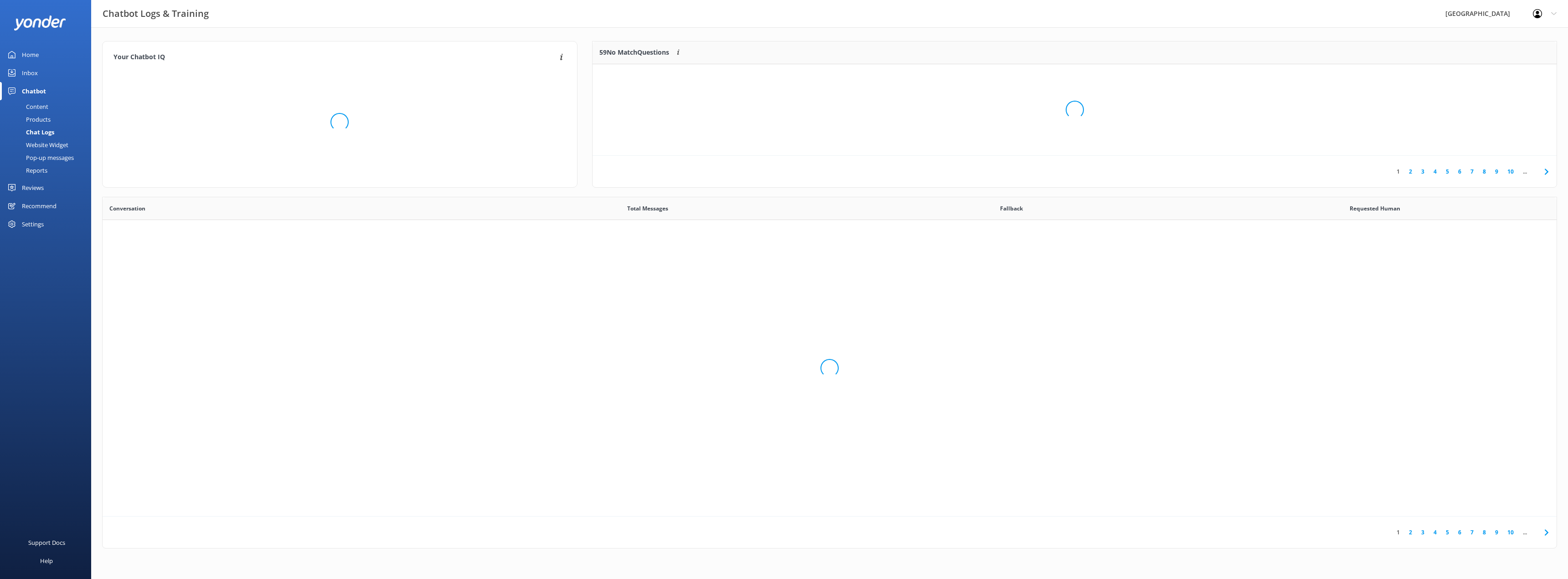
scroll to position [313, 1447]
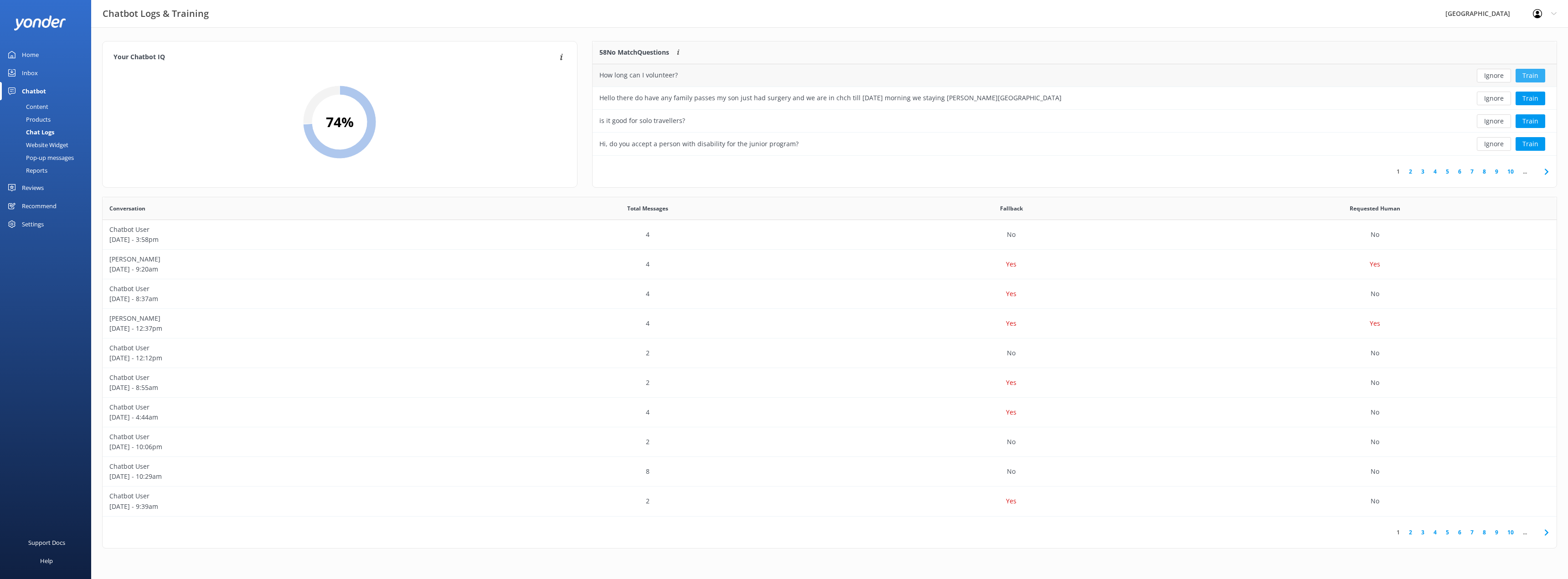
click at [1531, 72] on button "Train" at bounding box center [1530, 75] width 30 height 13
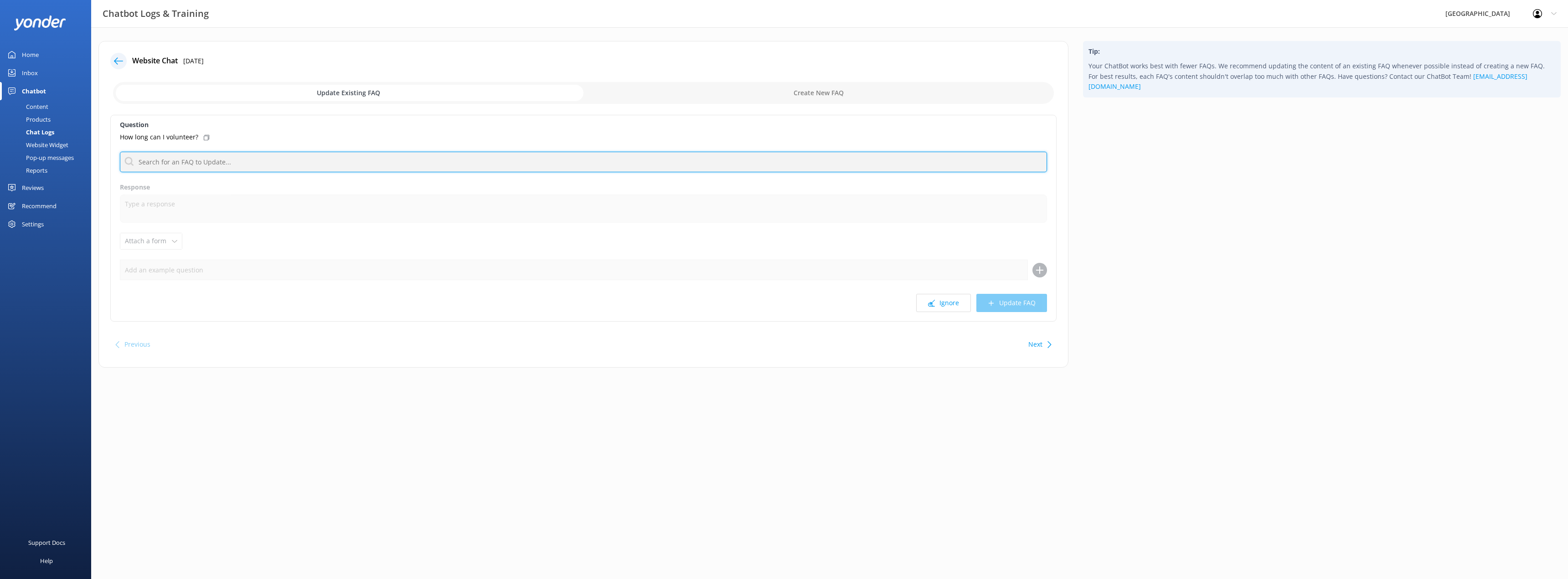
click at [233, 159] on input "text" at bounding box center [583, 162] width 927 height 21
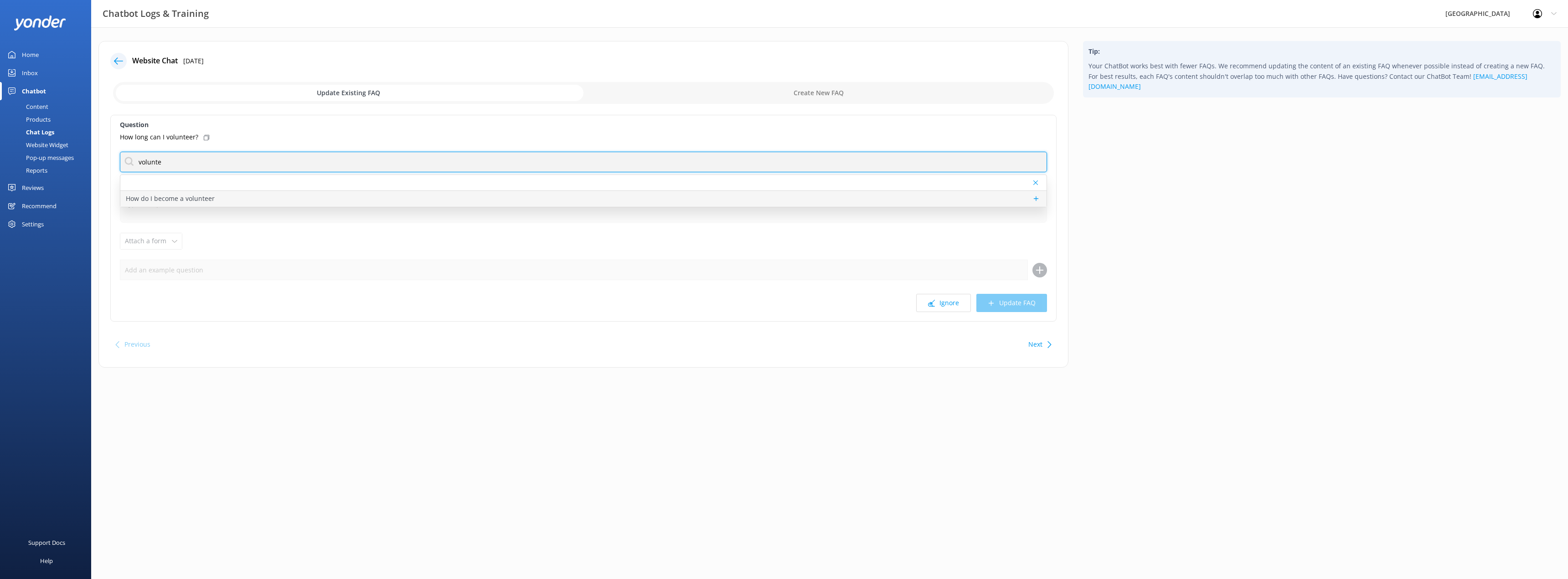
type input "volunte"
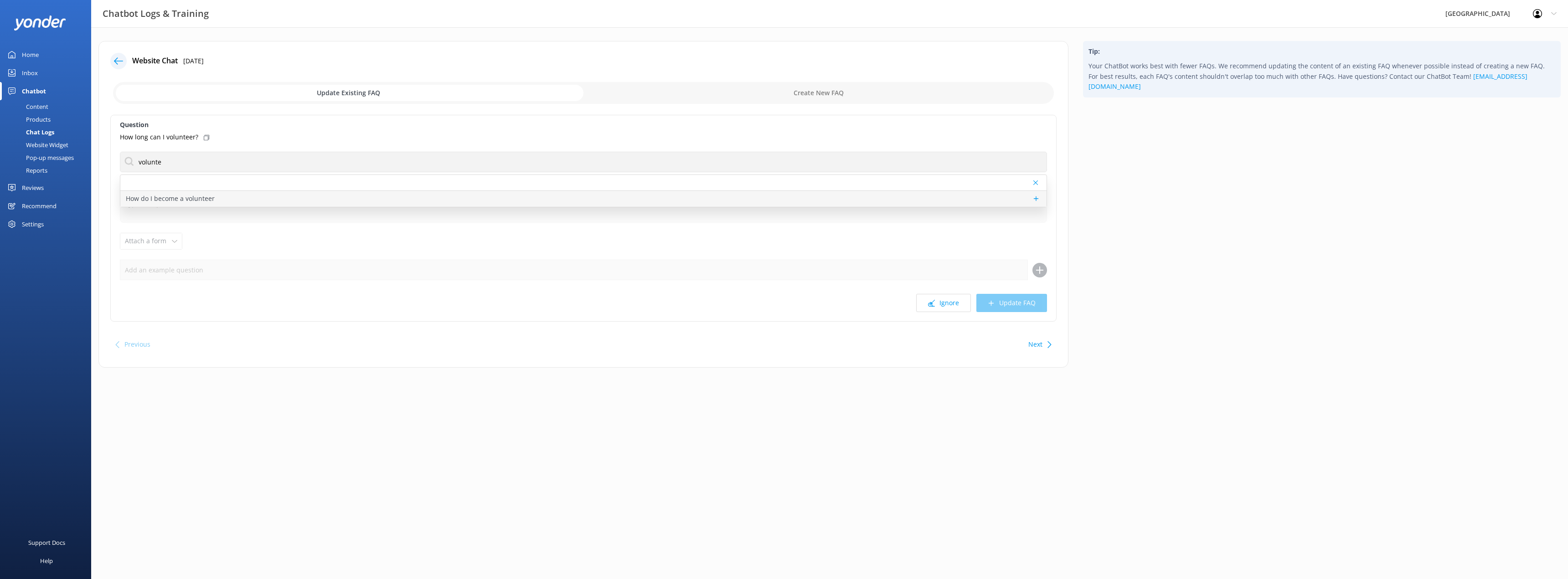
click at [225, 199] on div "How do I become a volunteer" at bounding box center [584, 199] width 926 height 16
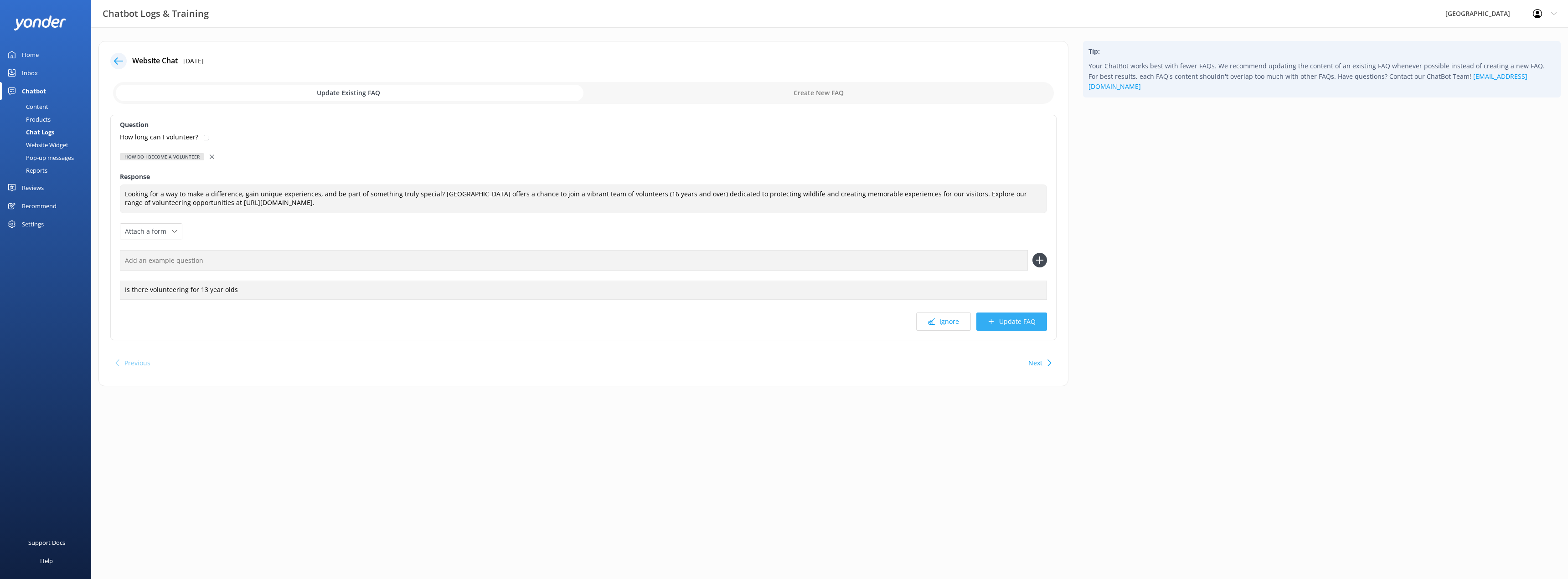
click at [1012, 324] on button "Update FAQ" at bounding box center [1012, 322] width 71 height 18
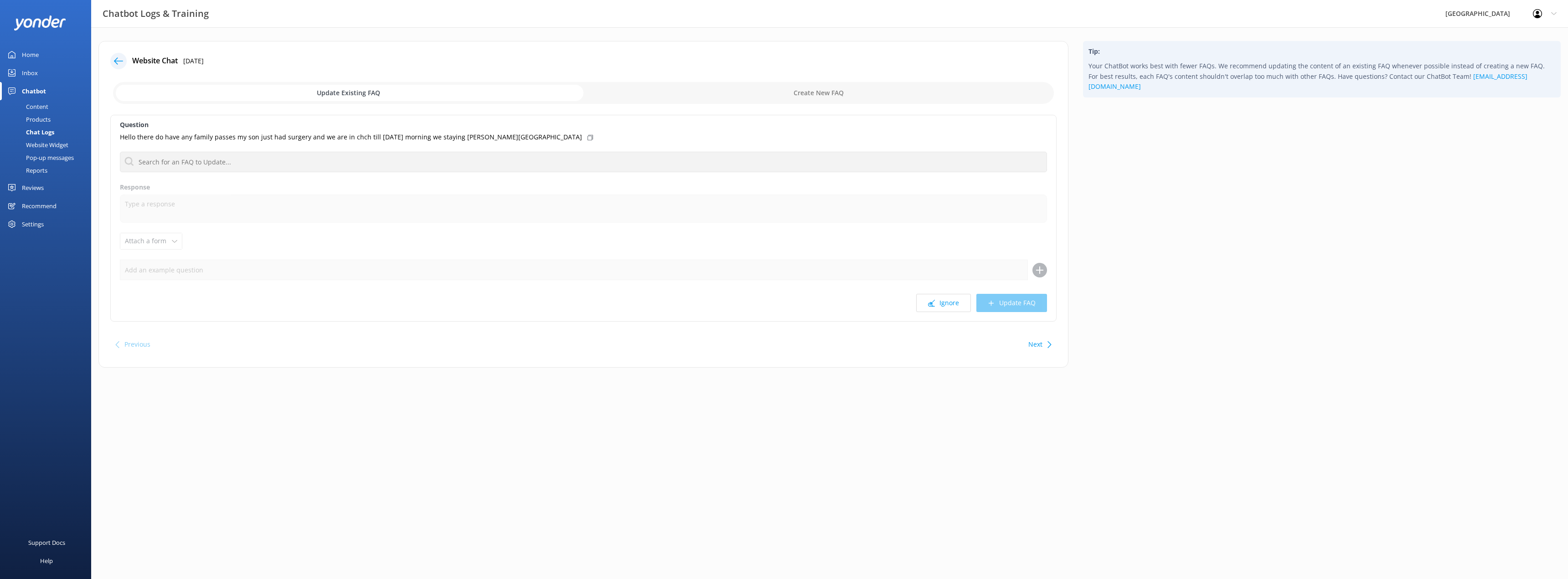
click at [39, 134] on div "Chat Logs" at bounding box center [30, 132] width 49 height 13
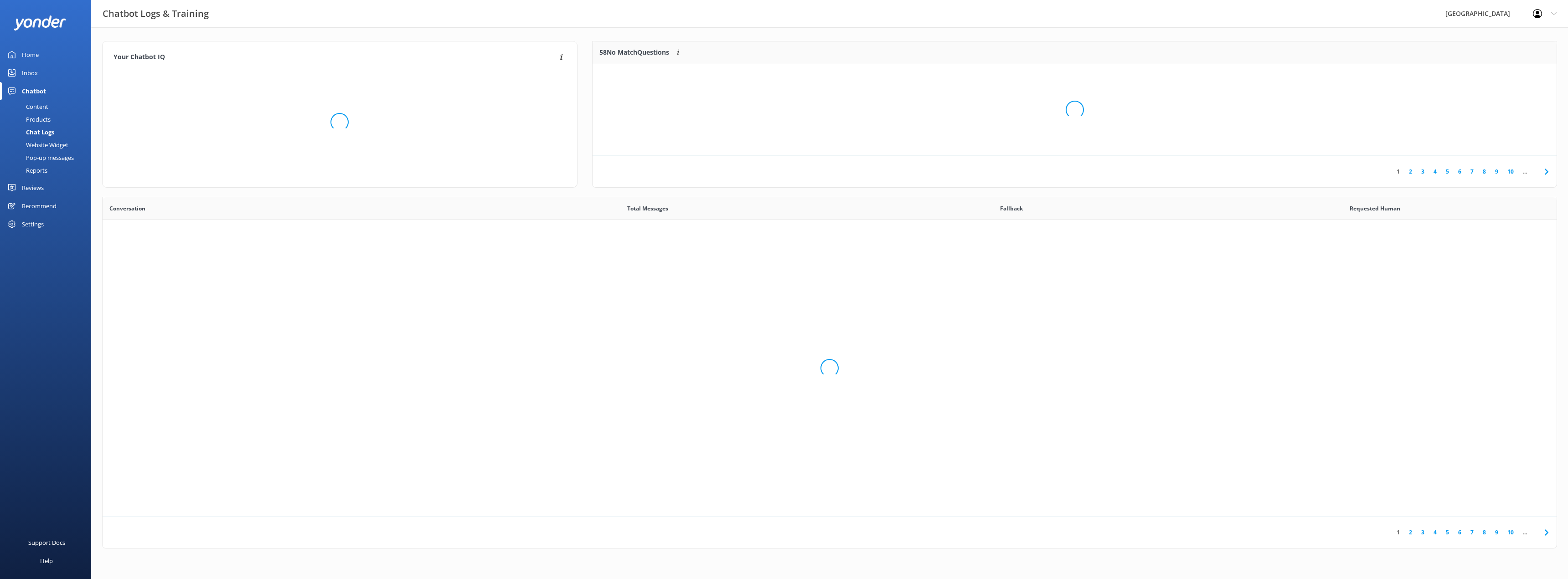
scroll to position [313, 1447]
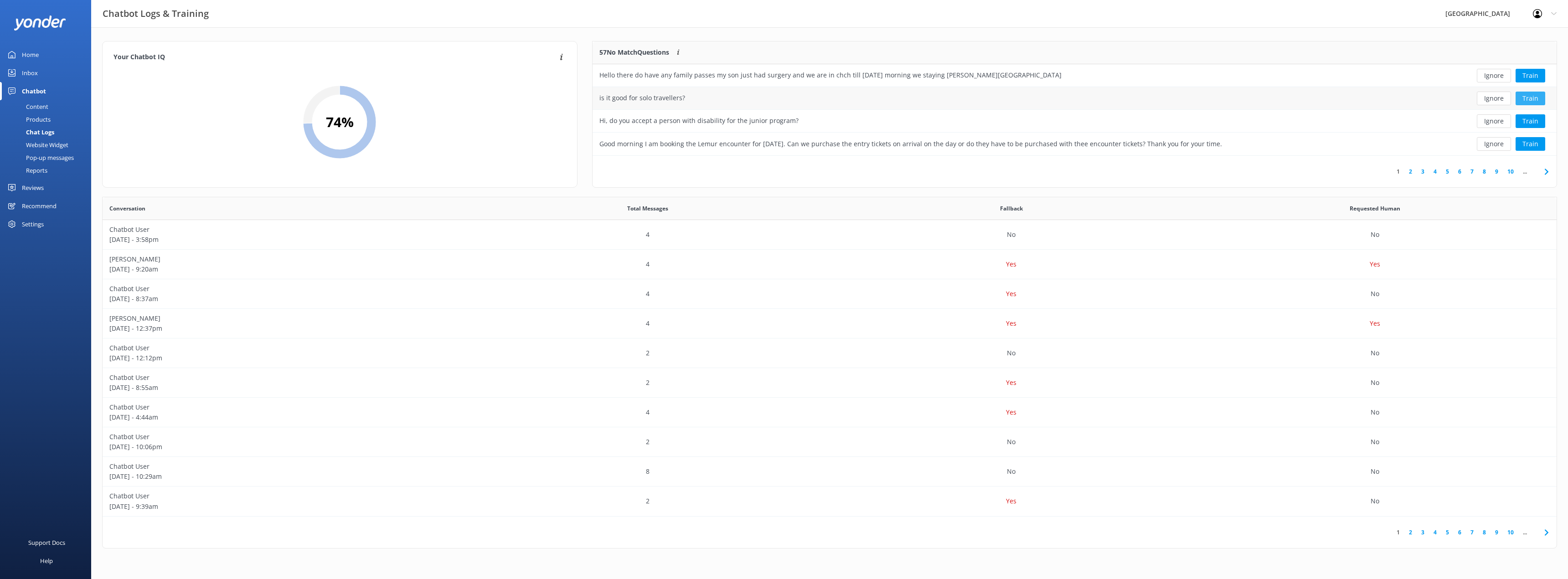
click at [1538, 96] on button "Train" at bounding box center [1530, 99] width 30 height 13
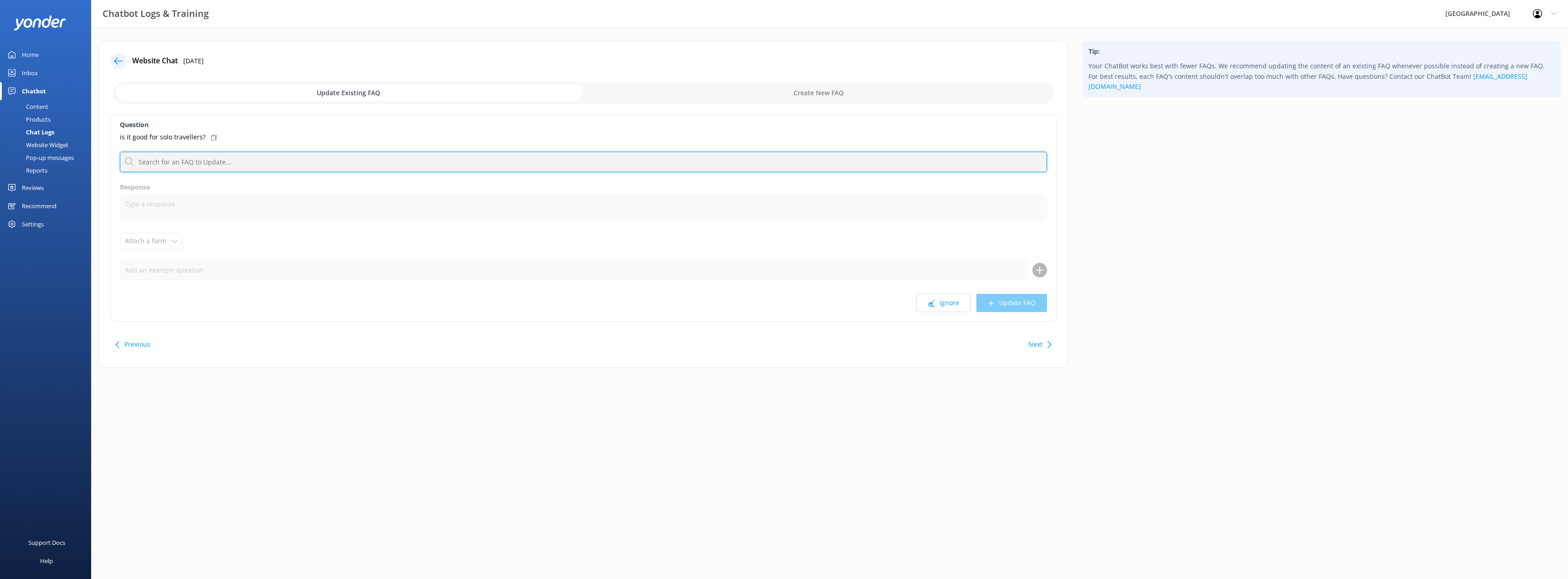
click at [189, 156] on input "text" at bounding box center [583, 162] width 927 height 21
type input "s"
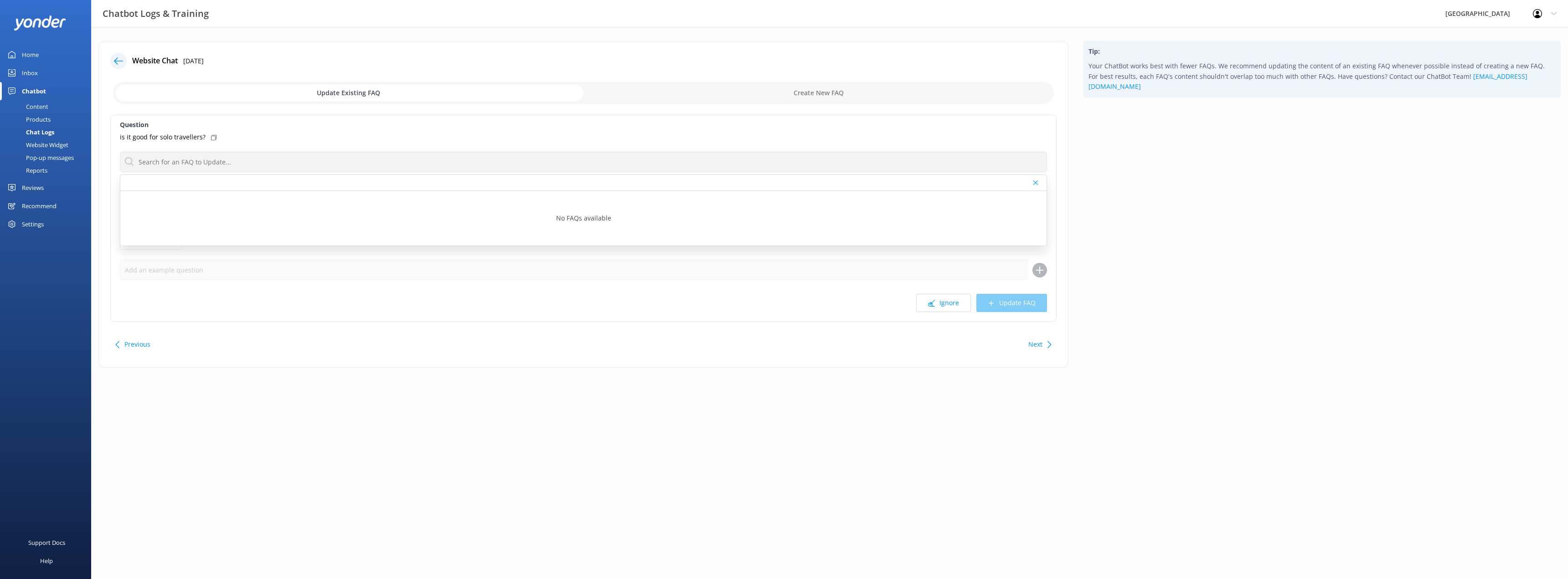
click at [322, 129] on label "Question" at bounding box center [583, 125] width 927 height 10
click at [822, 92] on input "checkbox" at bounding box center [584, 93] width 941 height 22
checkbox input "true"
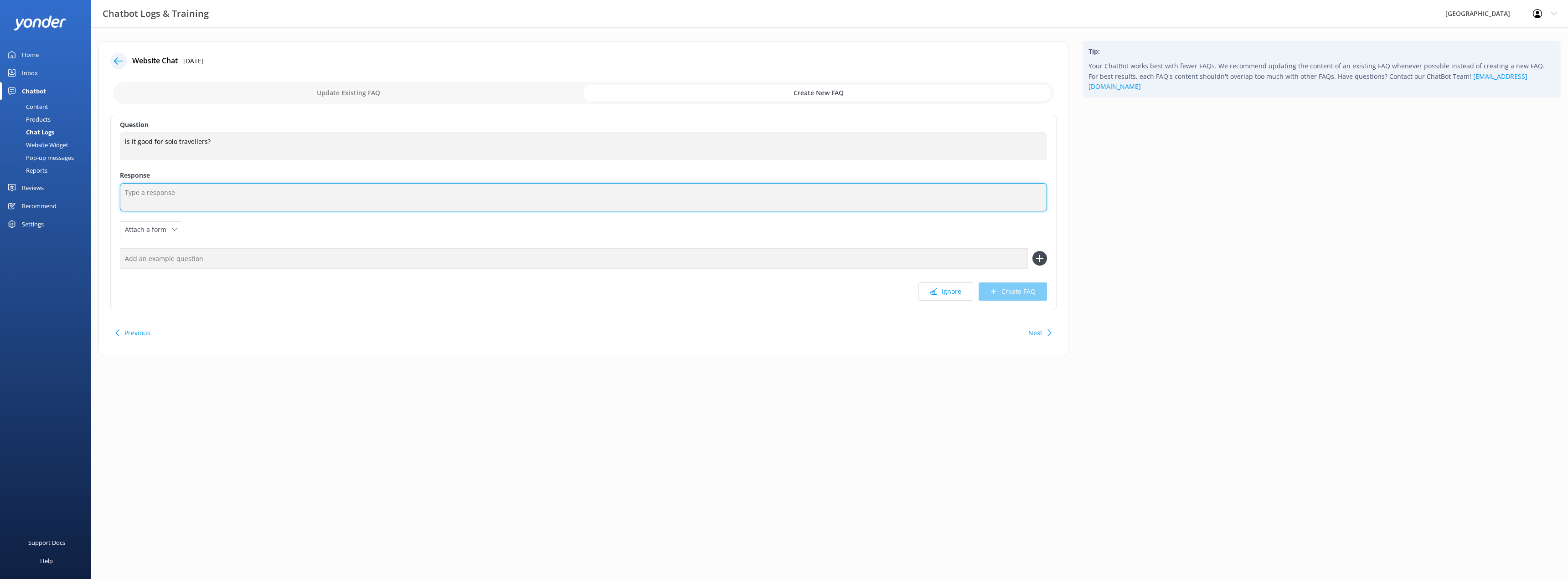
drag, startPoint x: 185, startPoint y: 192, endPoint x: 231, endPoint y: 182, distance: 47.1
click at [185, 192] on textarea at bounding box center [583, 197] width 927 height 28
type textarea "Yes! We have many solo travellers coming to visit."
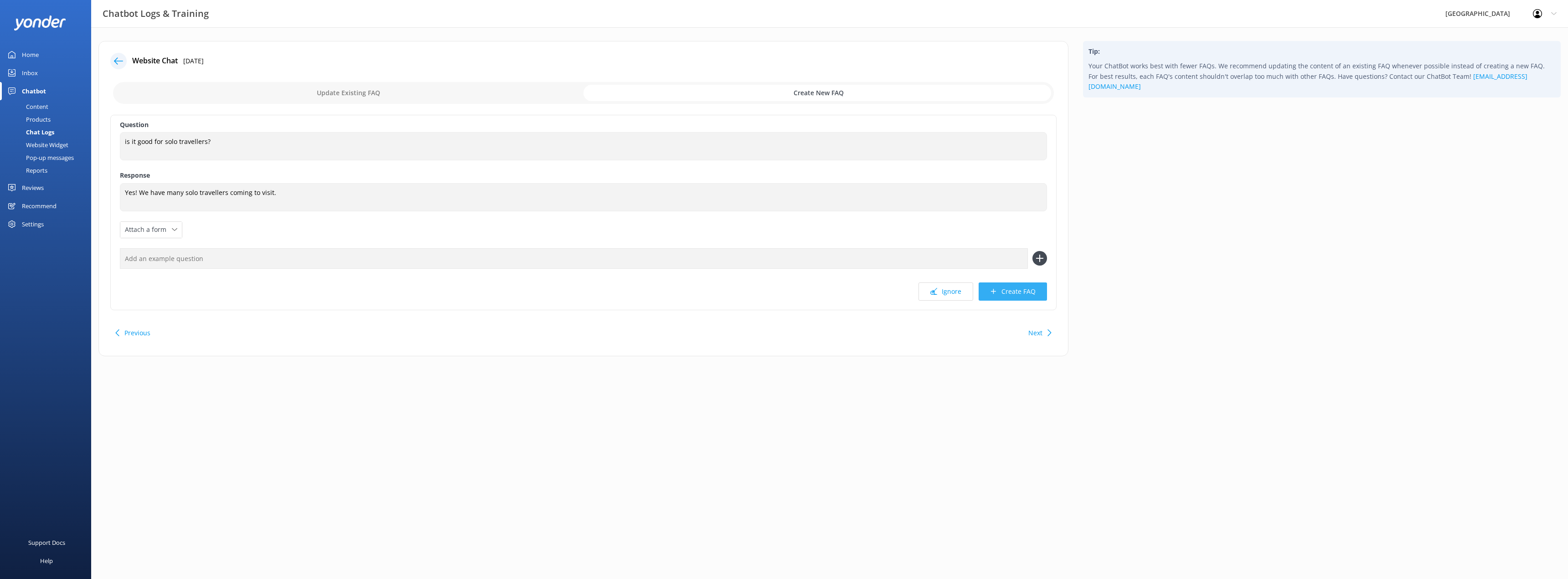
click at [1004, 290] on button "Create FAQ" at bounding box center [1013, 291] width 68 height 18
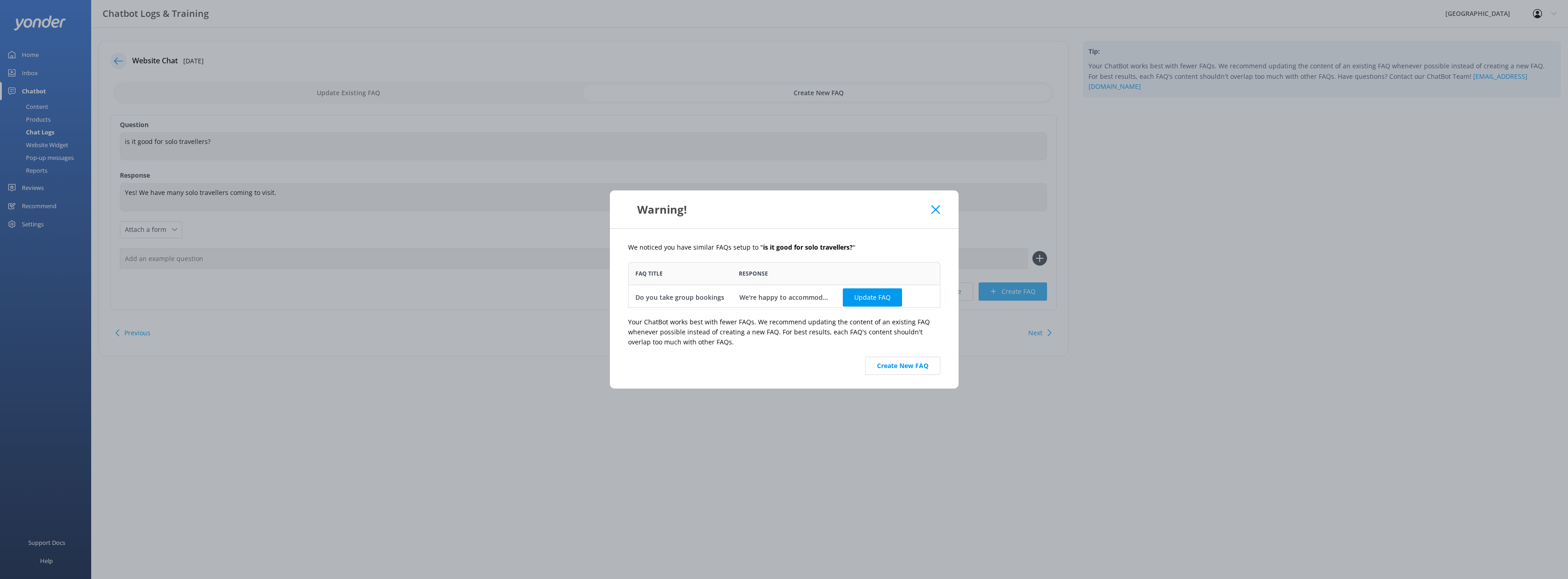
scroll to position [39, 306]
click at [895, 364] on button "Create New FAQ" at bounding box center [903, 366] width 75 height 18
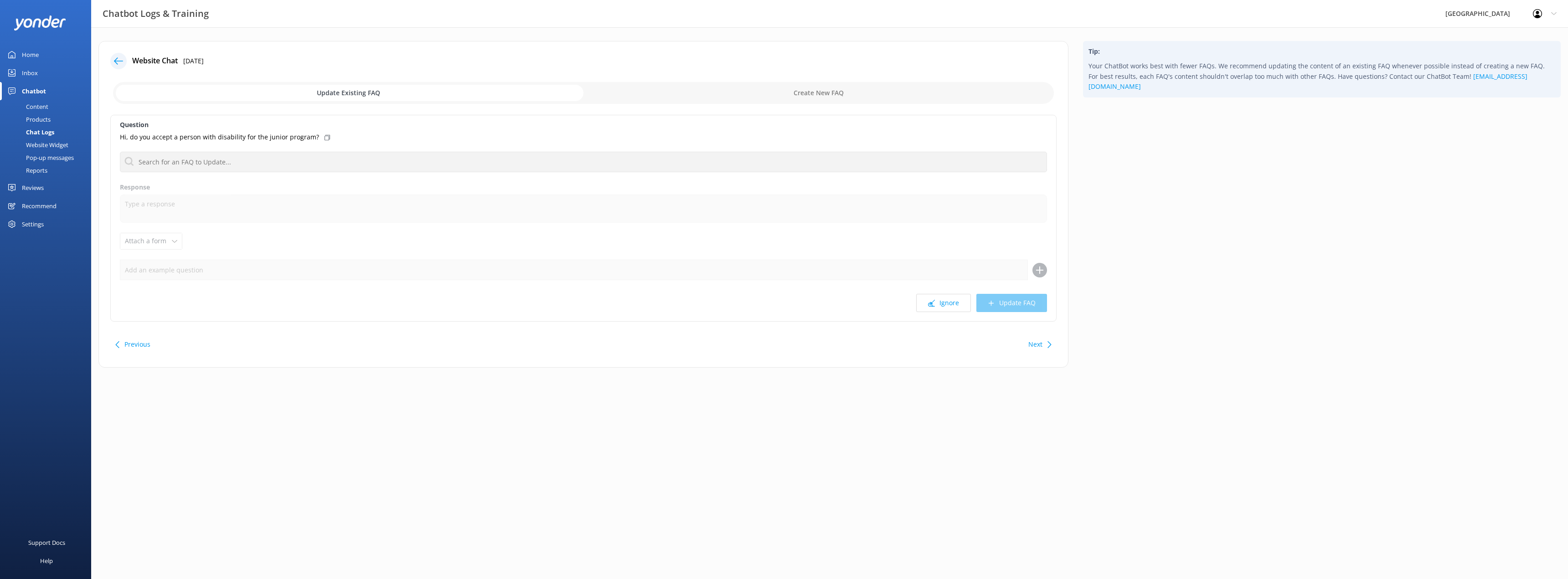
click at [46, 131] on div "Chat Logs" at bounding box center [30, 132] width 49 height 13
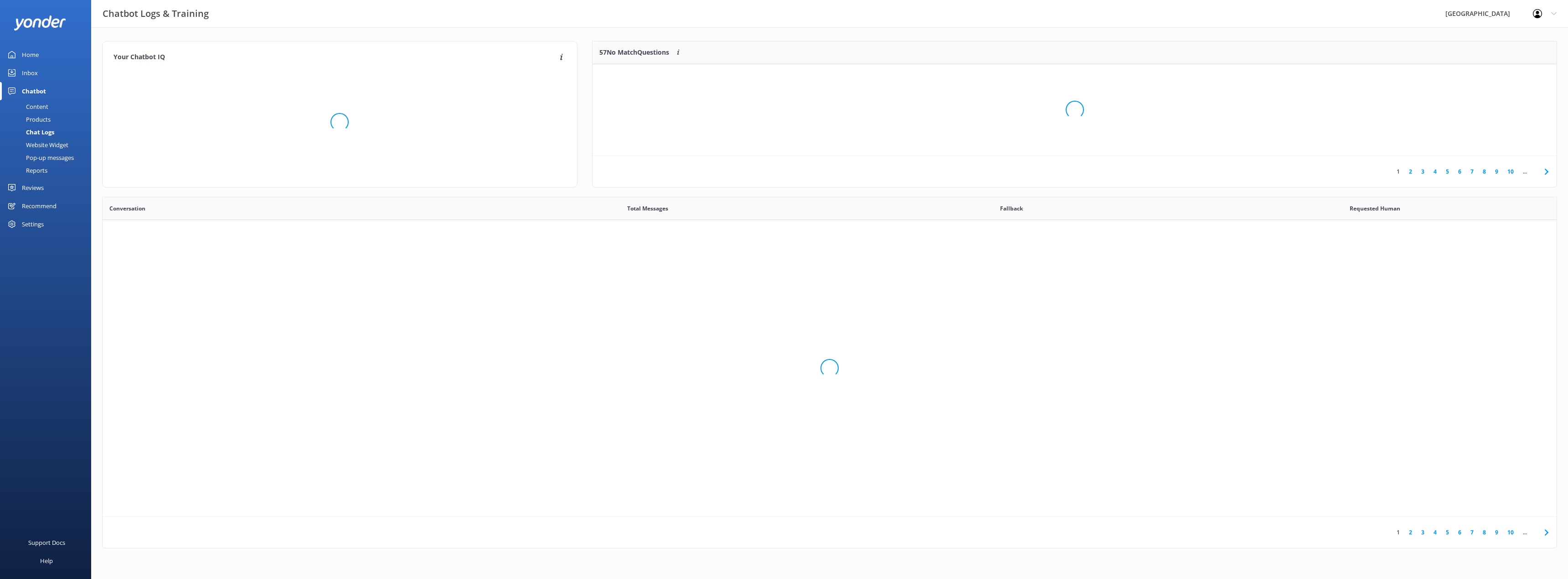
scroll to position [313, 1447]
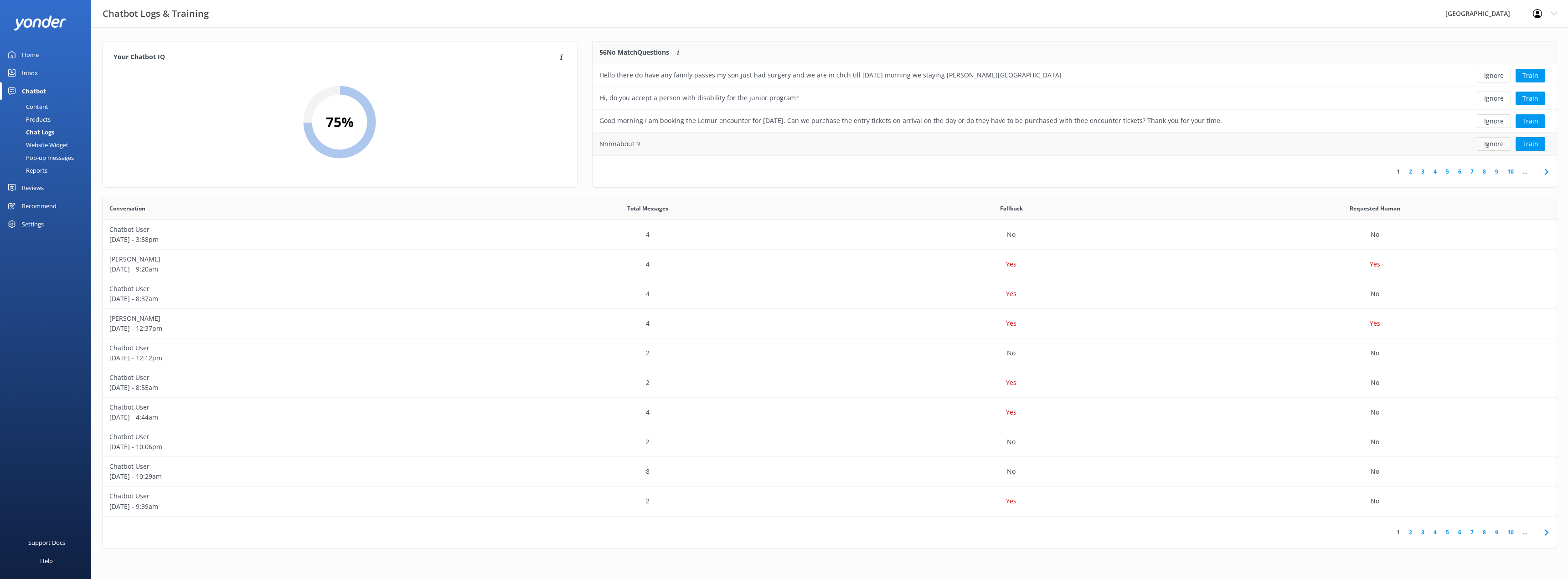
click at [1505, 142] on button "Ignore" at bounding box center [1494, 144] width 34 height 13
click at [1526, 143] on button "Train" at bounding box center [1530, 144] width 30 height 13
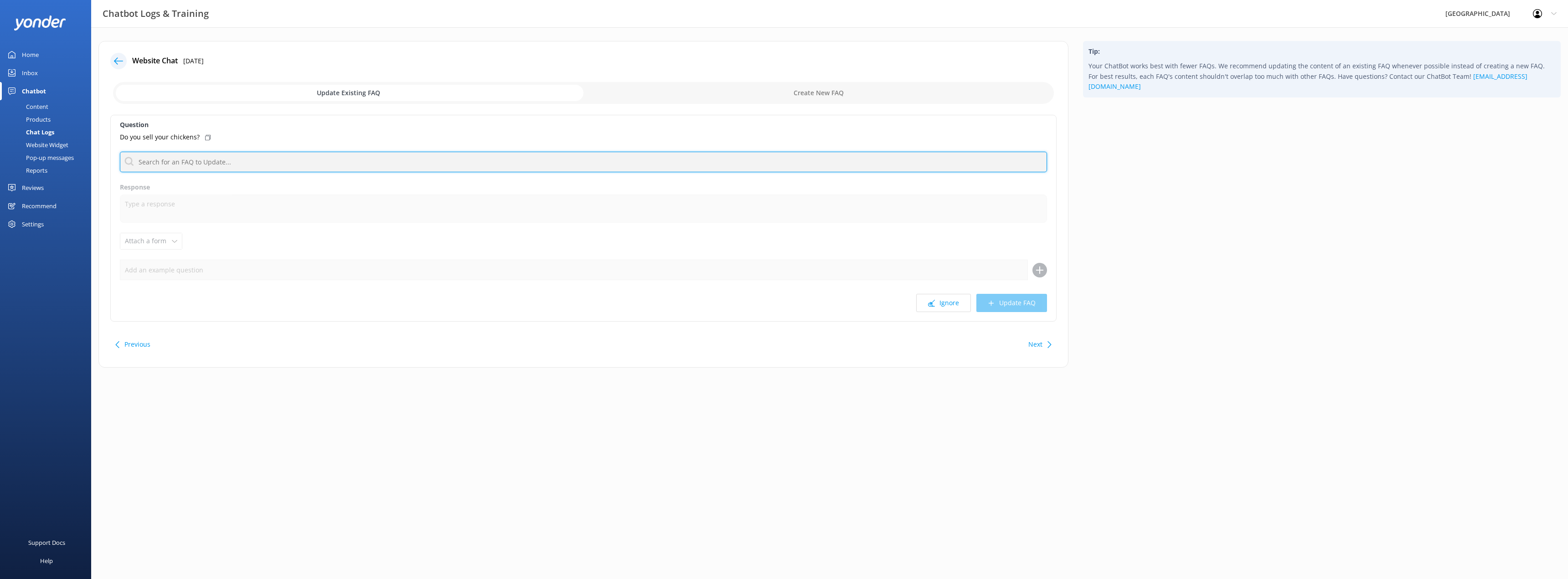
click at [200, 163] on input "text" at bounding box center [583, 162] width 927 height 21
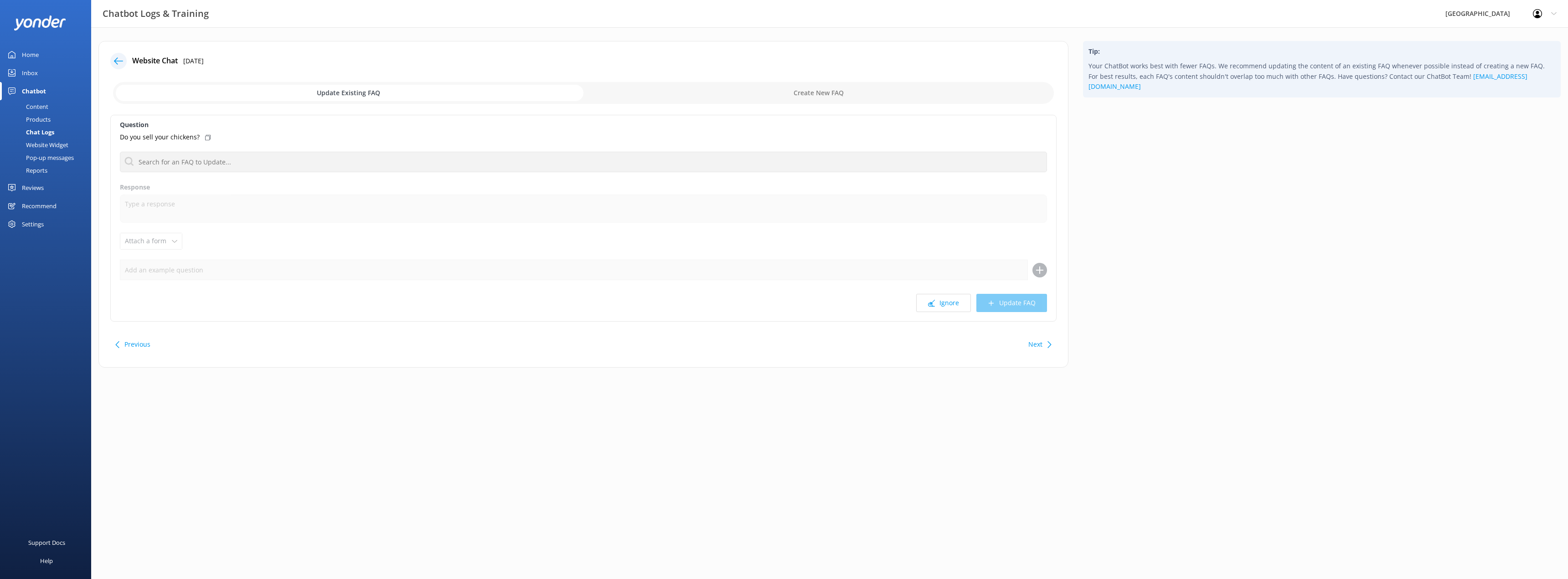
click at [761, 96] on input "checkbox" at bounding box center [584, 93] width 941 height 22
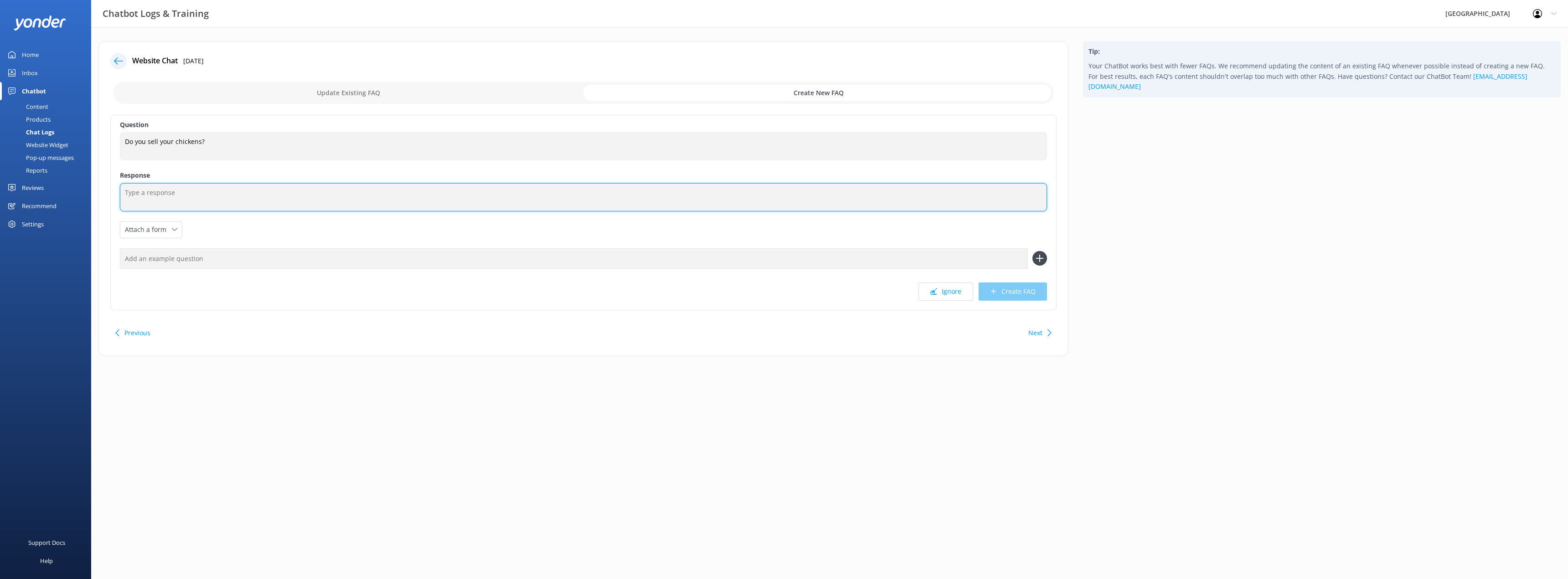
drag, startPoint x: 158, startPoint y: 197, endPoint x: 163, endPoint y: 195, distance: 5.4
click at [158, 197] on textarea at bounding box center [583, 197] width 927 height 28
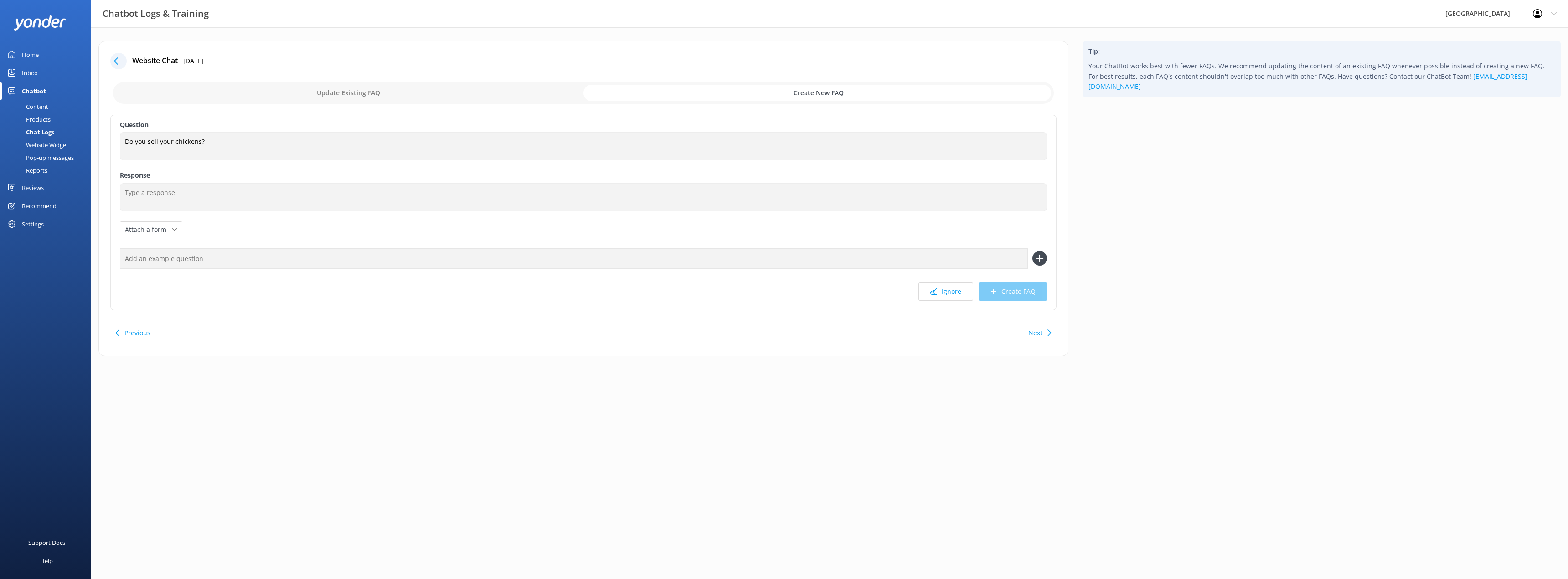
click at [391, 97] on input "checkbox" at bounding box center [584, 93] width 941 height 22
checkbox input "false"
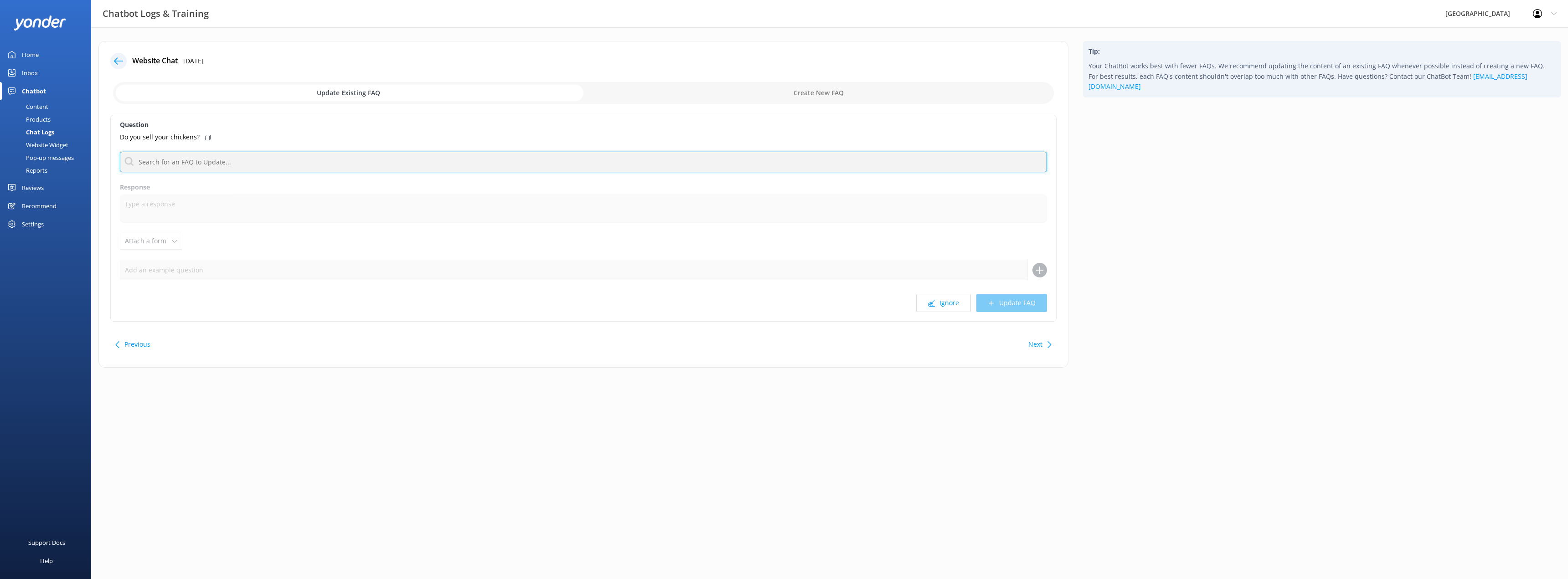
click at [251, 159] on input "text" at bounding box center [583, 162] width 927 height 21
type input "chicken"
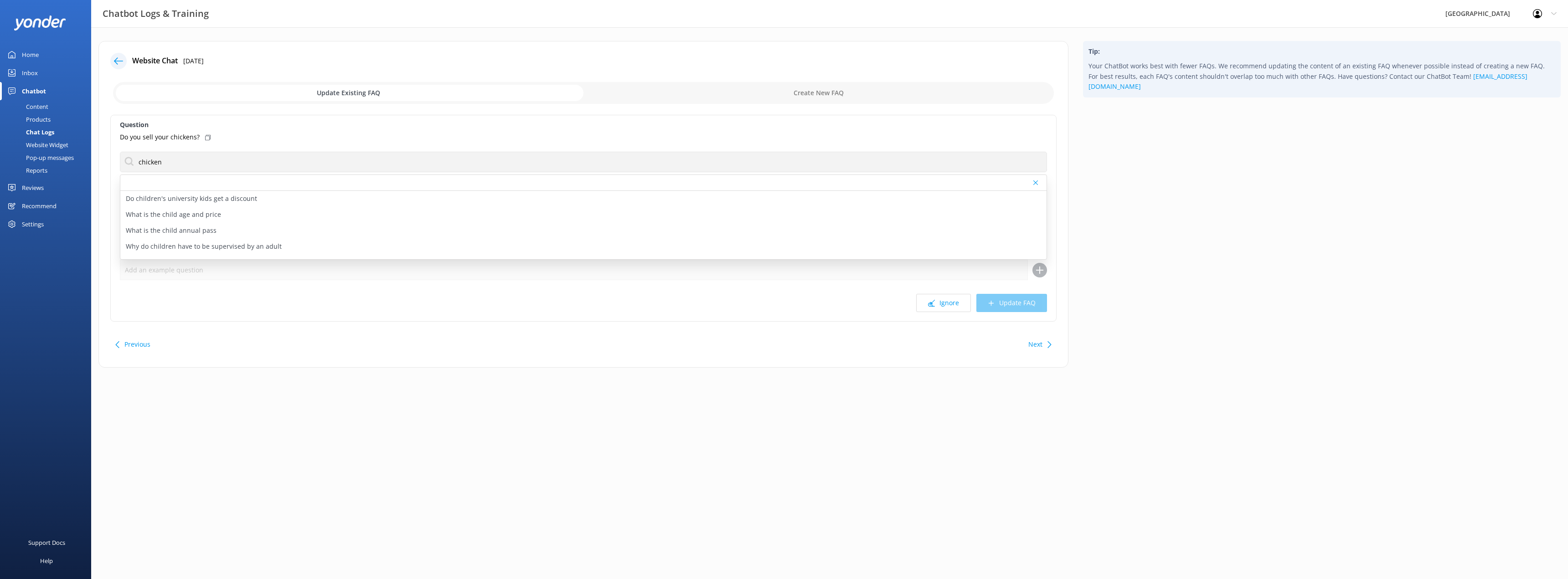
click at [751, 92] on input "checkbox" at bounding box center [584, 93] width 941 height 22
checkbox input "true"
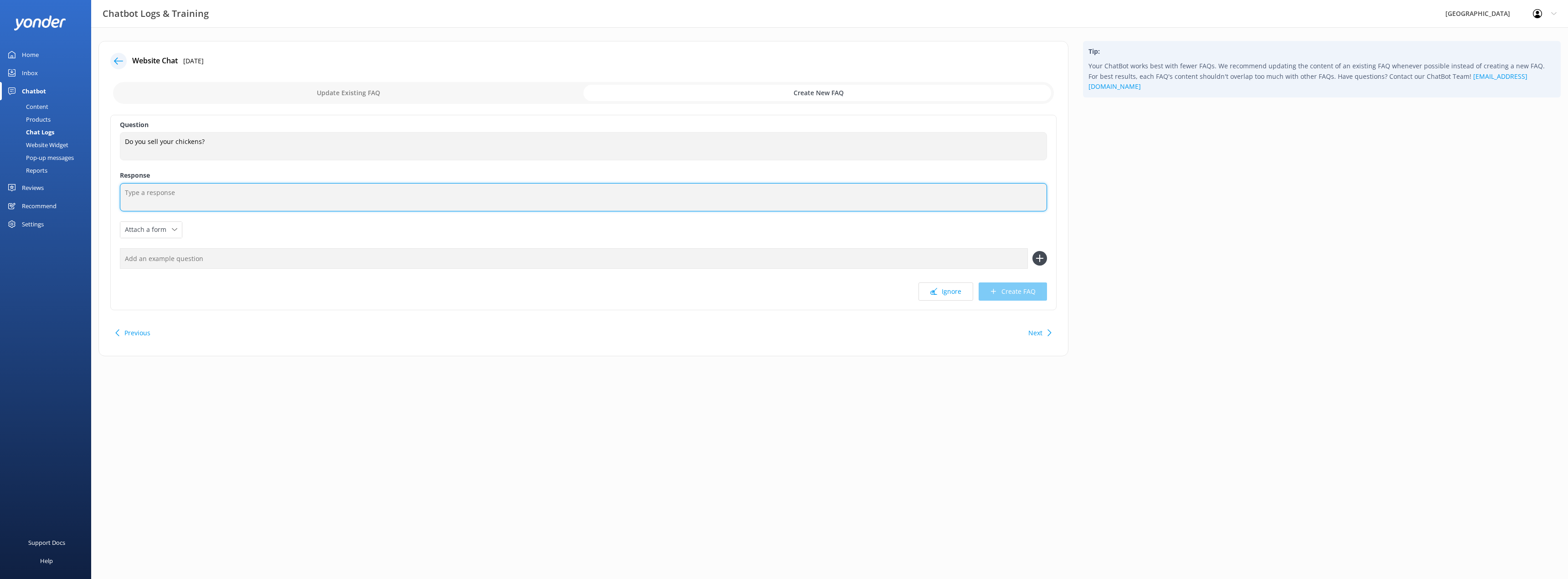
click at [194, 196] on textarea at bounding box center [583, 197] width 927 height 28
click at [167, 195] on textarea "For all chicken enquiries, plea" at bounding box center [583, 197] width 927 height 28
click at [170, 192] on textarea "For all chicken enquiries, plea" at bounding box center [583, 197] width 927 height 28
click at [226, 190] on textarea "For all chicken enquiries, plea" at bounding box center [583, 197] width 927 height 28
type textarea "For all chicken enquiries, please contact [EMAIL_ADDRESS][DOMAIN_NAME]"
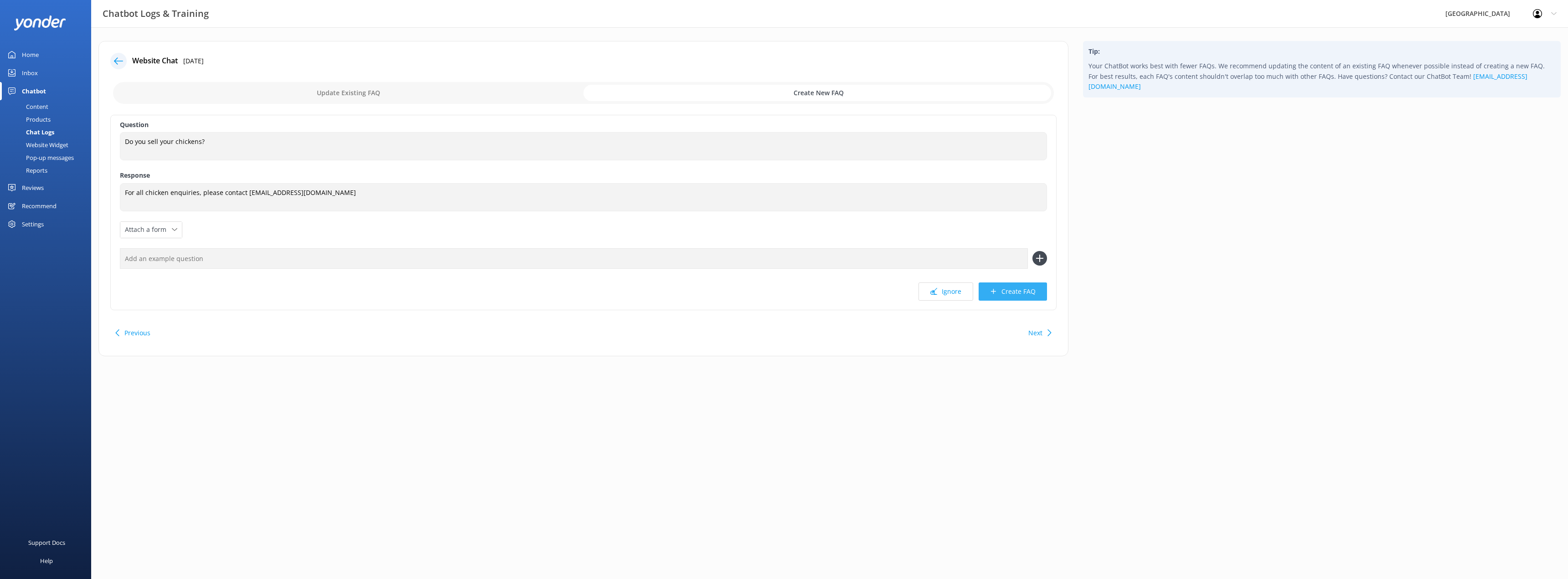
click at [999, 294] on button "Create FAQ" at bounding box center [1013, 291] width 68 height 18
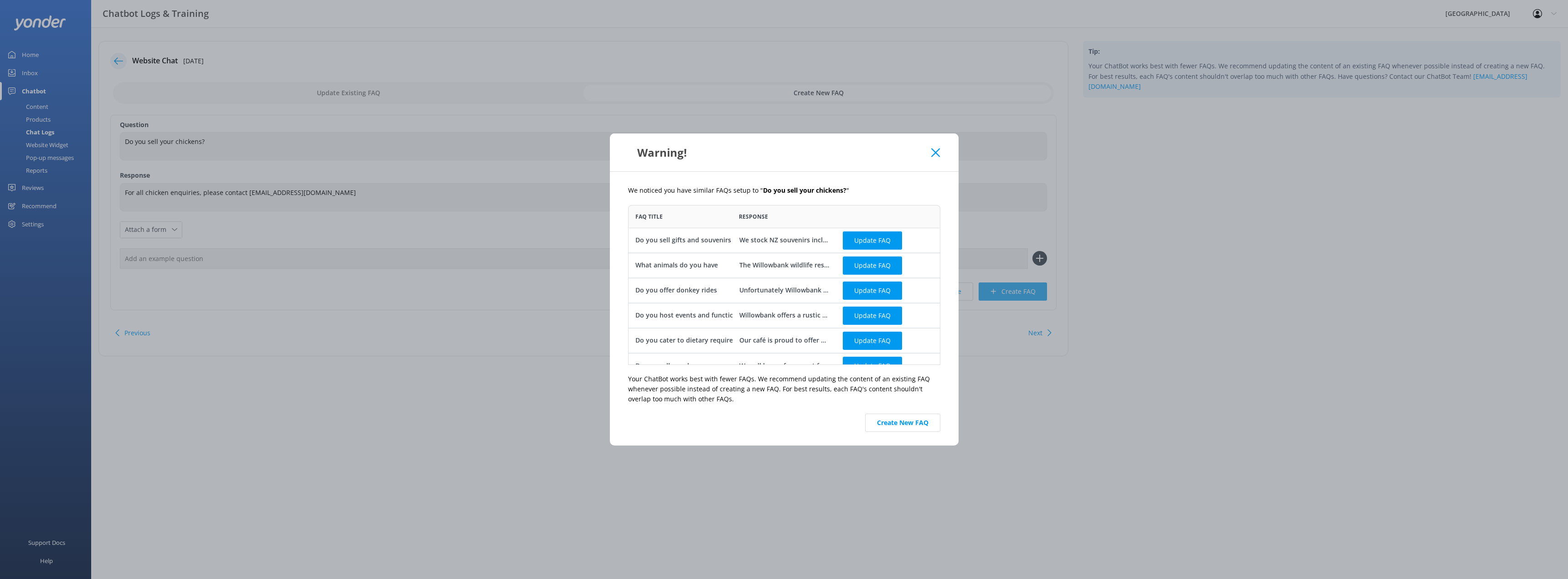
scroll to position [153, 306]
click at [901, 423] on button "Create New FAQ" at bounding box center [903, 423] width 75 height 18
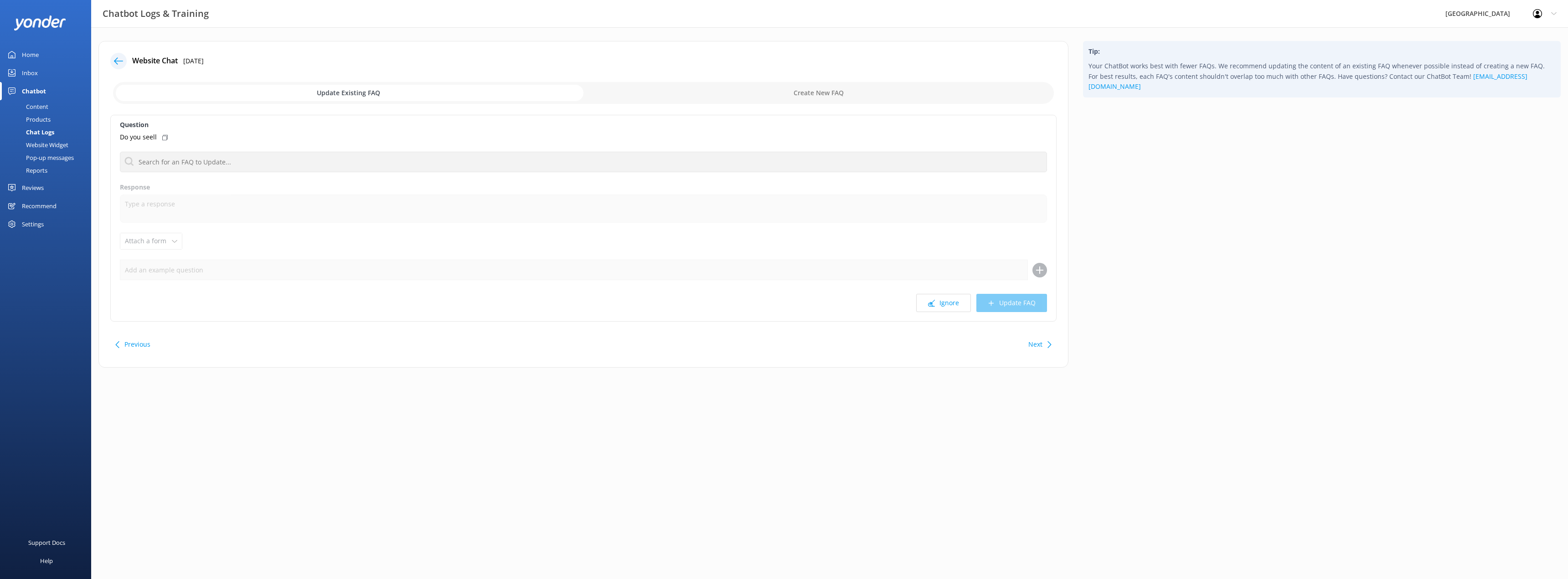
click at [44, 133] on div "Chat Logs" at bounding box center [30, 132] width 49 height 13
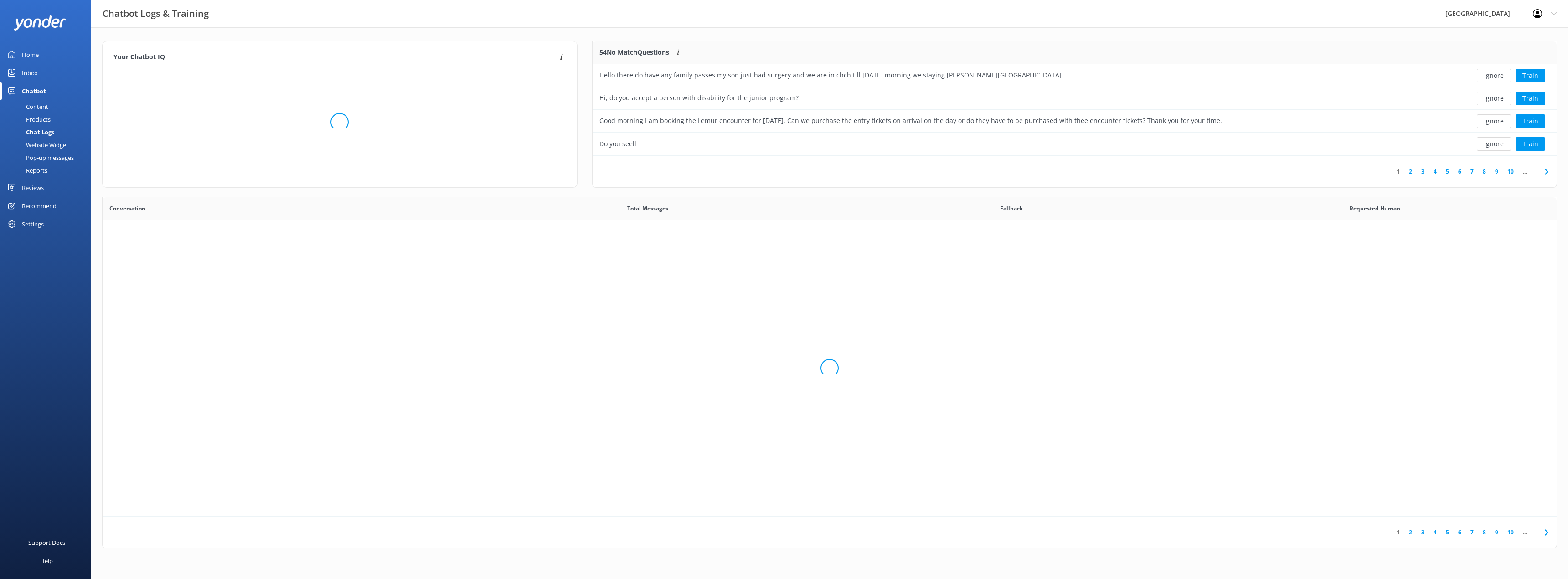
scroll to position [313, 1447]
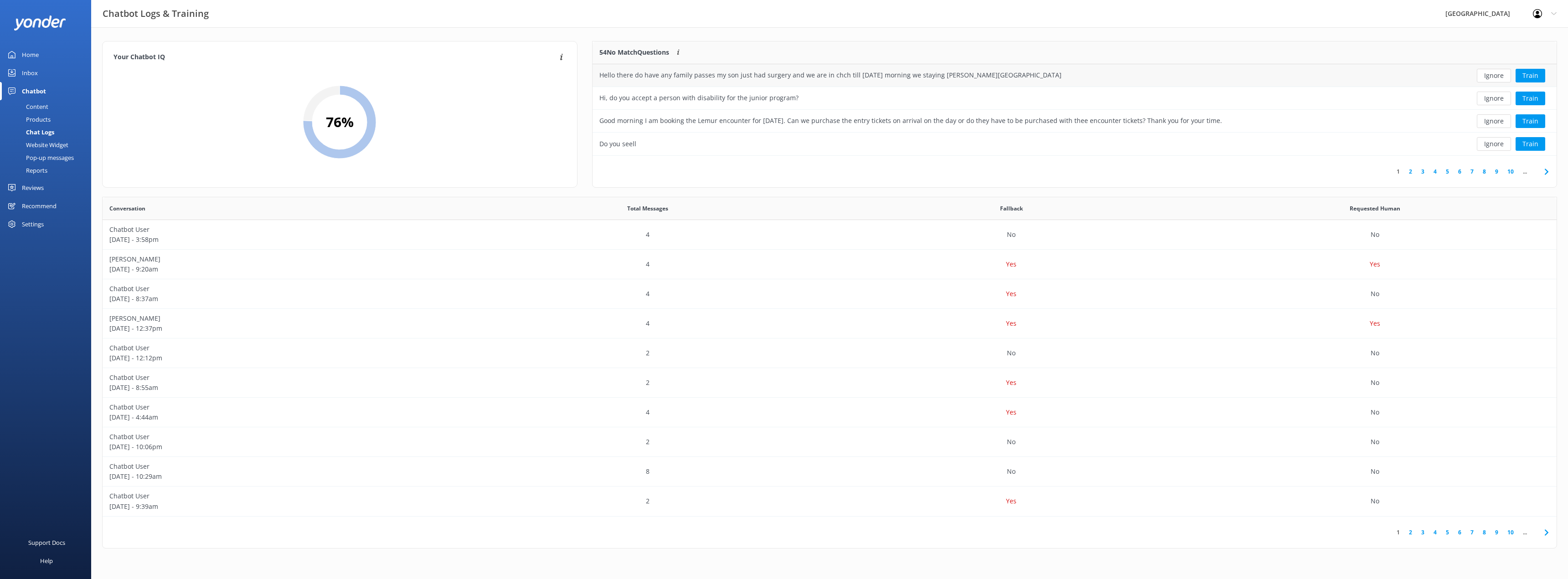
click at [826, 71] on div "Hello there do have any family passes my son just had surgery and we are in chc…" at bounding box center [830, 75] width 462 height 10
click at [1533, 75] on button "Train" at bounding box center [1530, 75] width 30 height 13
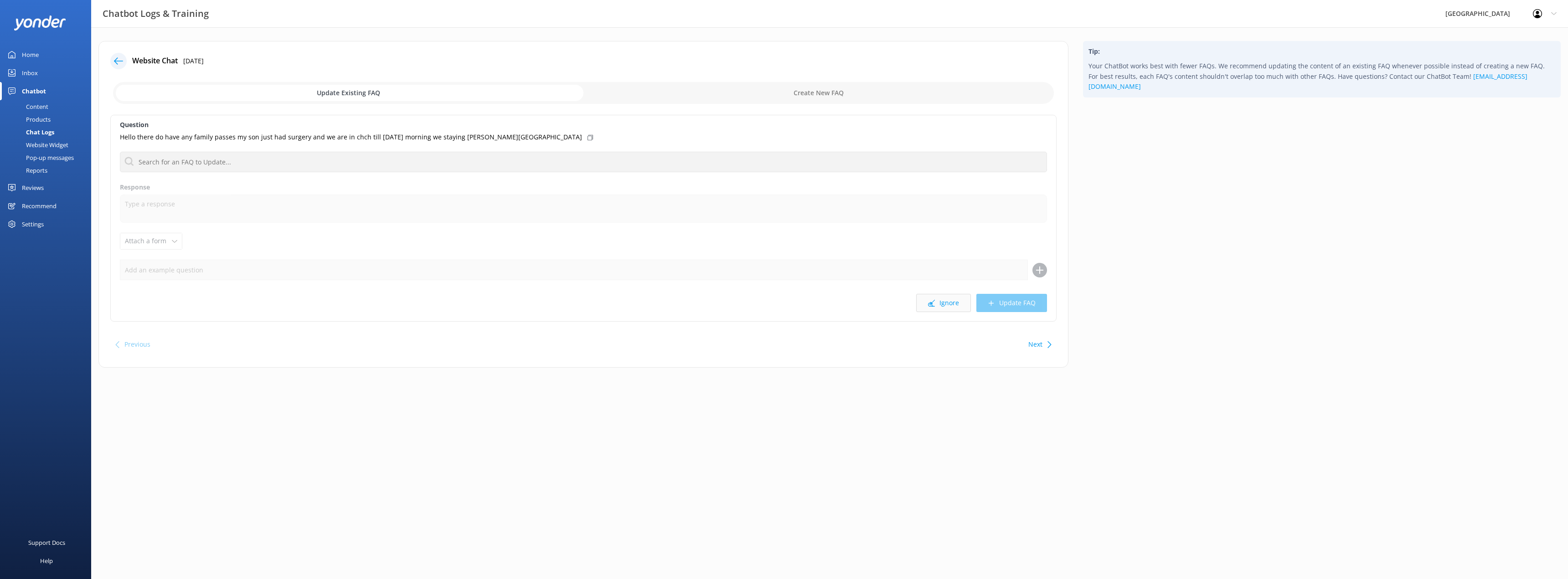
click at [943, 309] on button "Ignore" at bounding box center [943, 303] width 55 height 18
click at [1043, 344] on div "Next" at bounding box center [1038, 344] width 28 height 18
click at [243, 164] on input "text" at bounding box center [583, 162] width 927 height 21
type input "c"
type input "p"
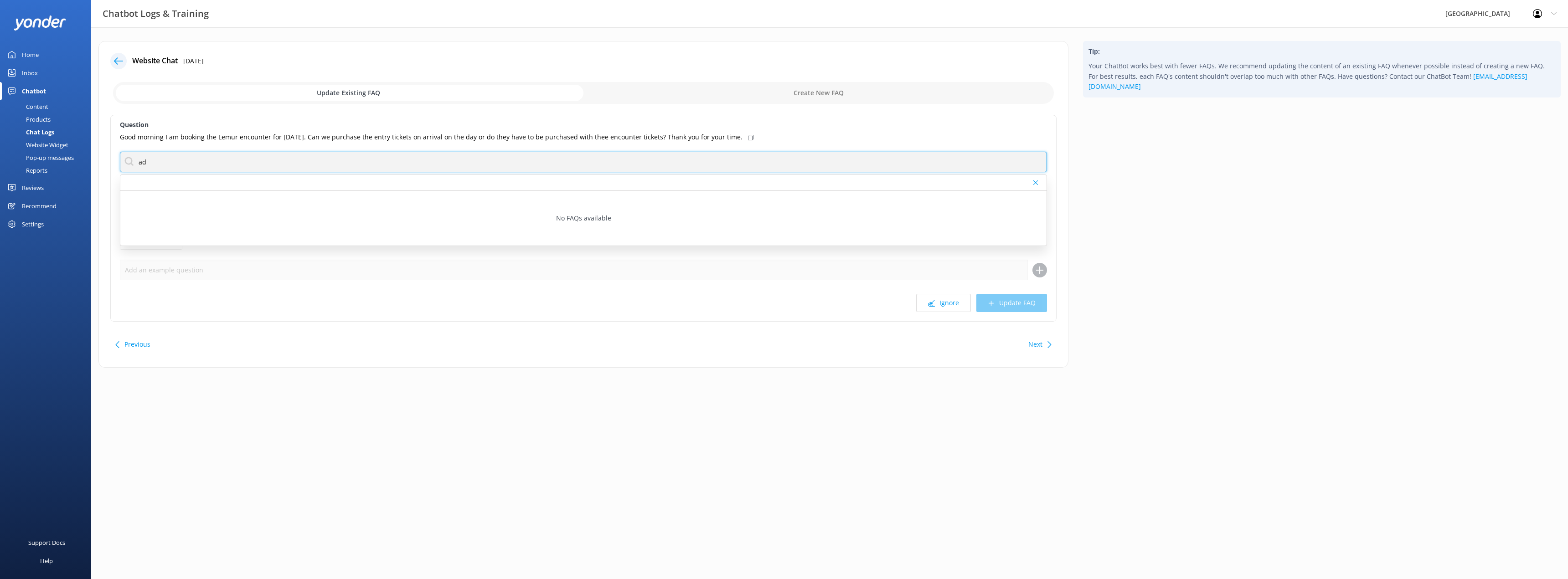
type input "a"
type input "book"
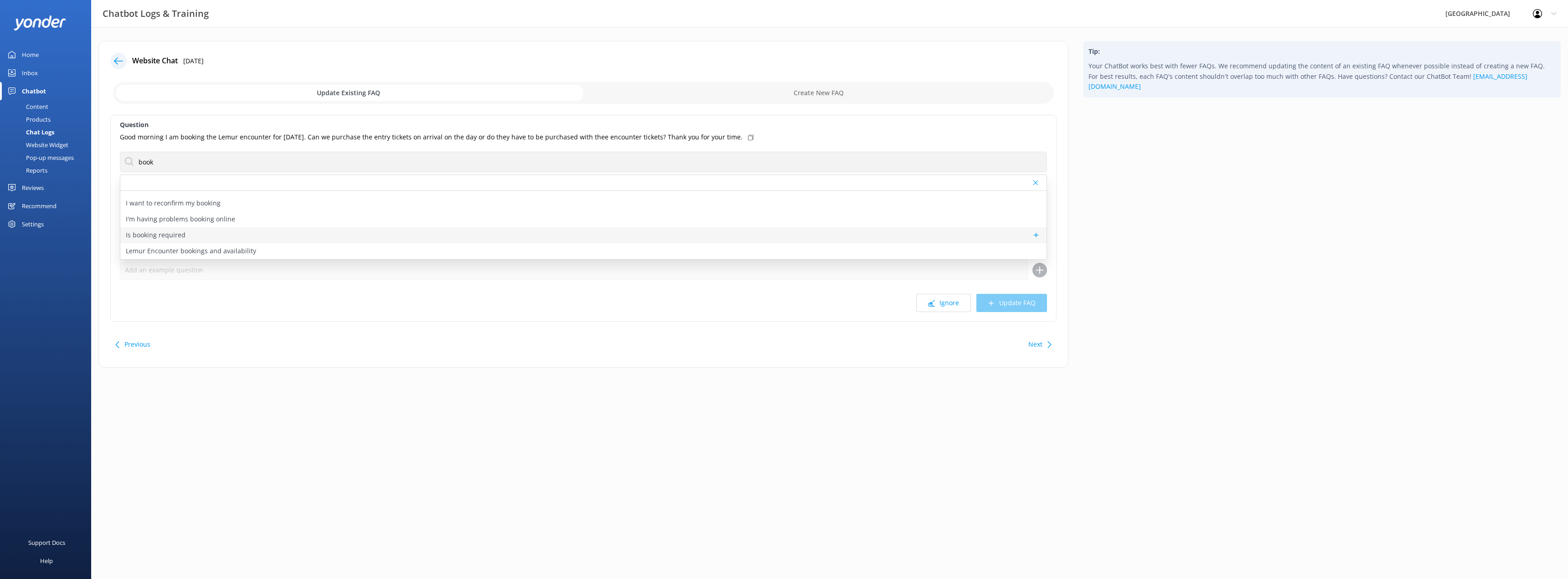
click at [172, 232] on p "Is booking required" at bounding box center [156, 235] width 60 height 10
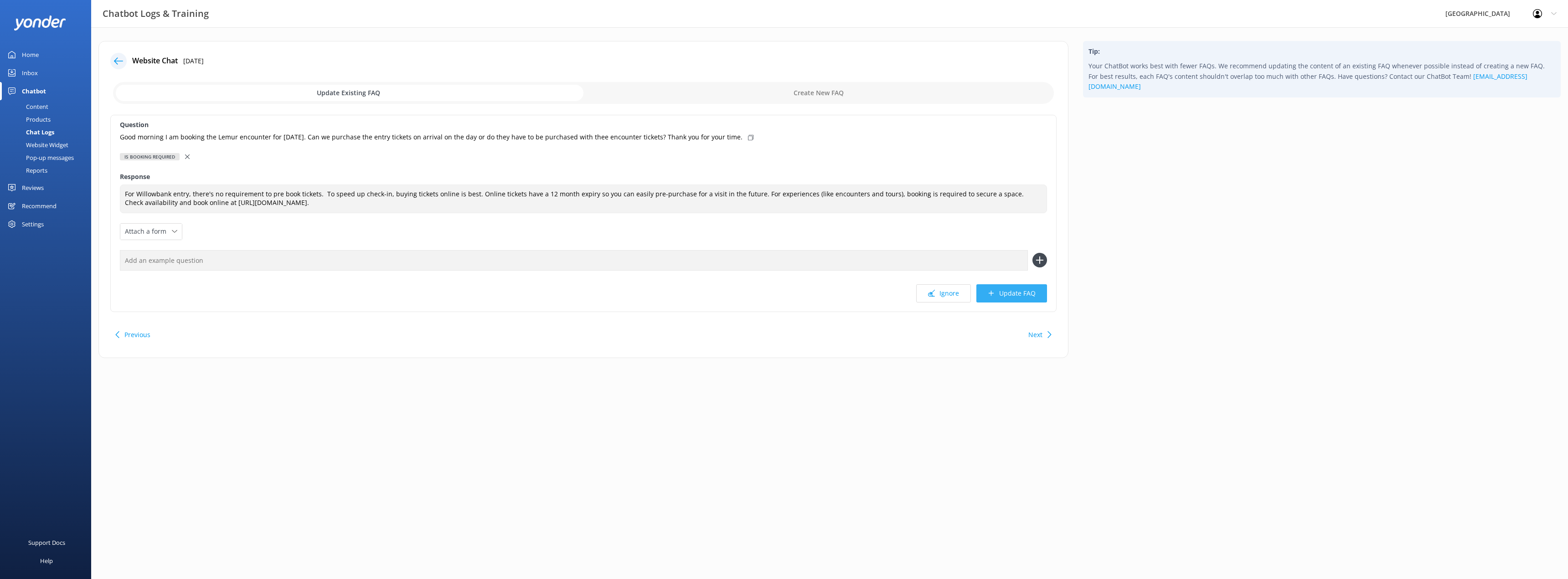
click at [1009, 293] on button "Update FAQ" at bounding box center [1012, 293] width 71 height 18
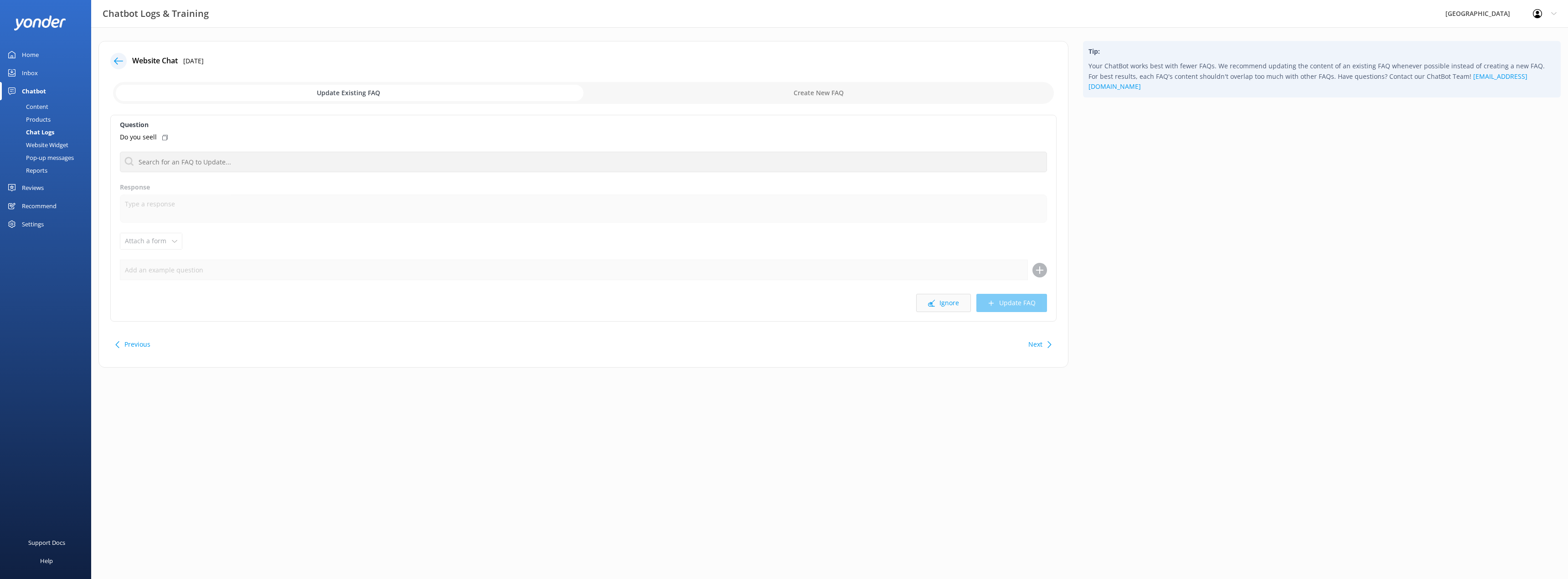
click at [933, 305] on icon at bounding box center [931, 303] width 7 height 7
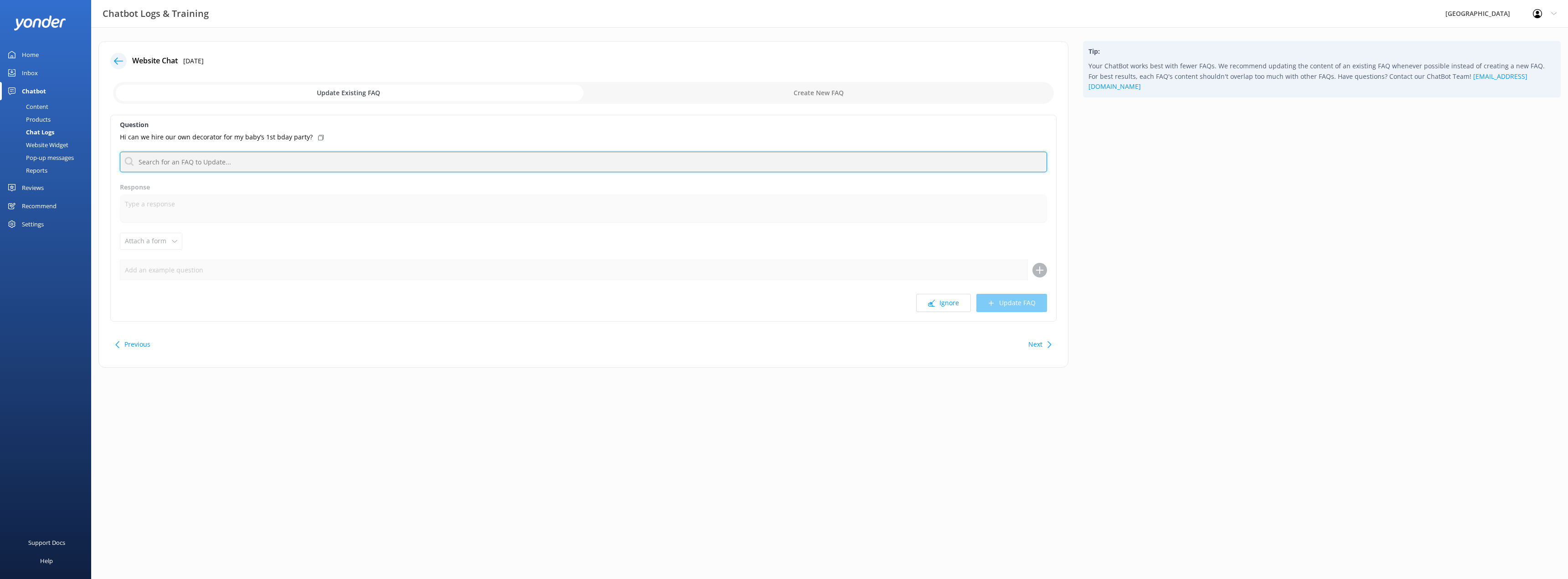
click at [226, 163] on input "text" at bounding box center [583, 162] width 927 height 21
click at [243, 161] on input "text" at bounding box center [583, 162] width 927 height 21
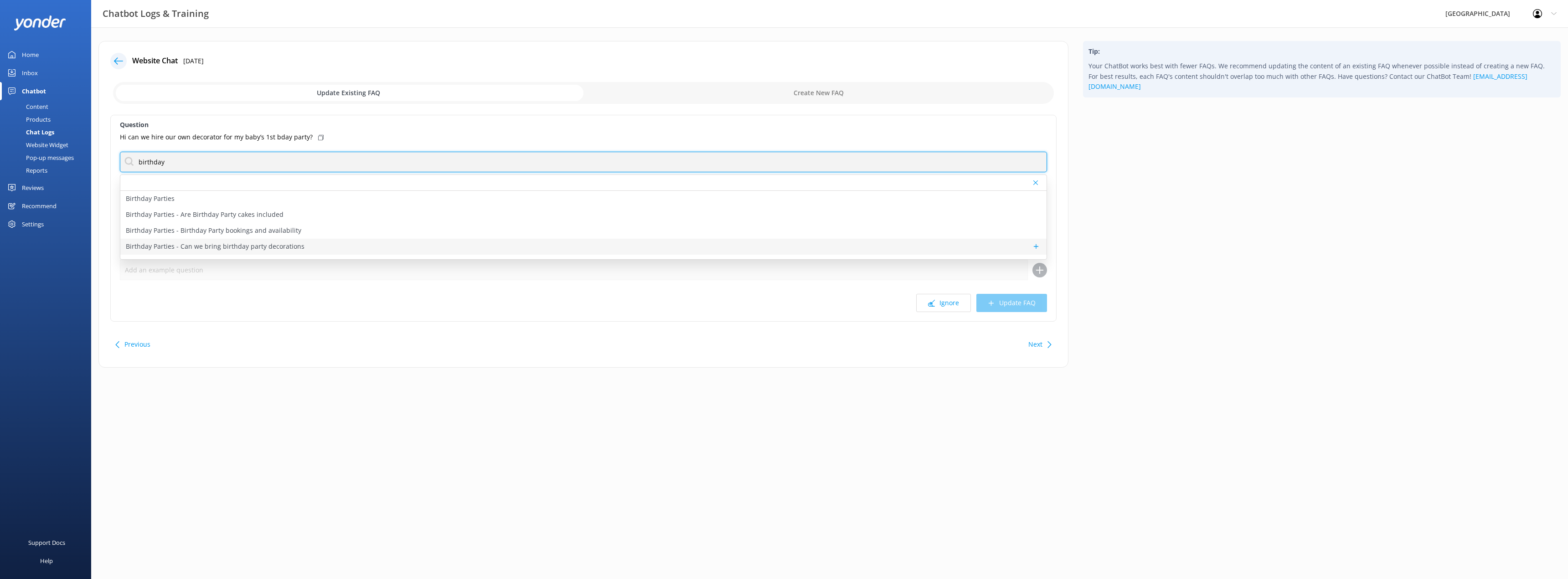
type input "birthday"
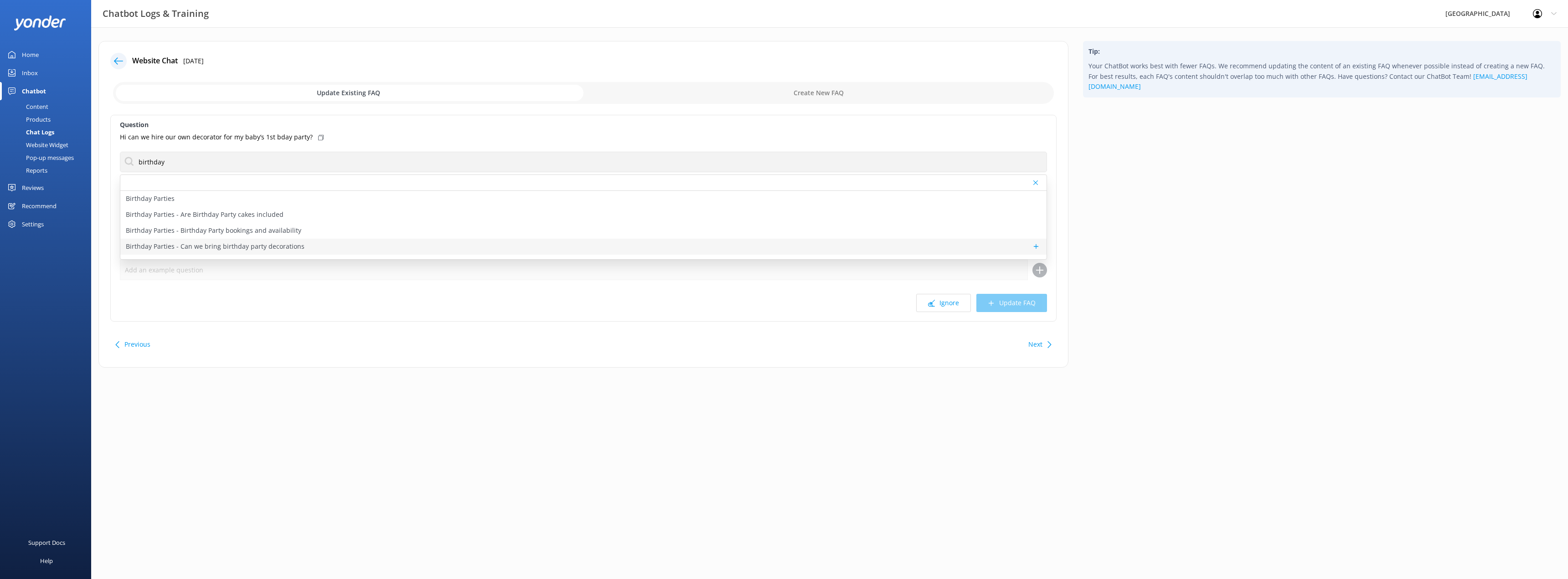
click at [276, 244] on p "Birthday Parties - Can we bring birthday party decorations" at bounding box center [215, 246] width 179 height 10
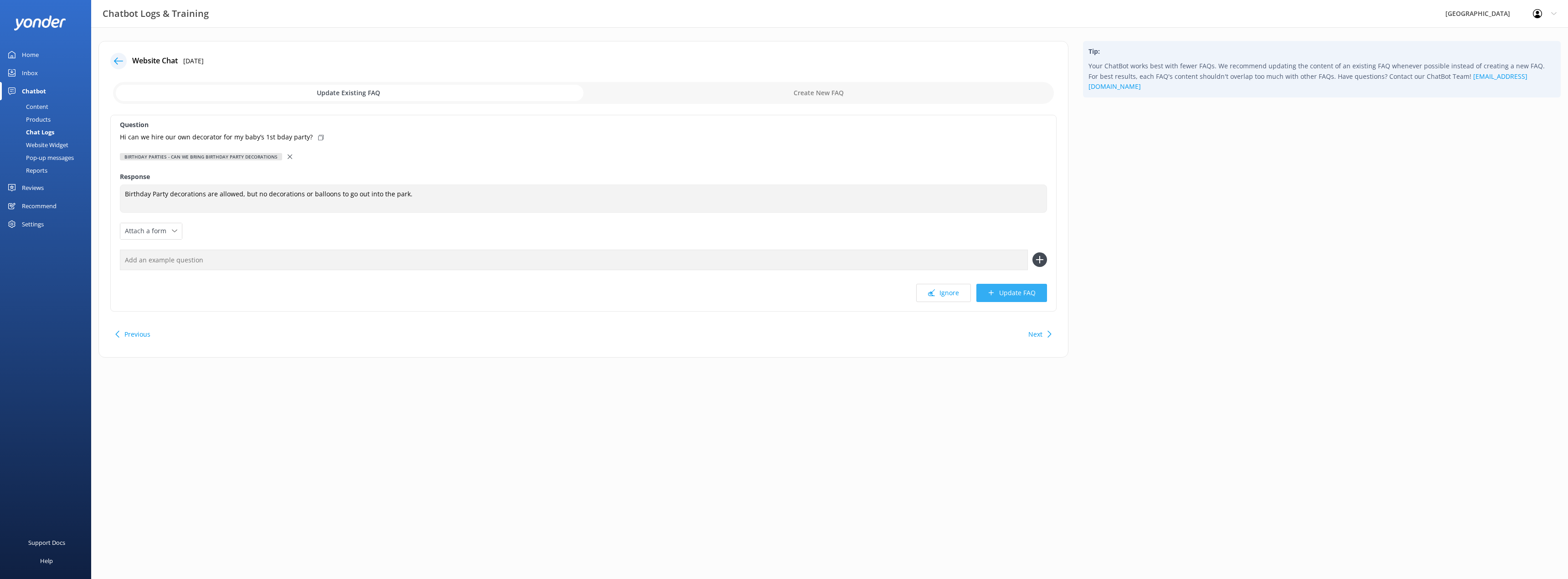
click at [999, 293] on button "Update FAQ" at bounding box center [1012, 293] width 71 height 18
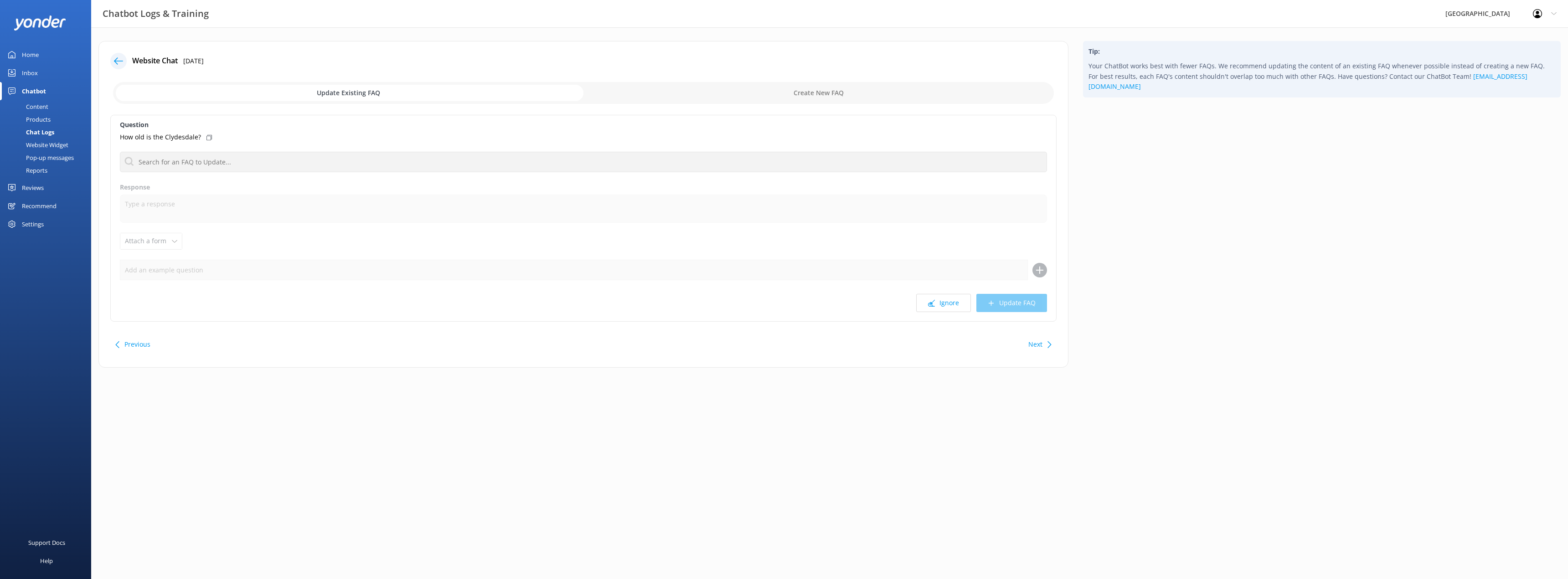
click at [859, 477] on html "Chatbot Logs & Training Willowbank Wildlife Reserve Profile Settings Logout Hom…" at bounding box center [784, 290] width 1568 height 579
click at [945, 307] on button "Ignore" at bounding box center [943, 303] width 55 height 18
click at [930, 302] on icon at bounding box center [931, 303] width 7 height 7
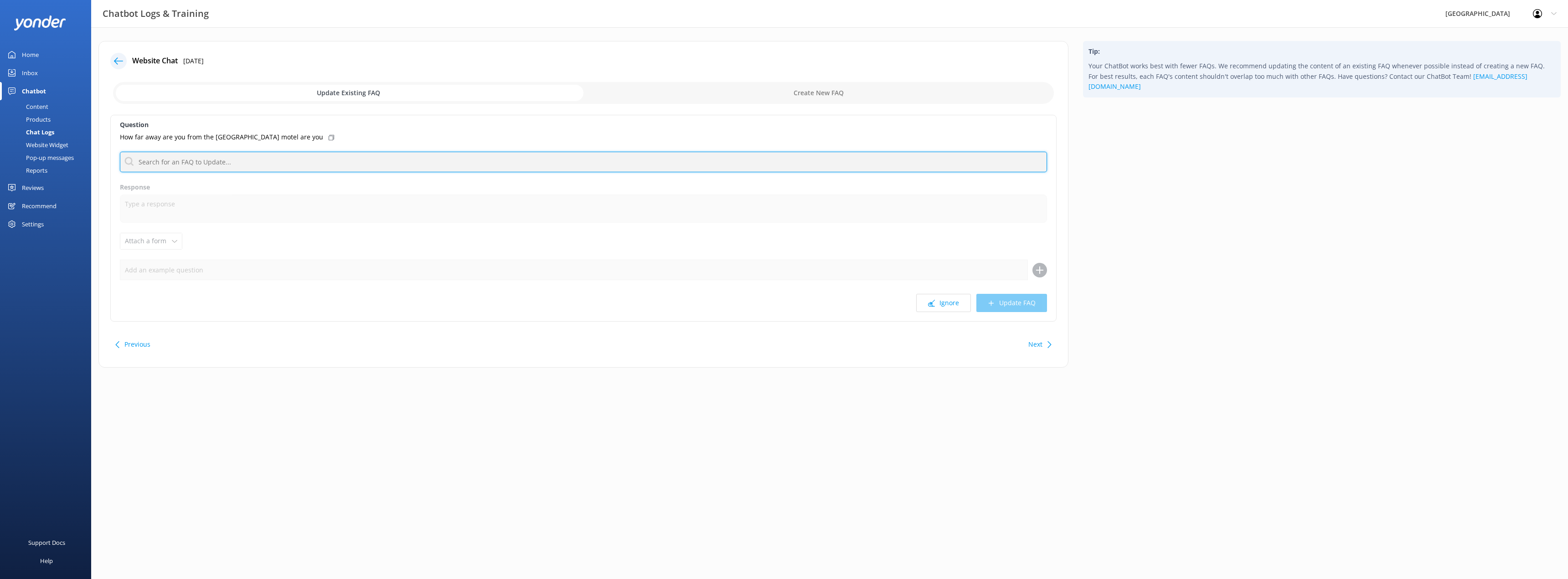
click at [295, 163] on input "text" at bounding box center [583, 162] width 927 height 21
type input "w"
click at [220, 161] on input "location" at bounding box center [583, 162] width 927 height 21
type input "location"
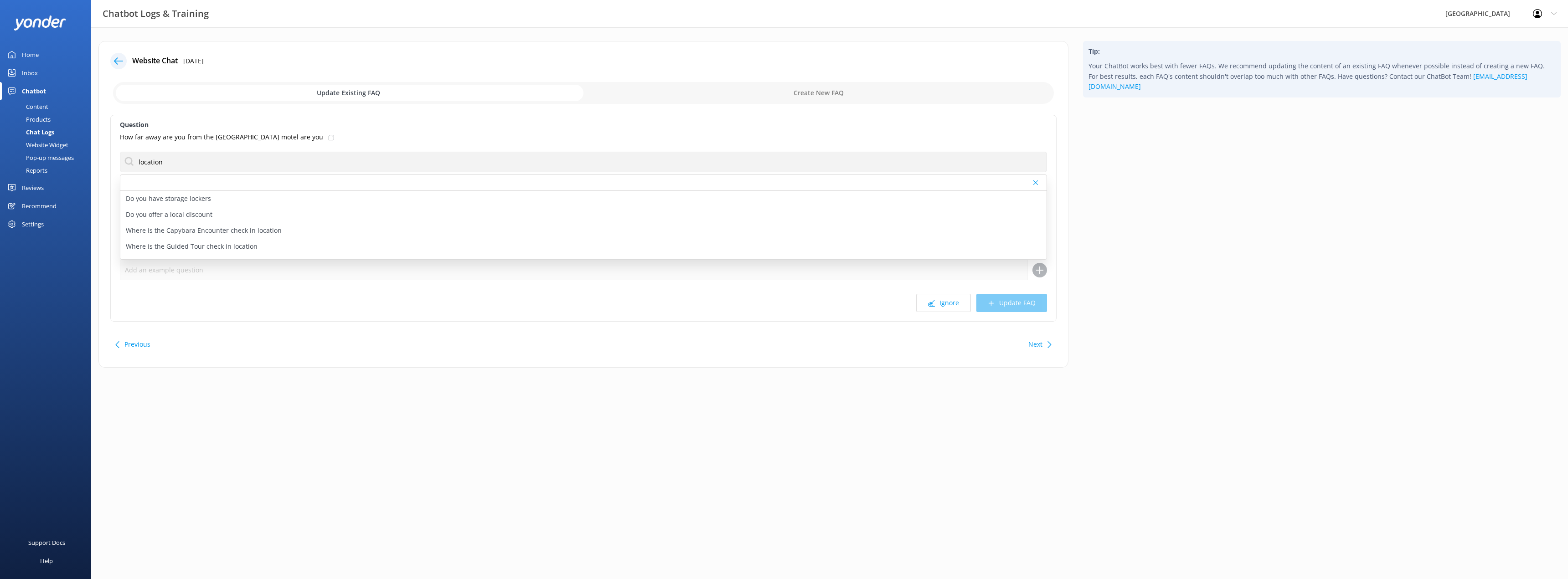
click at [834, 93] on input "checkbox" at bounding box center [584, 93] width 941 height 22
checkbox input "true"
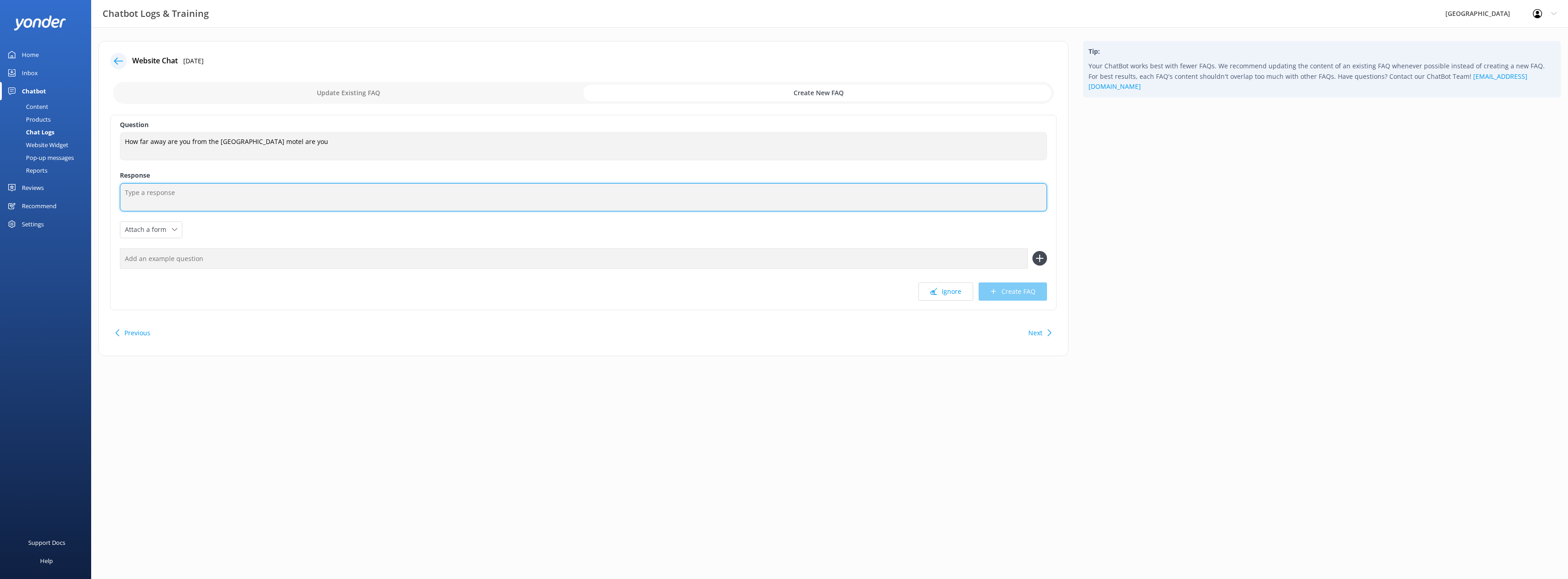
click at [333, 204] on textarea at bounding box center [583, 197] width 927 height 28
type textarea "We are located"
